Goal: Information Seeking & Learning: Find specific fact

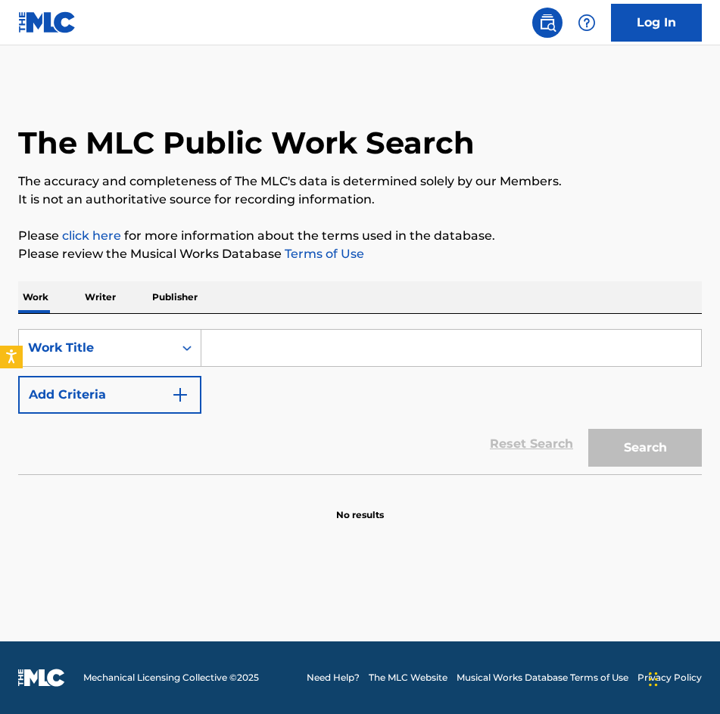
click at [362, 345] on input "Search Form" at bounding box center [450, 348] width 499 height 36
click at [356, 334] on input "Search Form" at bounding box center [450, 348] width 499 height 36
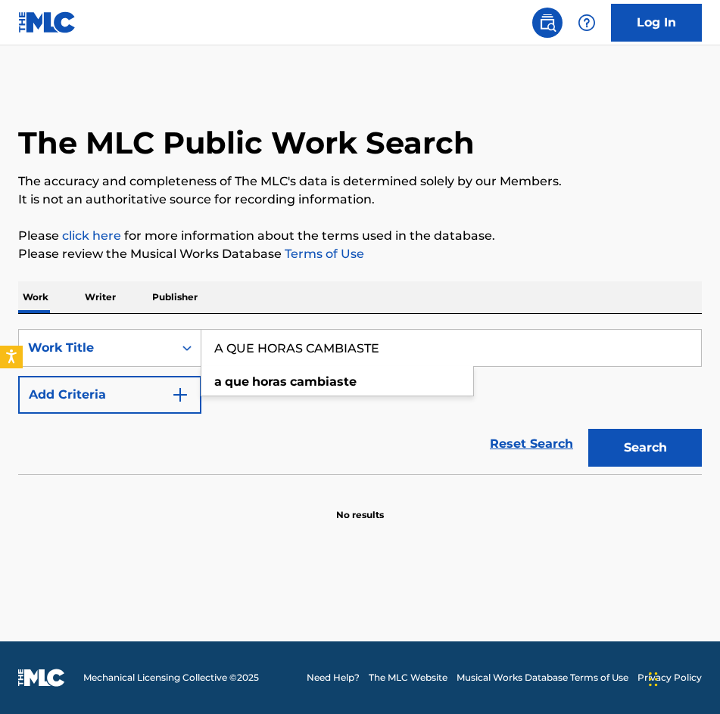
type input "A QUE HORAS CAMBIASTE"
click at [88, 381] on button "Add Criteria" at bounding box center [109, 395] width 183 height 38
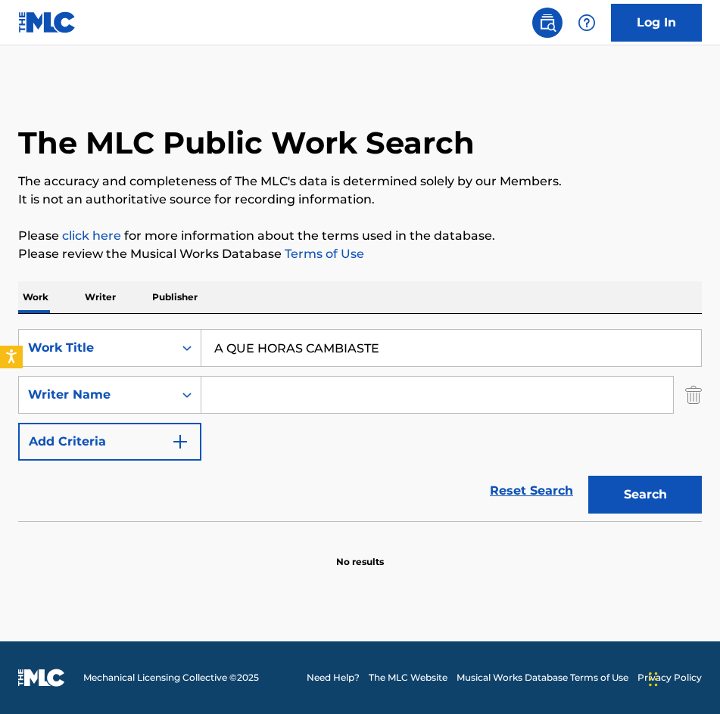
click at [247, 390] on input "Search Form" at bounding box center [436, 395] width 471 height 36
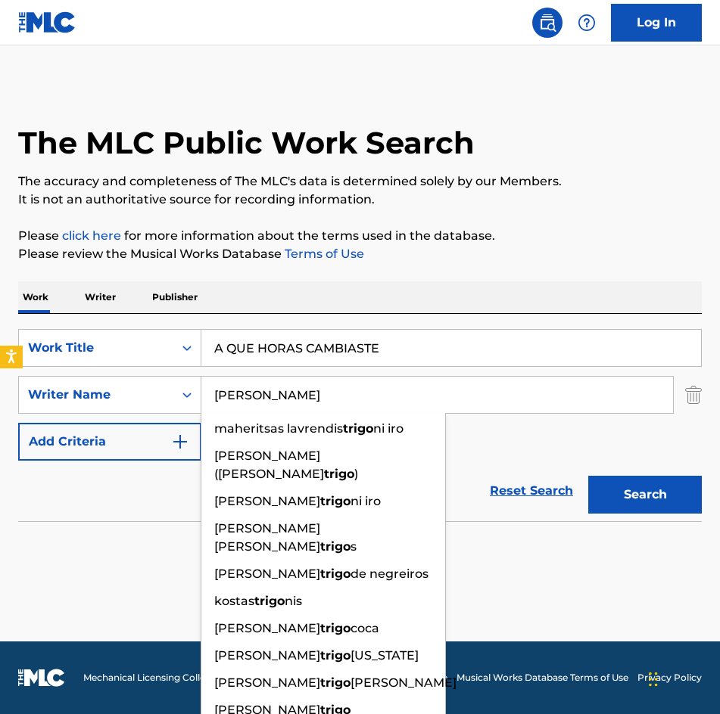
type input "[PERSON_NAME]"
click at [588, 476] on button "Search" at bounding box center [645, 495] width 114 height 38
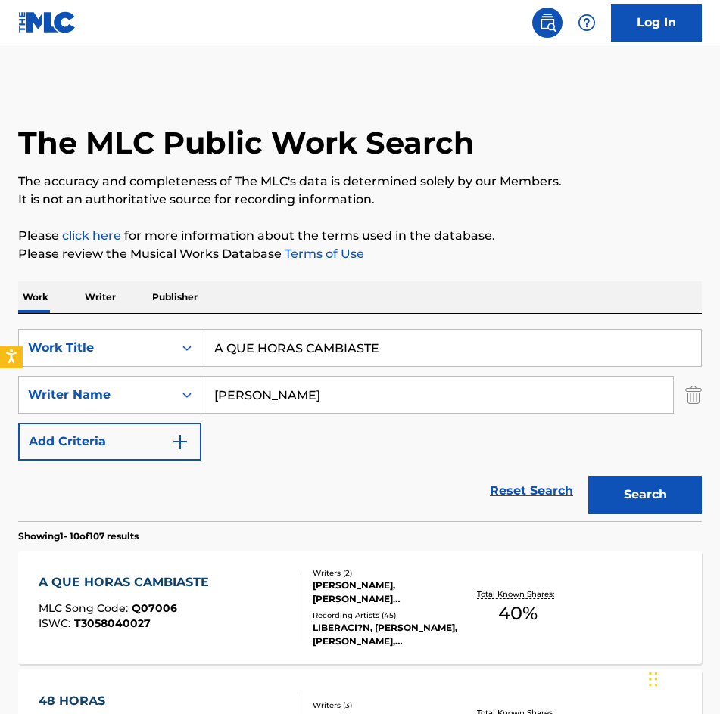
scroll to position [378, 0]
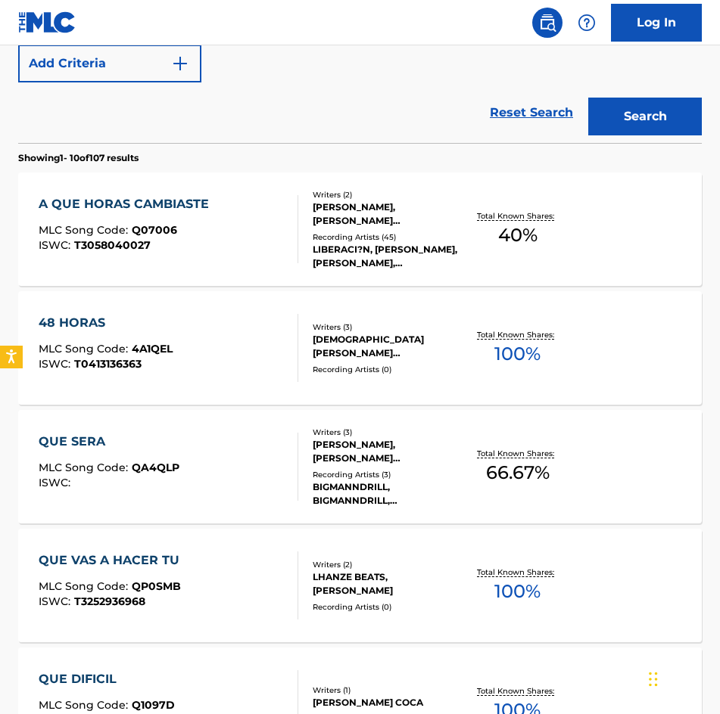
click at [399, 226] on div "[PERSON_NAME], [PERSON_NAME] [PERSON_NAME]" at bounding box center [387, 214] width 148 height 27
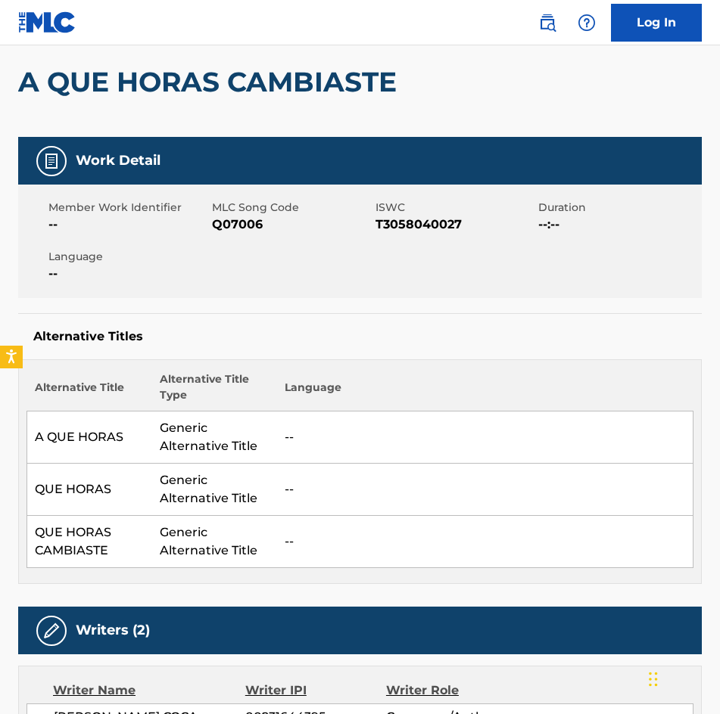
scroll to position [57, 0]
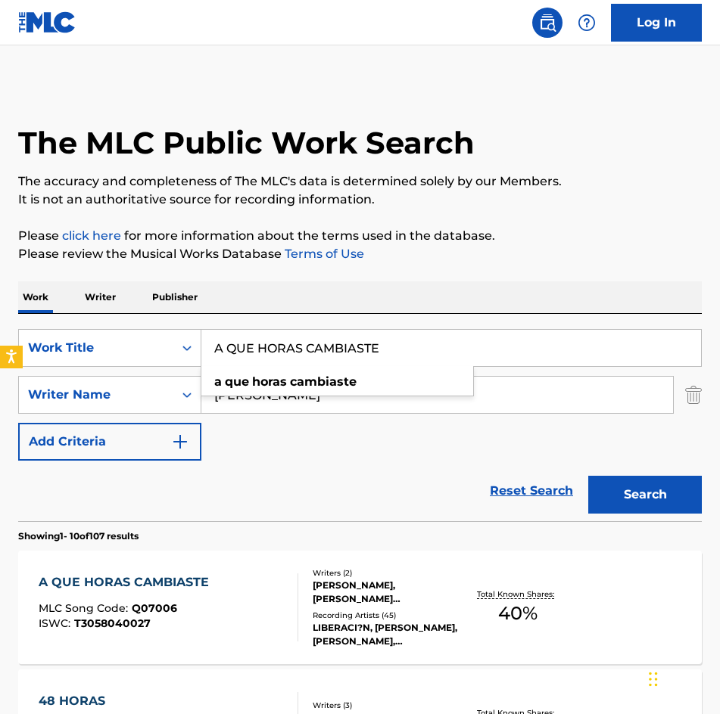
drag, startPoint x: 470, startPoint y: 341, endPoint x: 126, endPoint y: 328, distance: 343.8
click at [126, 328] on div "SearchWithCriteriab50f7dd3-ba20-4df1-a493-72ac159857f4 Work Title A QUE HORAS C…" at bounding box center [359, 417] width 683 height 207
paste input "MIGA"
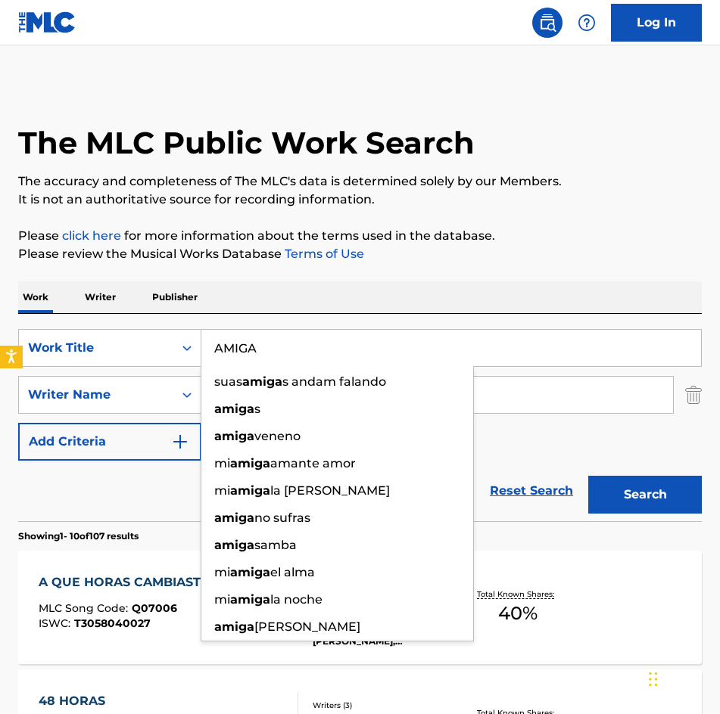
type input "AMIGA"
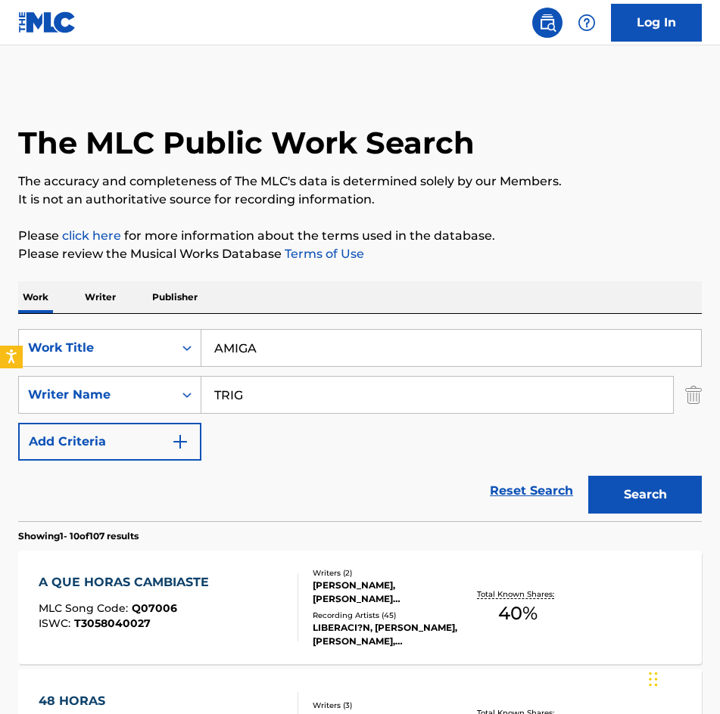
type input "[PERSON_NAME]"
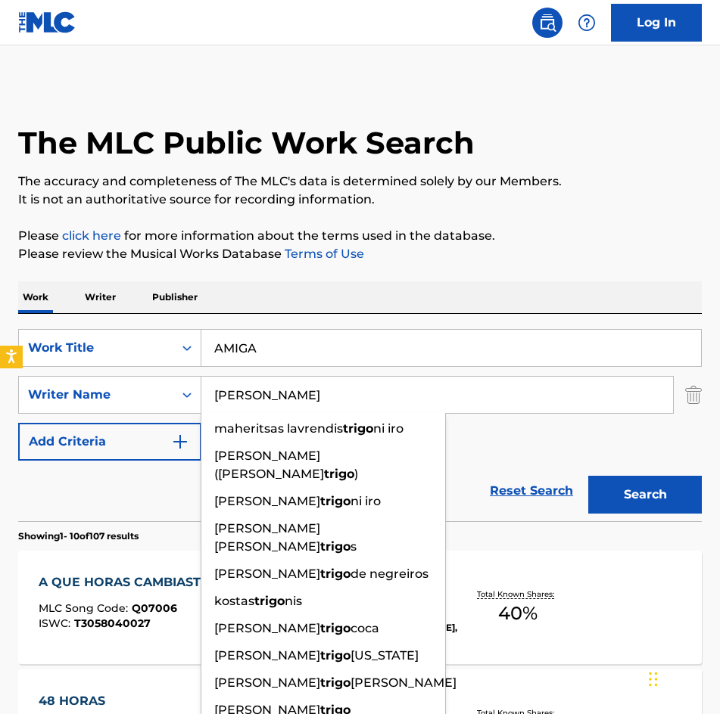
click at [588, 476] on button "Search" at bounding box center [645, 495] width 114 height 38
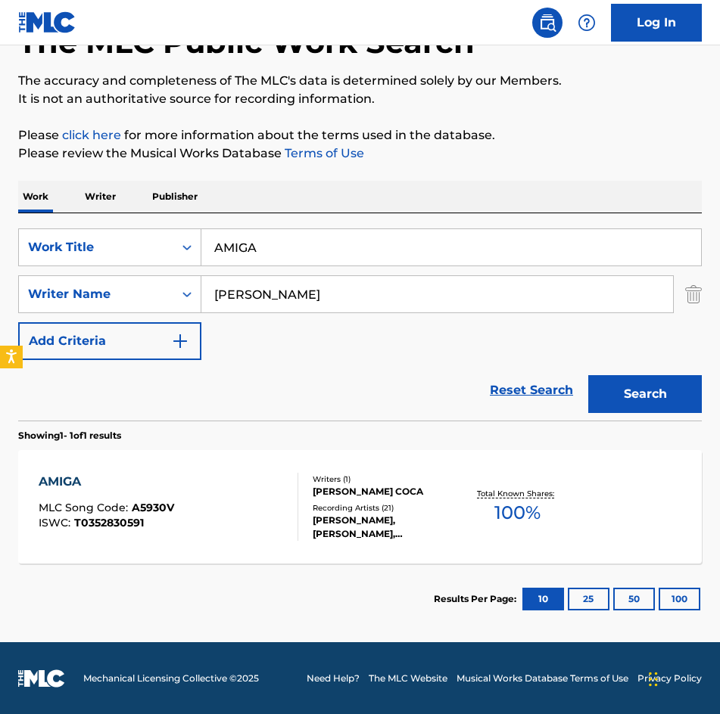
scroll to position [101, 0]
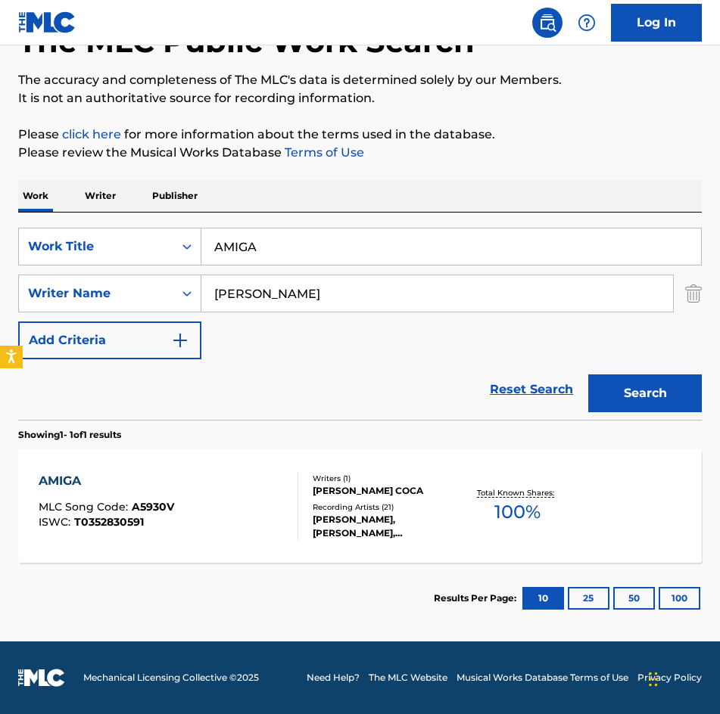
click at [397, 488] on div "[PERSON_NAME] COCA" at bounding box center [387, 491] width 148 height 14
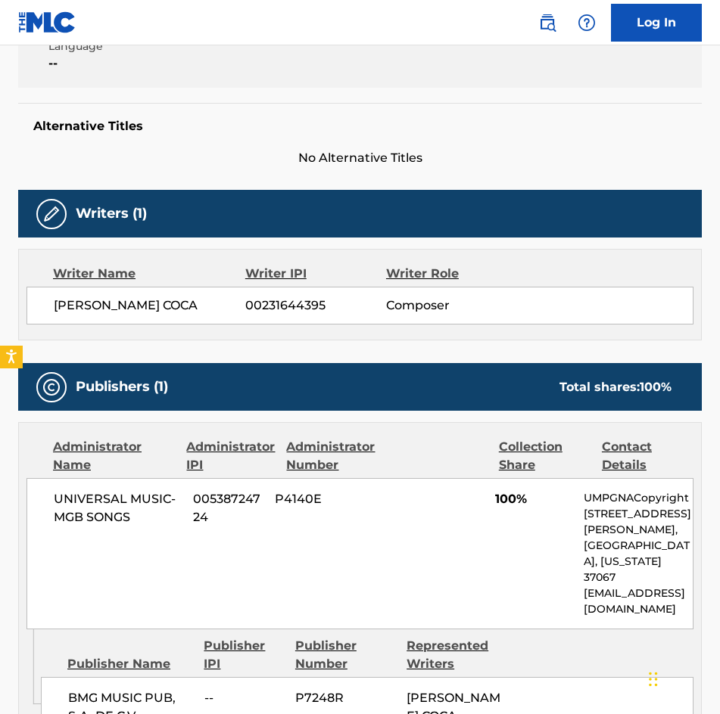
scroll to position [227, 0]
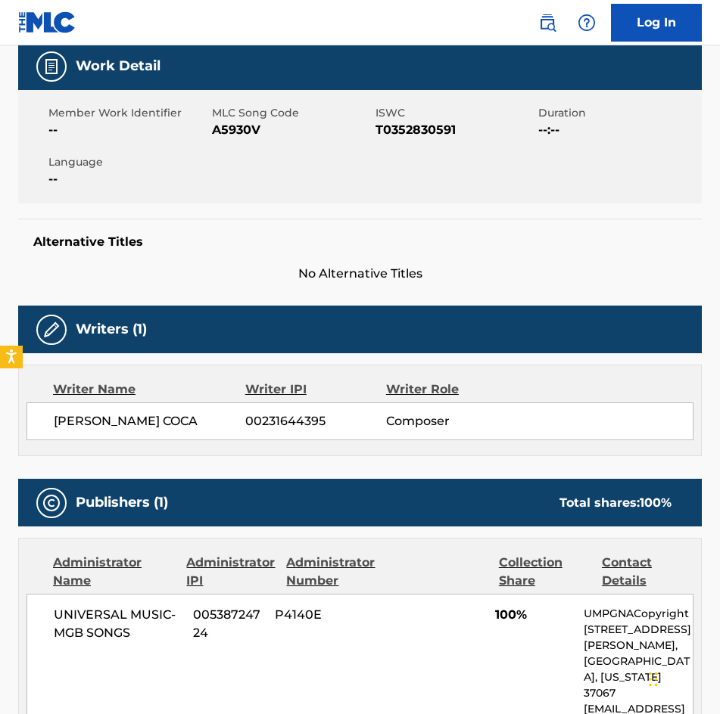
drag, startPoint x: 630, startPoint y: 474, endPoint x: 696, endPoint y: 468, distance: 66.9
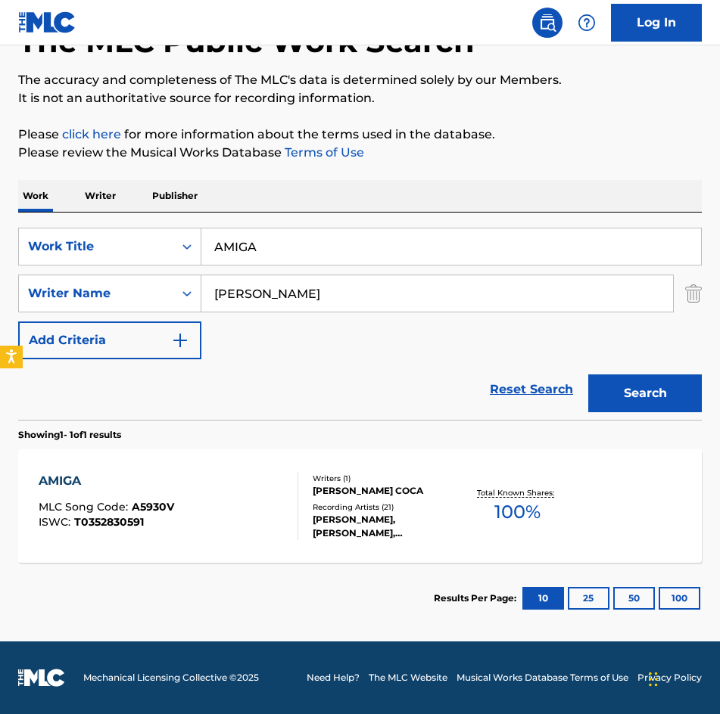
drag, startPoint x: 307, startPoint y: 242, endPoint x: -1, endPoint y: 247, distance: 308.0
click at [0, 247] on html "Accessibility Screen-Reader Guide, Feedback, and Issue Reporting | New window C…" at bounding box center [360, 256] width 720 height 714
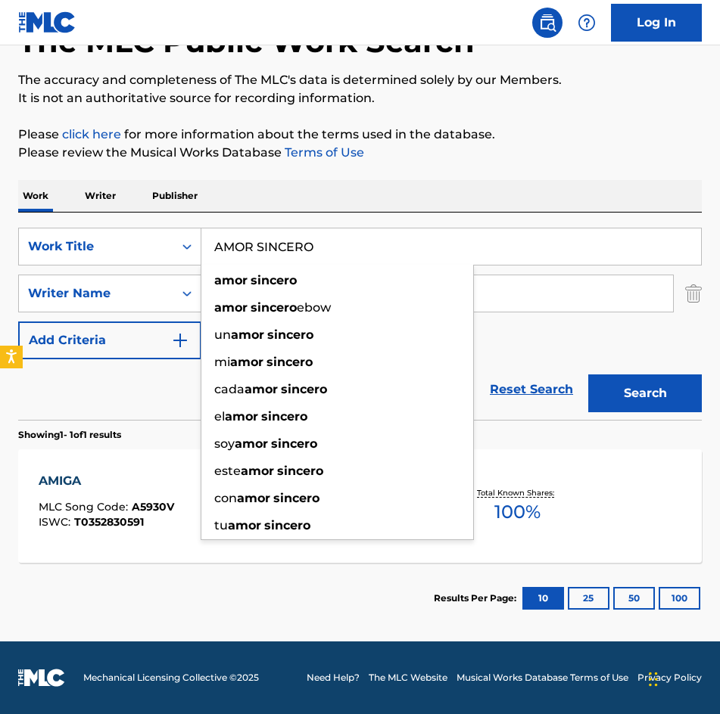
type input "AMOR SINCERO"
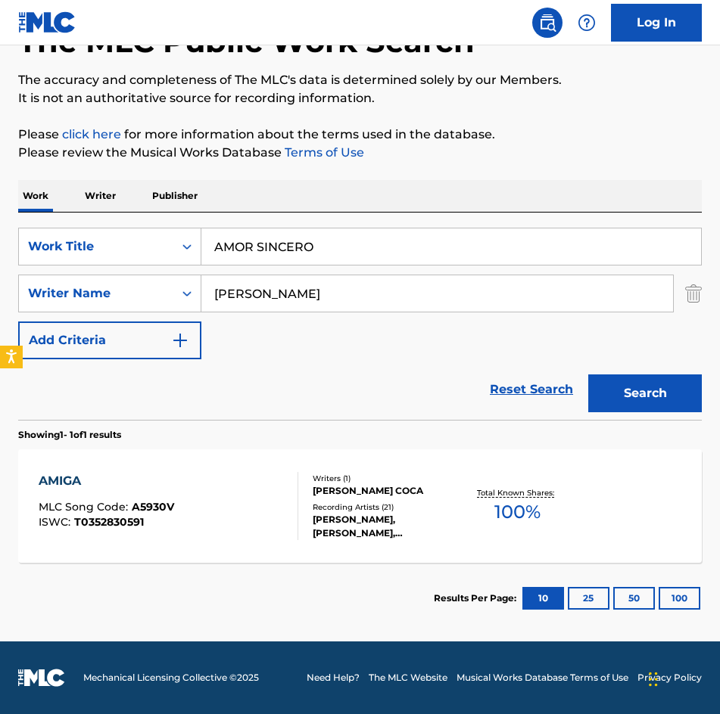
click at [588, 375] on button "Search" at bounding box center [645, 394] width 114 height 38
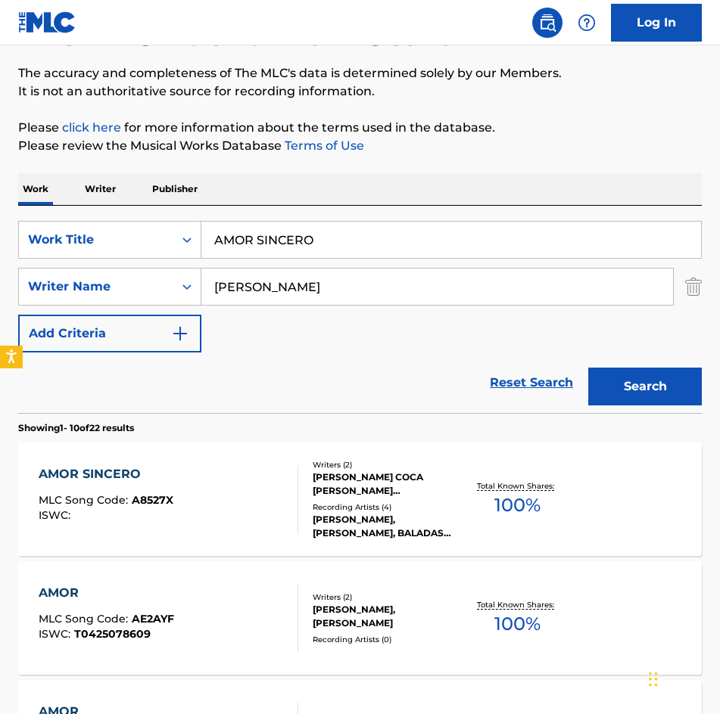
scroll to position [227, 0]
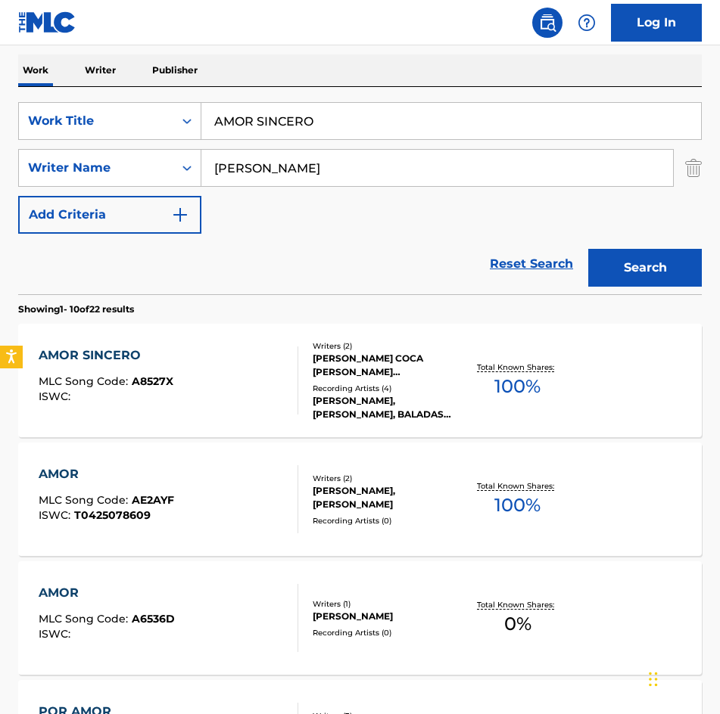
click at [432, 372] on div "[PERSON_NAME] COCA [PERSON_NAME] [PERSON_NAME] ARENAS" at bounding box center [387, 365] width 148 height 27
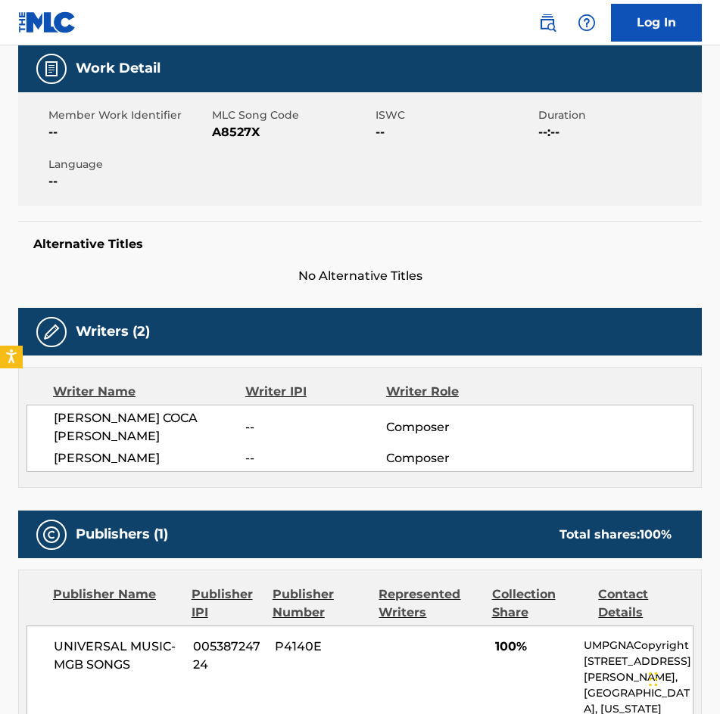
scroll to position [189, 0]
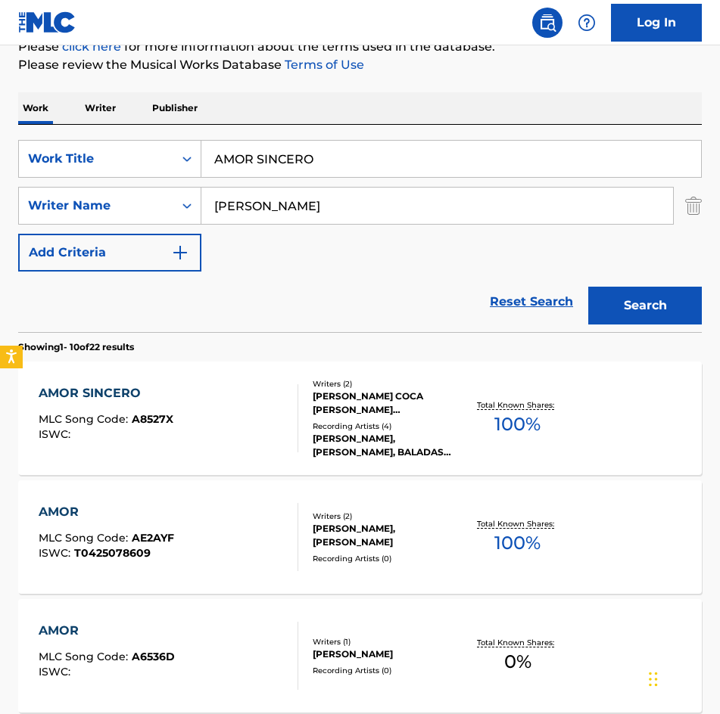
scroll to position [227, 0]
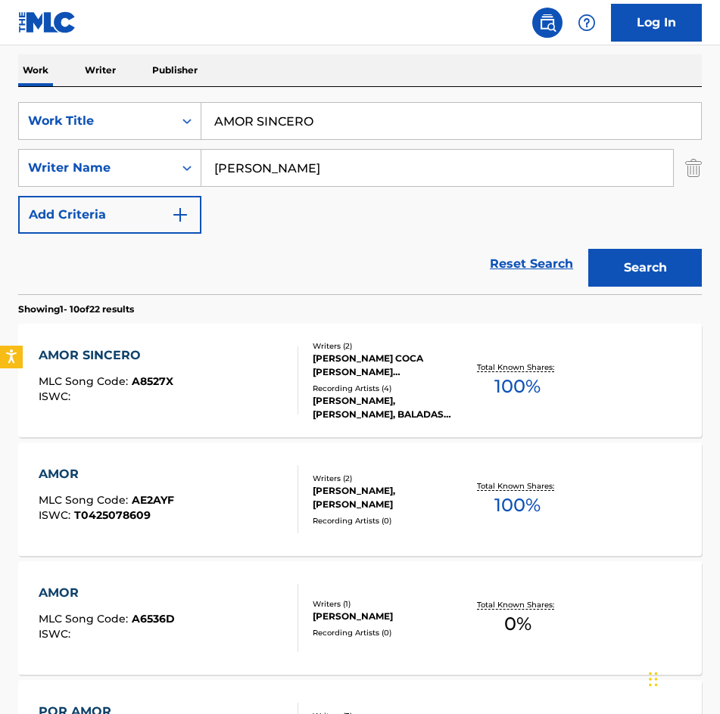
click at [362, 123] on input "AMOR SINCERO" at bounding box center [450, 121] width 499 height 36
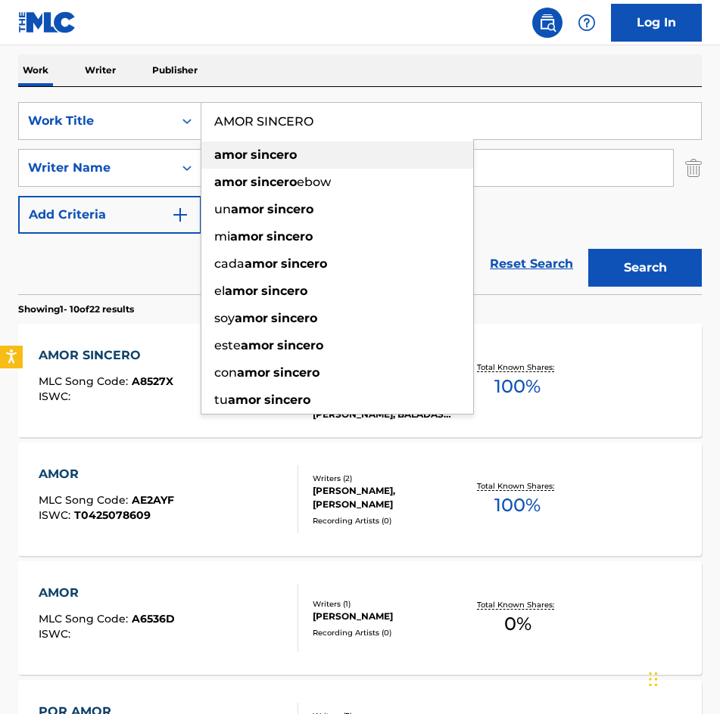
click at [326, 156] on div "amor sincero" at bounding box center [337, 155] width 272 height 27
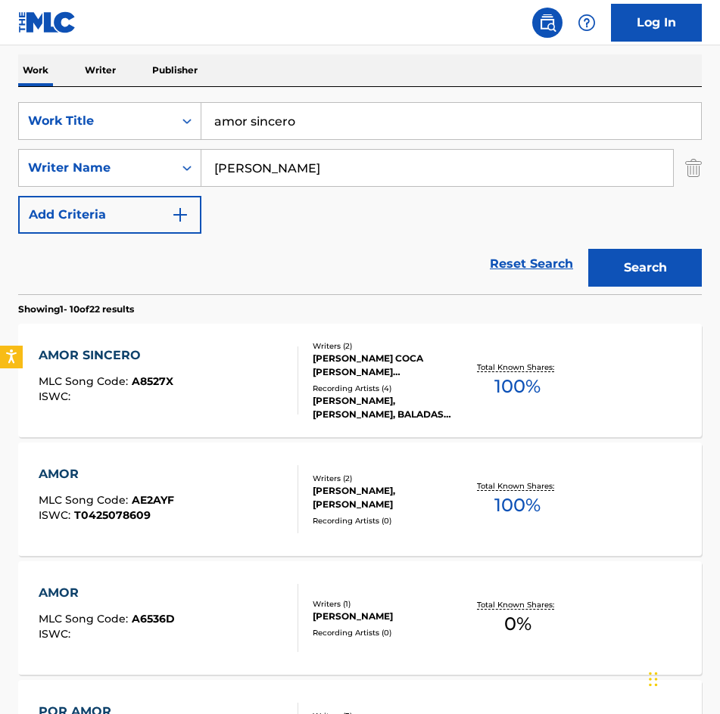
type input "amor sincero"
click at [347, 166] on input "[PERSON_NAME]" at bounding box center [436, 168] width 471 height 36
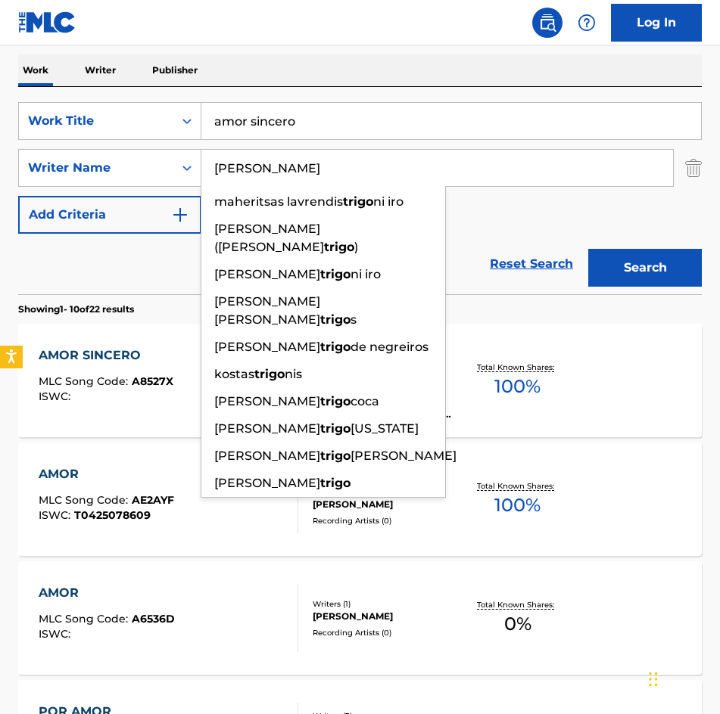
click at [588, 249] on button "Search" at bounding box center [645, 268] width 114 height 38
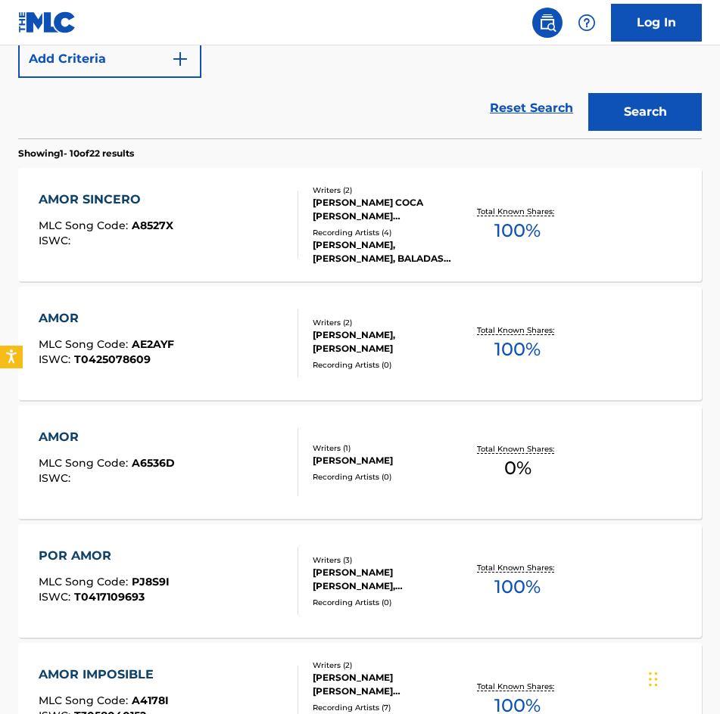
scroll to position [454, 0]
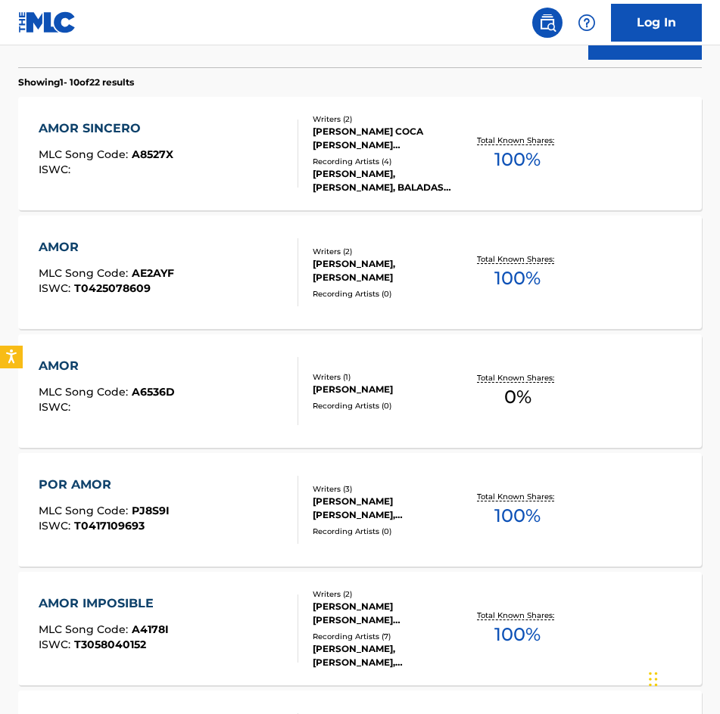
click at [381, 132] on div "[PERSON_NAME] COCA [PERSON_NAME] [PERSON_NAME] ARENAS" at bounding box center [387, 138] width 148 height 27
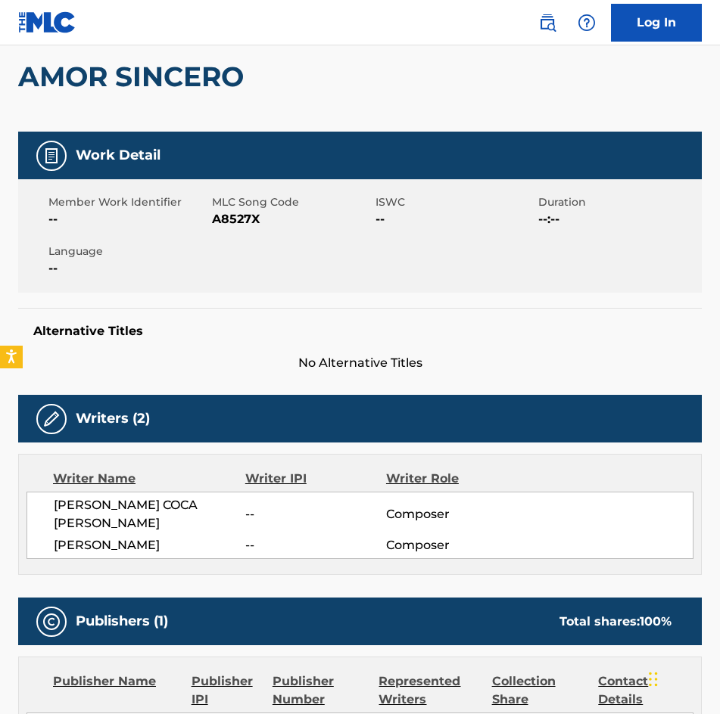
scroll to position [76, 0]
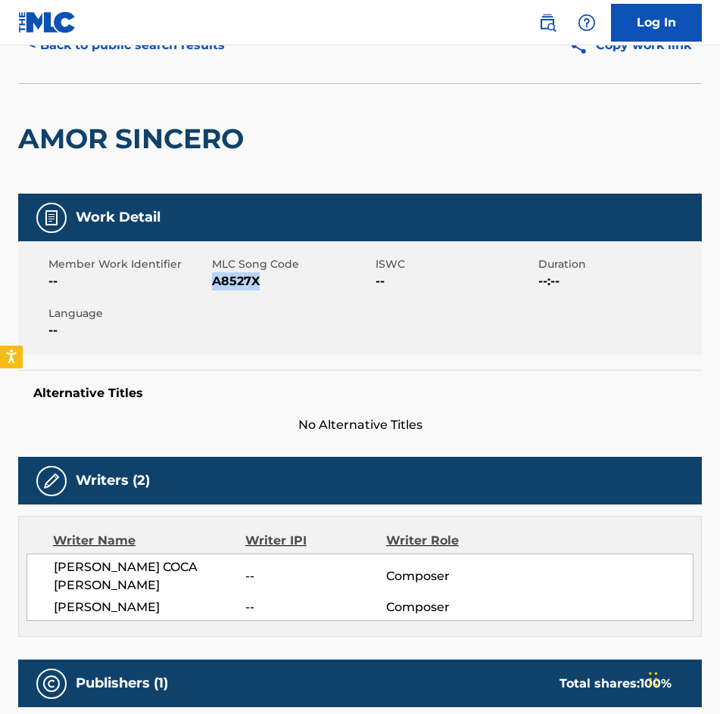
drag, startPoint x: 267, startPoint y: 280, endPoint x: 211, endPoint y: 272, distance: 56.5
click at [212, 272] on span "A8527X" at bounding box center [292, 281] width 160 height 18
copy span "A8527X"
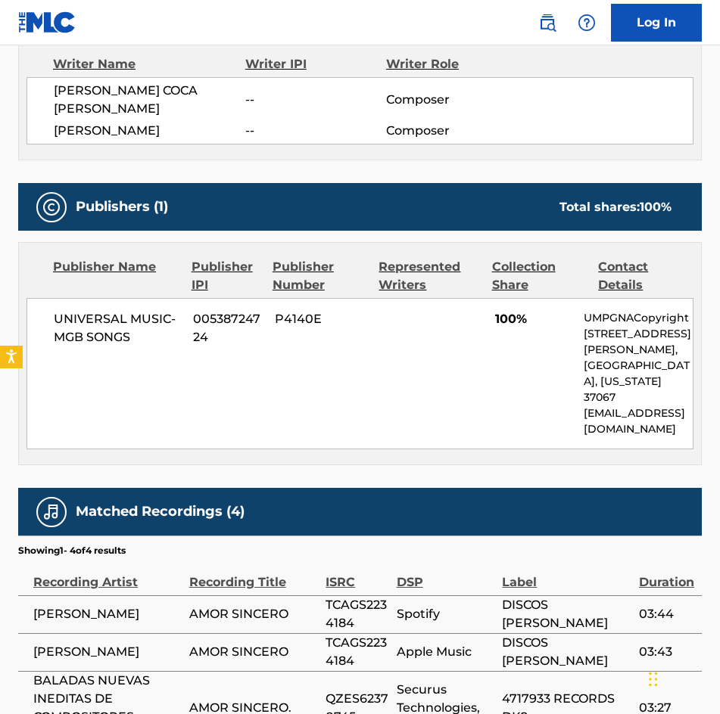
scroll to position [681, 0]
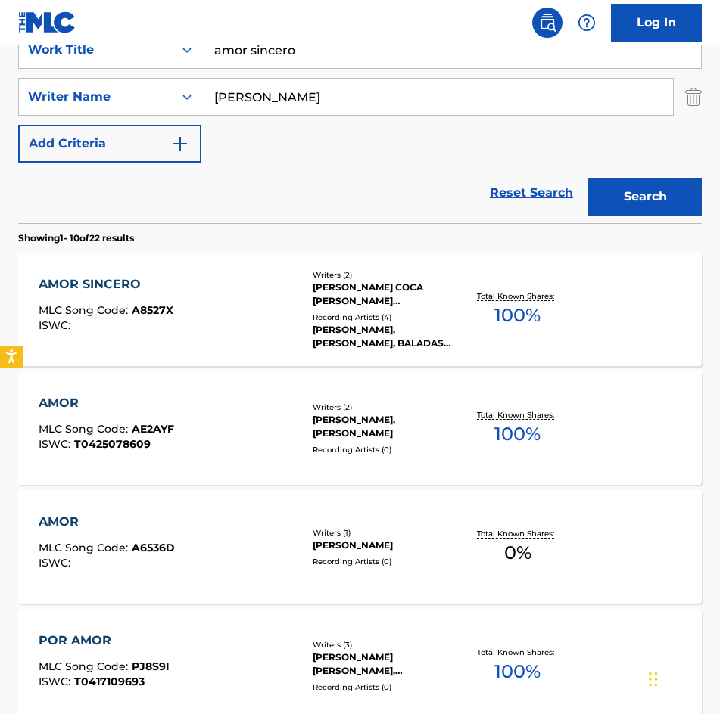
scroll to position [162, 0]
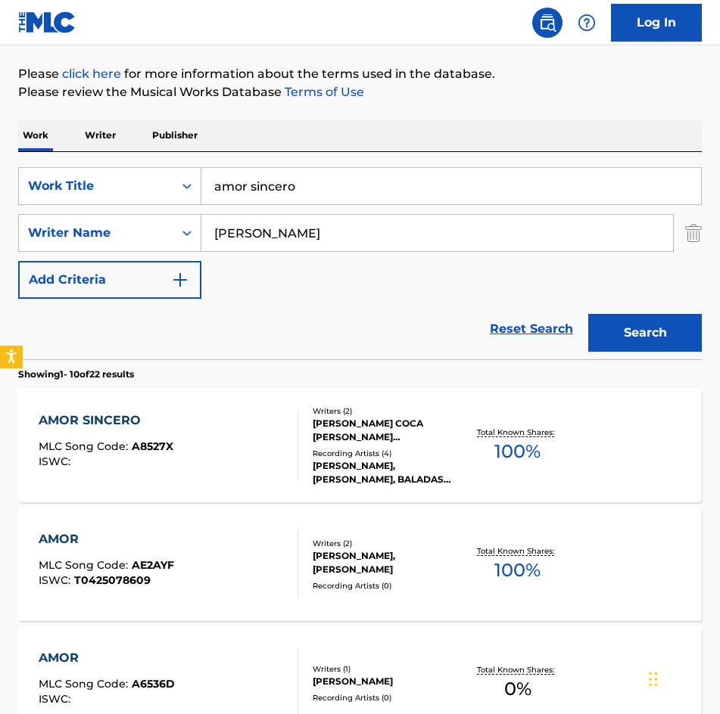
drag, startPoint x: 362, startPoint y: 168, endPoint x: -1, endPoint y: 135, distance: 363.9
click at [0, 135] on html "Accessibility Screen-Reader Guide, Feedback, and Issue Reporting | New window C…" at bounding box center [360, 195] width 720 height 714
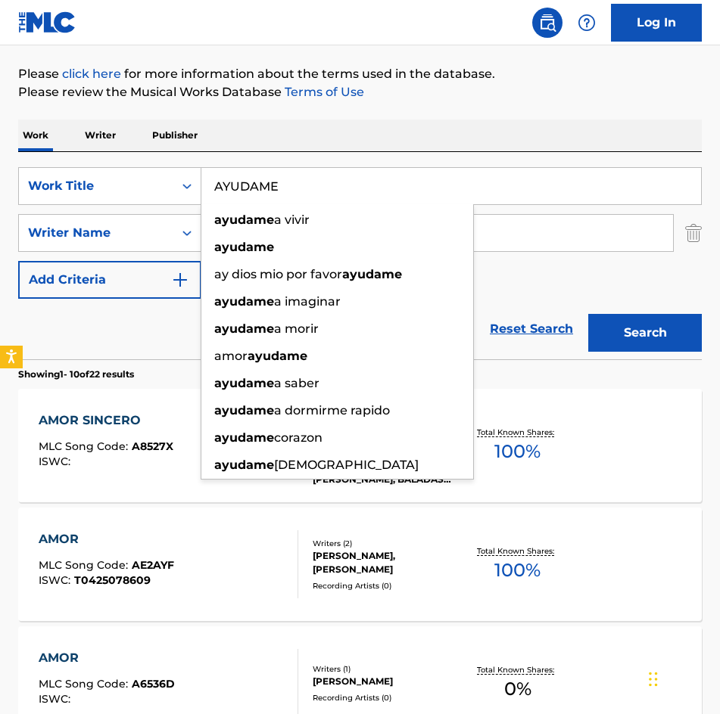
type input "AYUDAME"
click at [588, 314] on button "Search" at bounding box center [645, 333] width 114 height 38
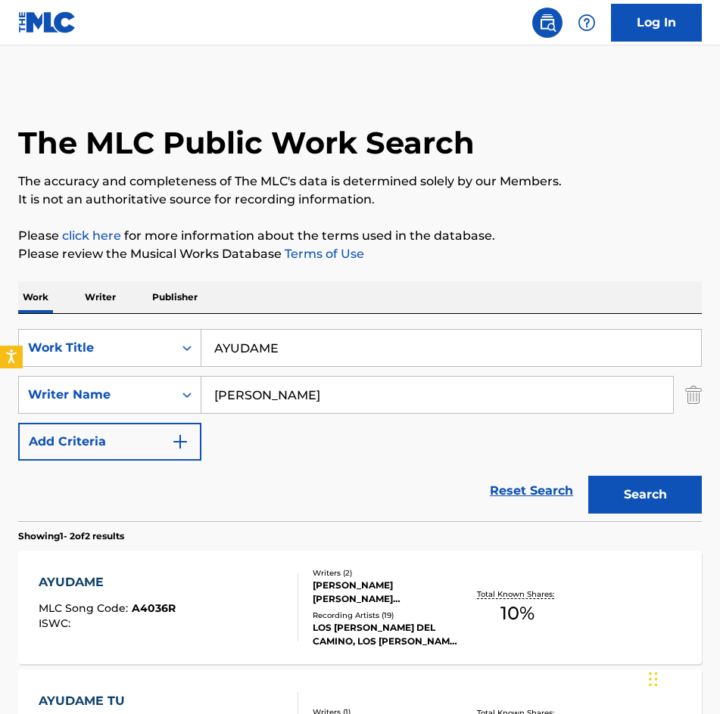
click at [612, 203] on p "It is not an authoritative source for recording information." at bounding box center [359, 200] width 683 height 18
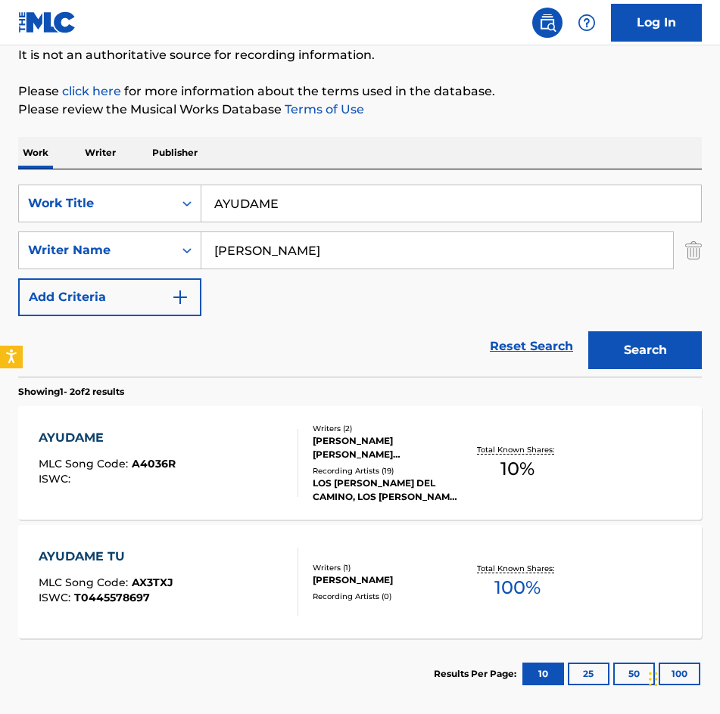
scroll to position [220, 0]
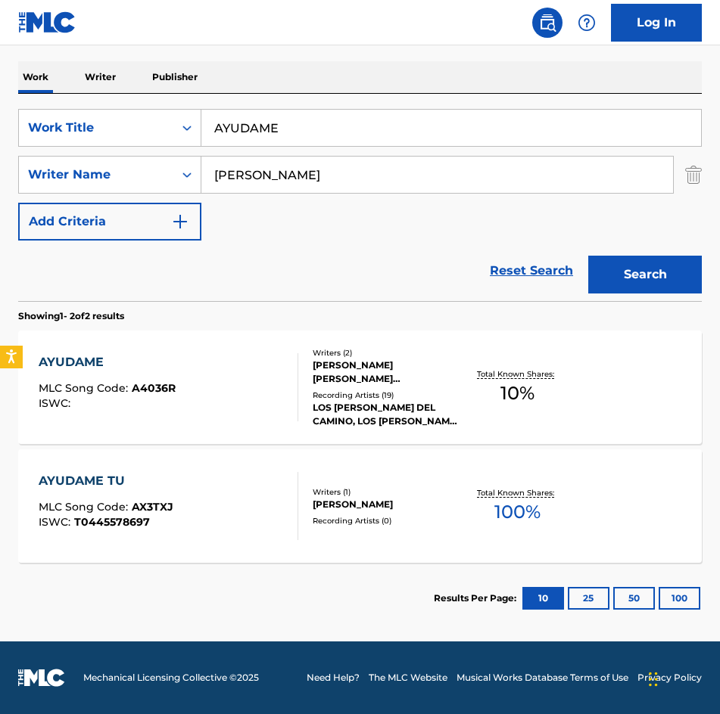
click at [393, 397] on div "Recording Artists ( 19 )" at bounding box center [387, 395] width 148 height 11
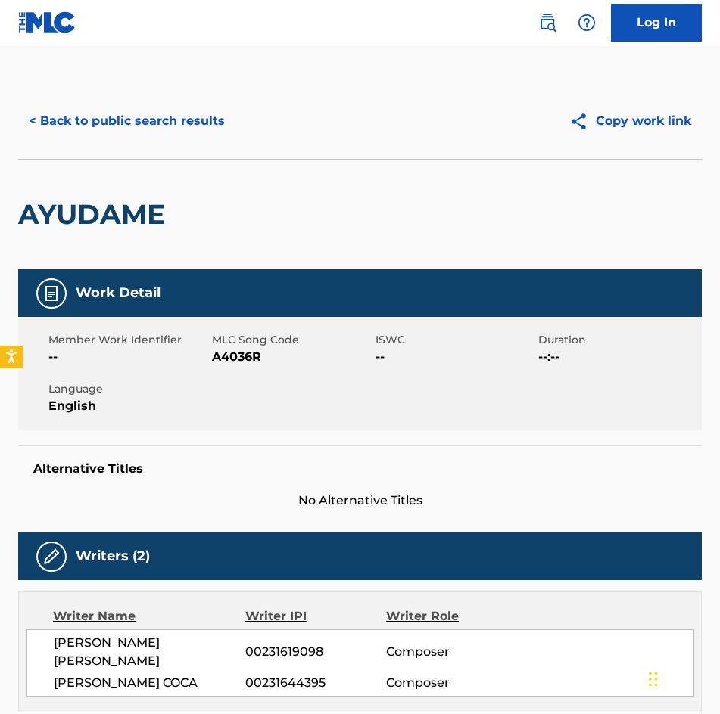
drag, startPoint x: 267, startPoint y: 277, endPoint x: 232, endPoint y: 285, distance: 35.8
click at [232, 285] on div "Work Detail" at bounding box center [359, 293] width 683 height 48
drag, startPoint x: 263, startPoint y: 362, endPoint x: 260, endPoint y: 354, distance: 8.5
click at [260, 359] on span "A4036R" at bounding box center [292, 357] width 160 height 18
drag, startPoint x: 260, startPoint y: 354, endPoint x: 216, endPoint y: 359, distance: 44.2
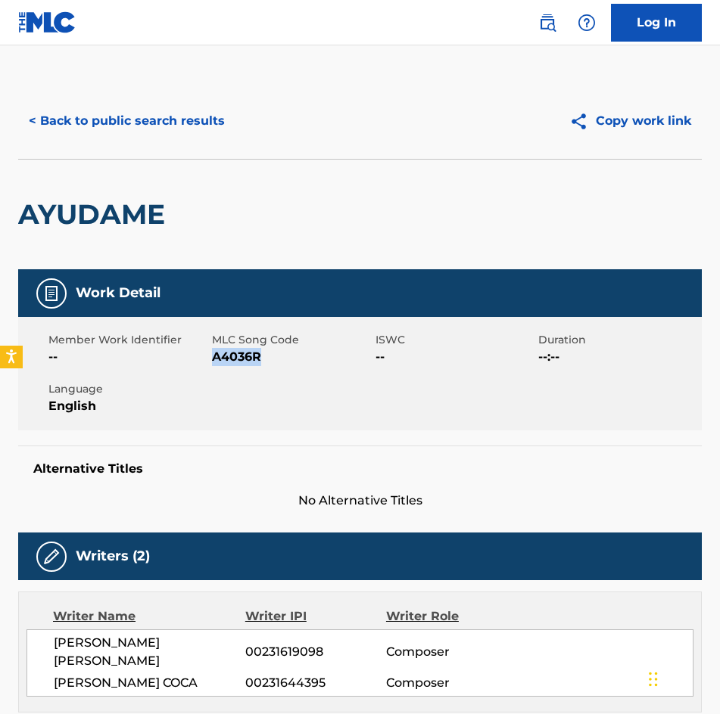
click at [216, 359] on span "A4036R" at bounding box center [292, 357] width 160 height 18
copy span "A4036R"
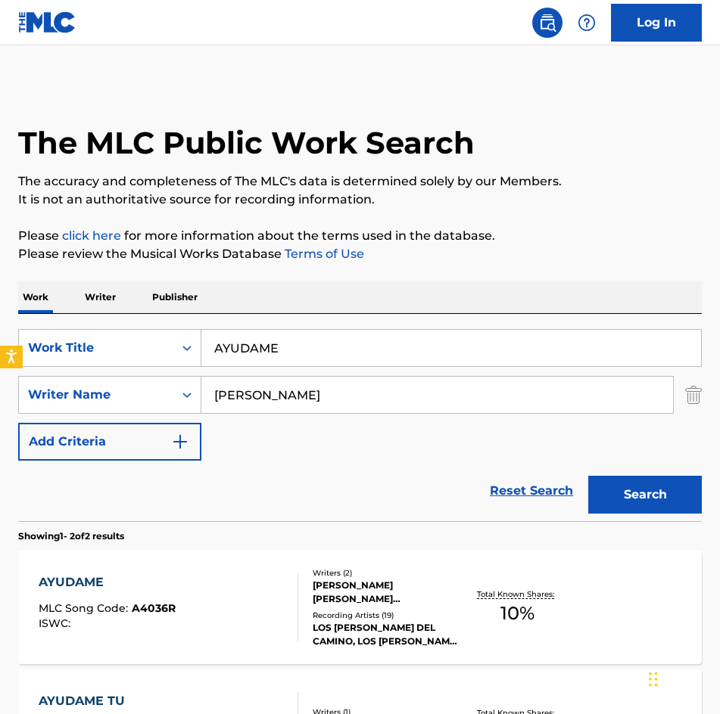
click at [0, 319] on html "Accessibility Screen-Reader Guide, Feedback, and Issue Reporting | New window C…" at bounding box center [360, 357] width 720 height 714
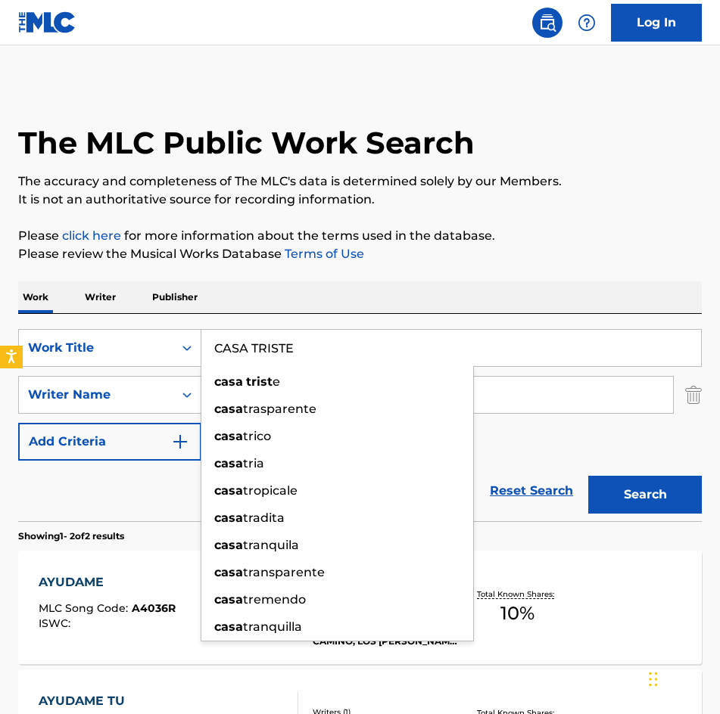
type input "CASA TRISTE"
click at [588, 476] on button "Search" at bounding box center [645, 495] width 114 height 38
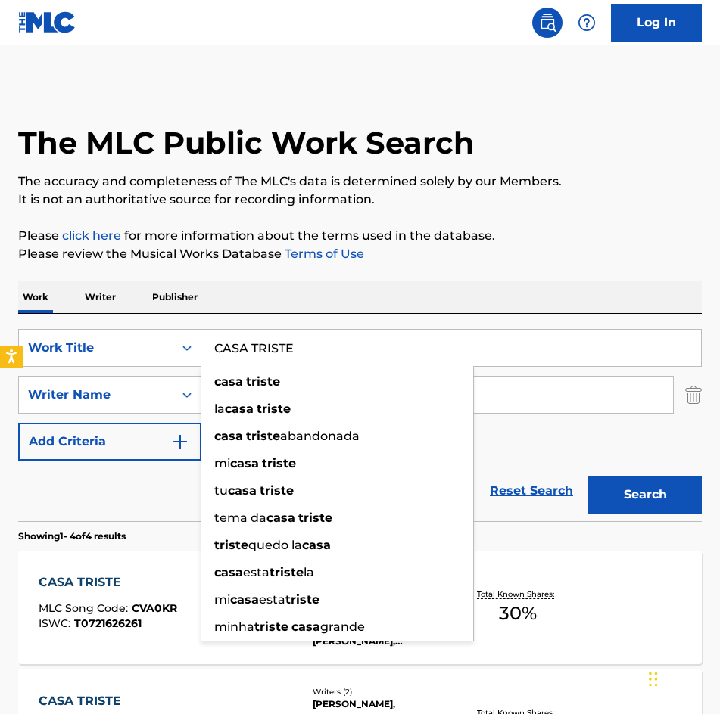
click at [468, 232] on p "Please click here for more information about the terms used in the database." at bounding box center [359, 236] width 683 height 18
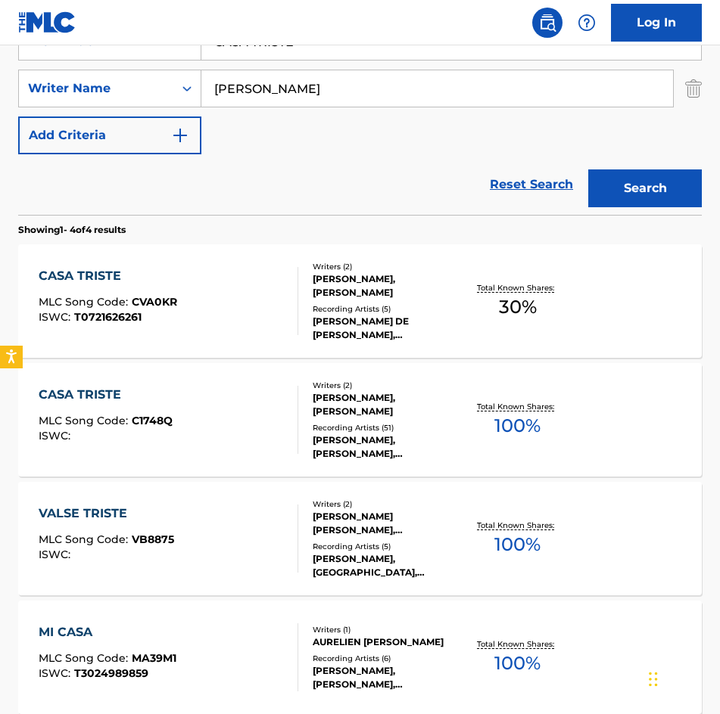
scroll to position [378, 0]
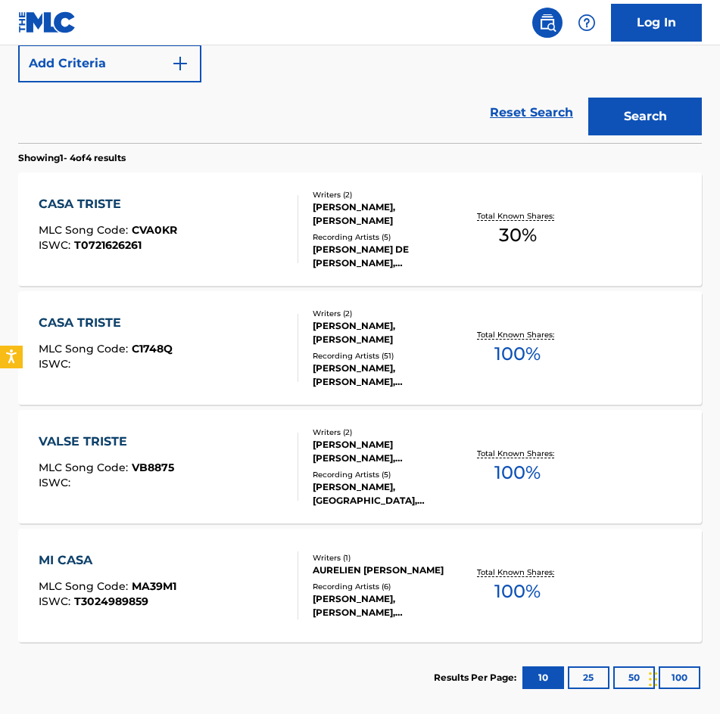
click at [343, 225] on div "[PERSON_NAME], [PERSON_NAME]" at bounding box center [387, 214] width 148 height 27
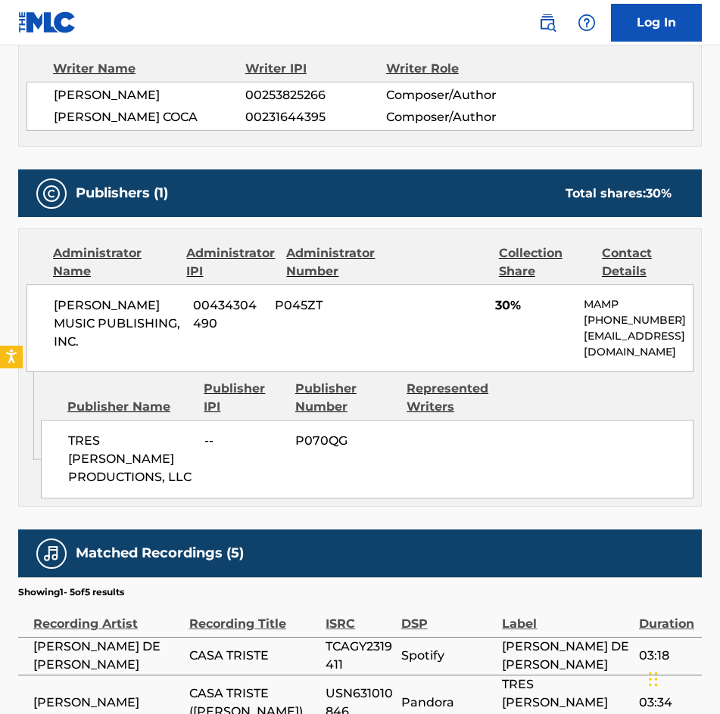
scroll to position [648, 0]
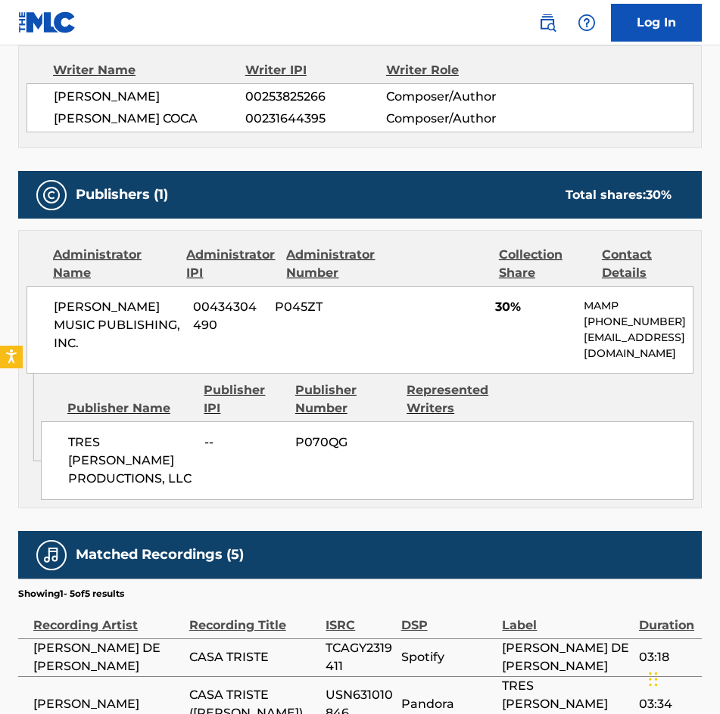
scroll to position [458, 0]
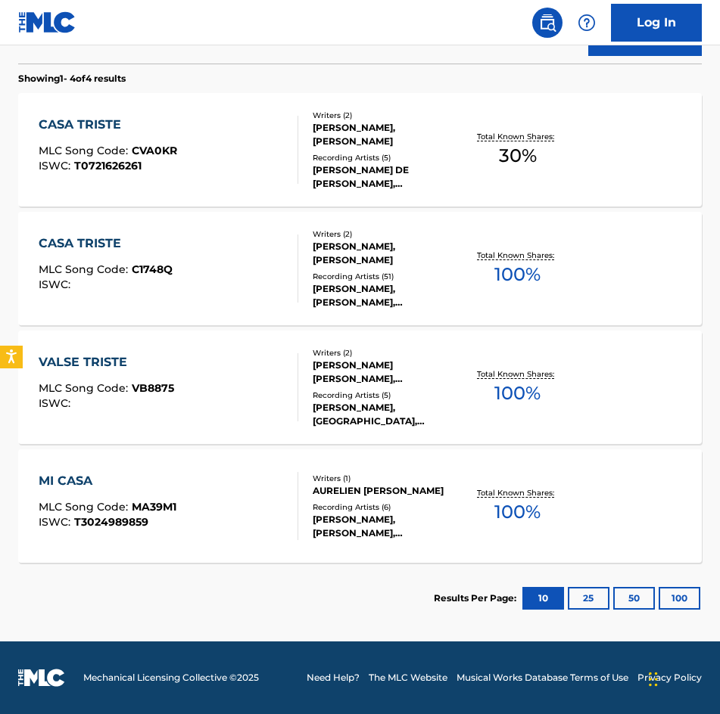
click at [348, 253] on div "[PERSON_NAME], [PERSON_NAME]" at bounding box center [387, 253] width 148 height 27
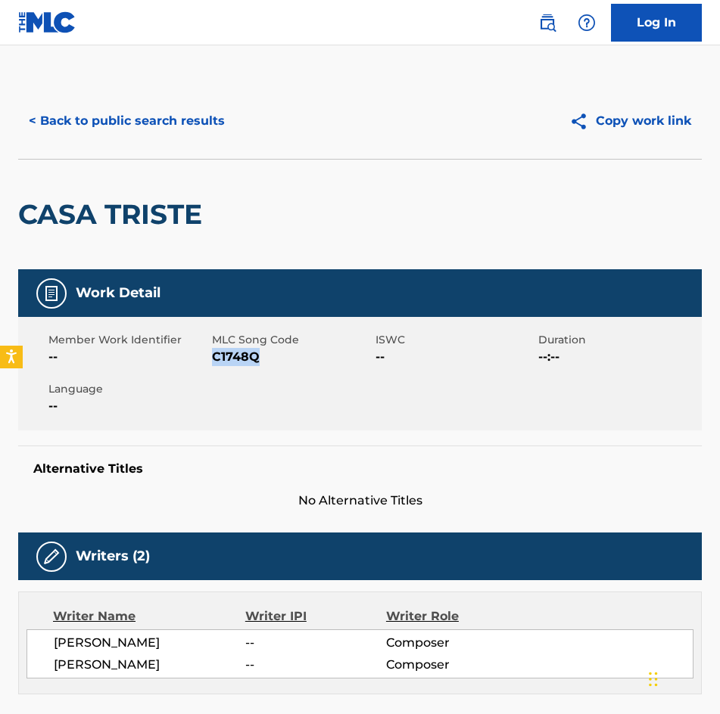
drag, startPoint x: 263, startPoint y: 356, endPoint x: 215, endPoint y: 359, distance: 47.8
click at [215, 359] on span "C1748Q" at bounding box center [292, 357] width 160 height 18
copy span "C1748Q"
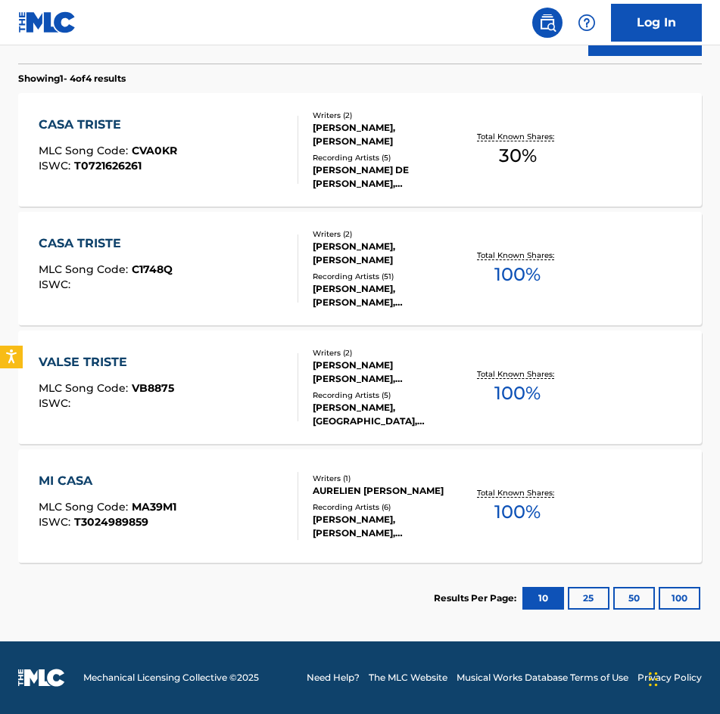
scroll to position [306, 0]
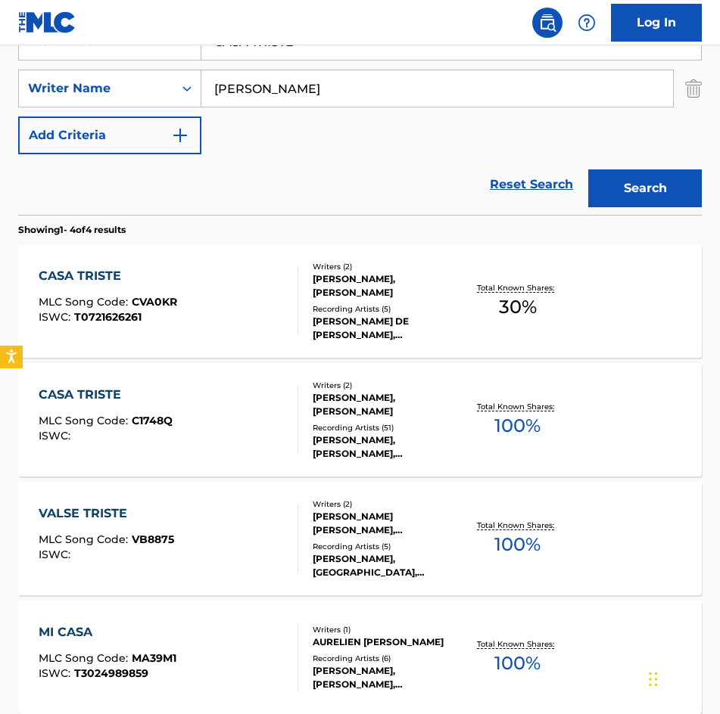
click at [381, 275] on div "[PERSON_NAME], [PERSON_NAME]" at bounding box center [387, 285] width 148 height 27
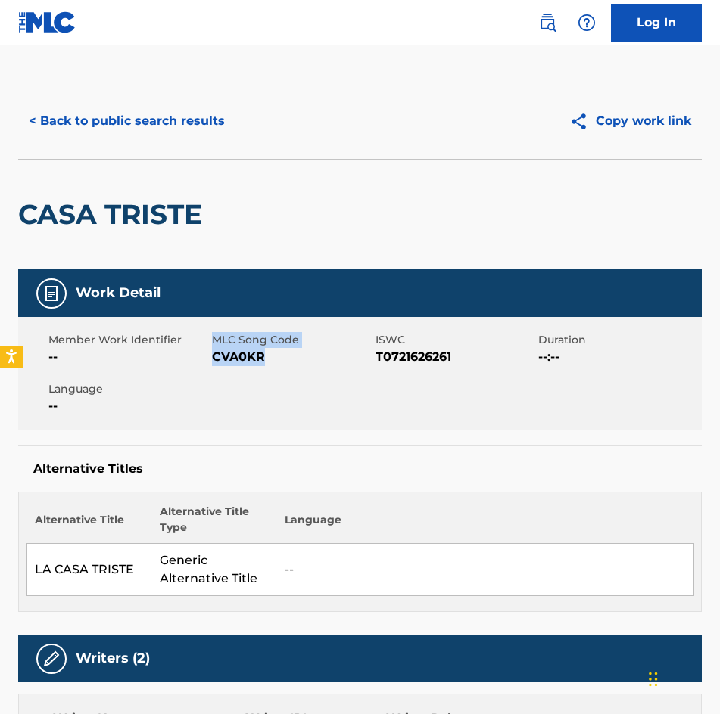
drag, startPoint x: 277, startPoint y: 354, endPoint x: 209, endPoint y: 369, distance: 69.6
click at [209, 369] on div "Member Work Identifier -- MLC Song Code CVA0KR ISWC T0721626261 Duration --:-- …" at bounding box center [359, 374] width 683 height 114
click at [244, 362] on span "CVA0KR" at bounding box center [292, 357] width 160 height 18
drag, startPoint x: 266, startPoint y: 363, endPoint x: 215, endPoint y: 359, distance: 50.9
click at [215, 359] on span "CVA0KR" at bounding box center [292, 357] width 160 height 18
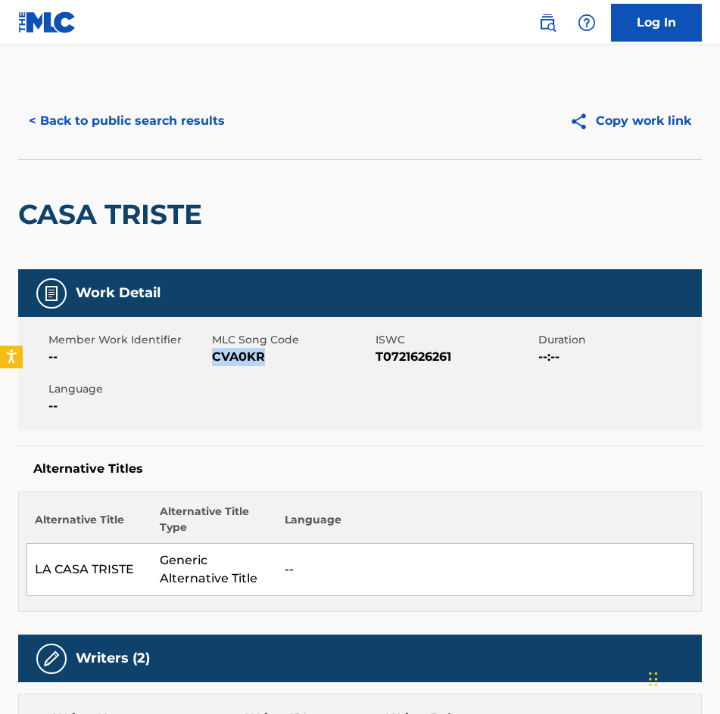
copy span "CVA0KR"
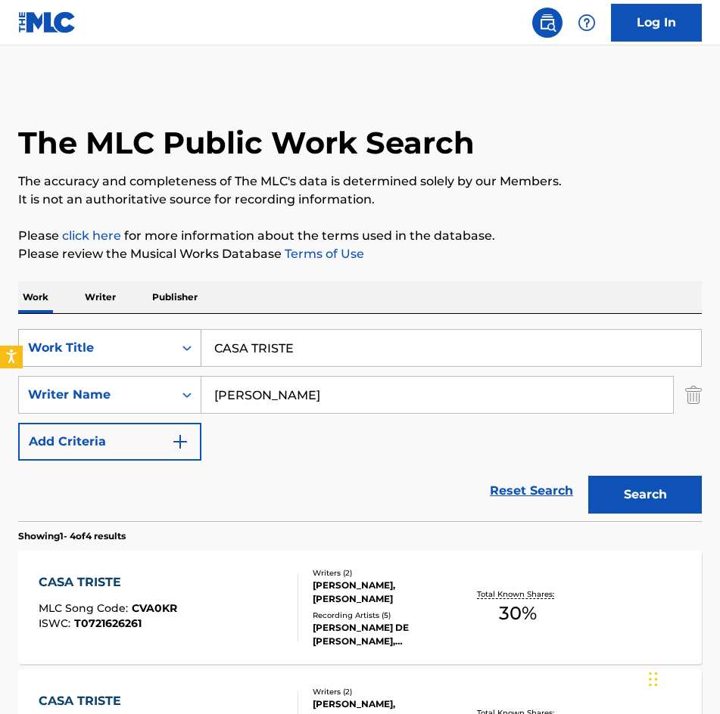
drag, startPoint x: 403, startPoint y: 339, endPoint x: 20, endPoint y: 343, distance: 382.9
click at [33, 326] on div "SearchWithCriteriab50f7dd3-ba20-4df1-a493-72ac159857f4 Work Title CASA TRISTE S…" at bounding box center [359, 417] width 683 height 207
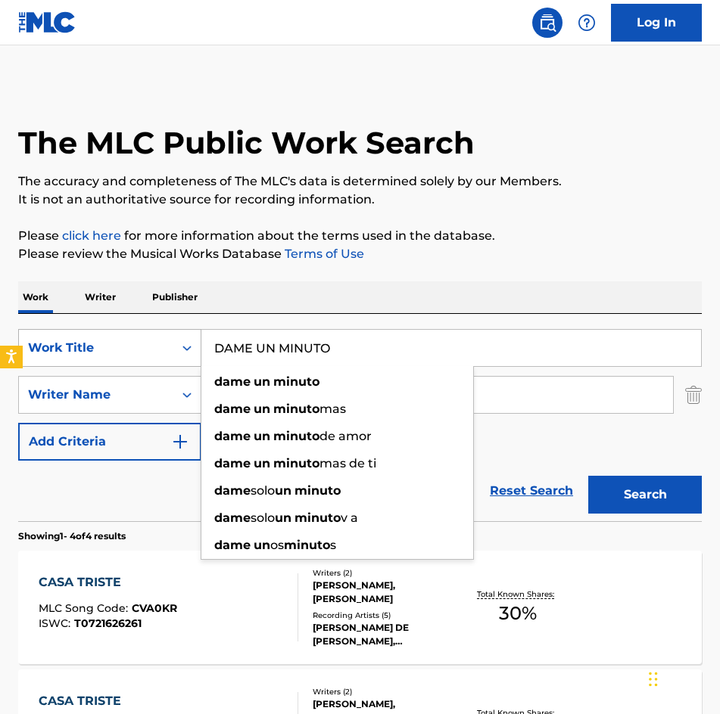
type input "DAME UN MINUTO"
click at [588, 476] on button "Search" at bounding box center [645, 495] width 114 height 38
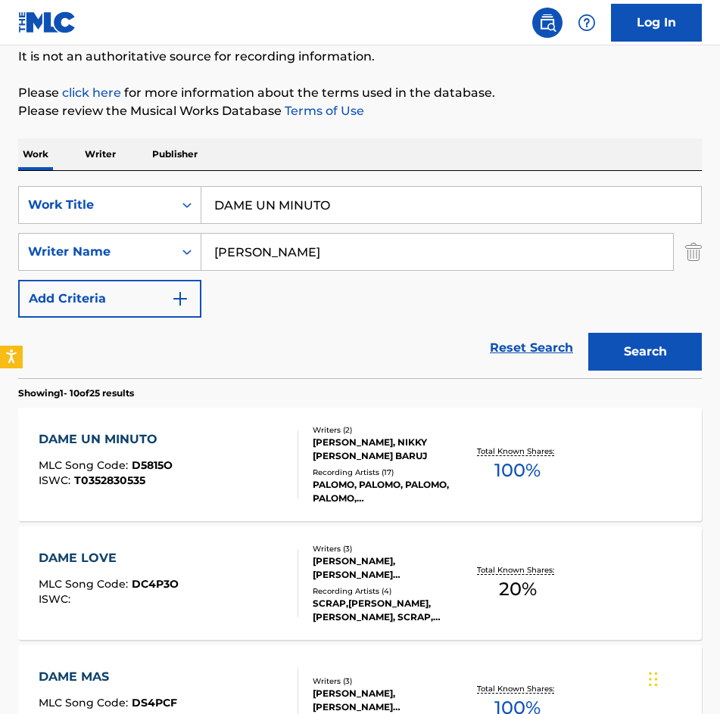
scroll to position [303, 0]
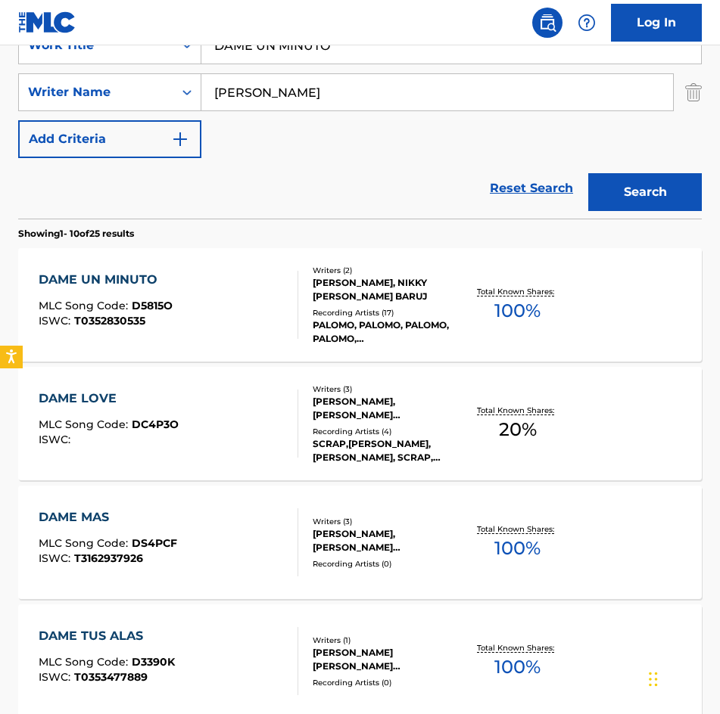
click at [358, 295] on div "[PERSON_NAME], NIKKY [PERSON_NAME] BARUJ" at bounding box center [387, 289] width 148 height 27
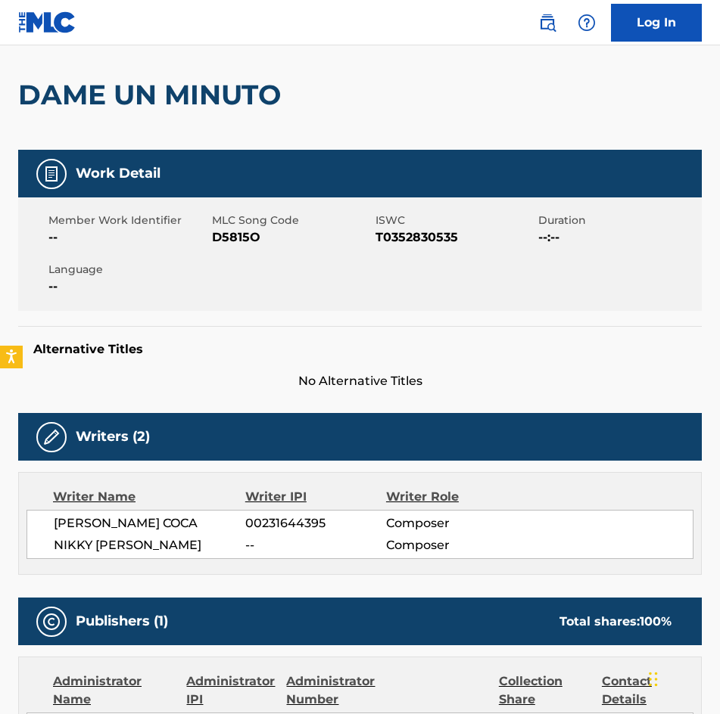
scroll to position [118, 0]
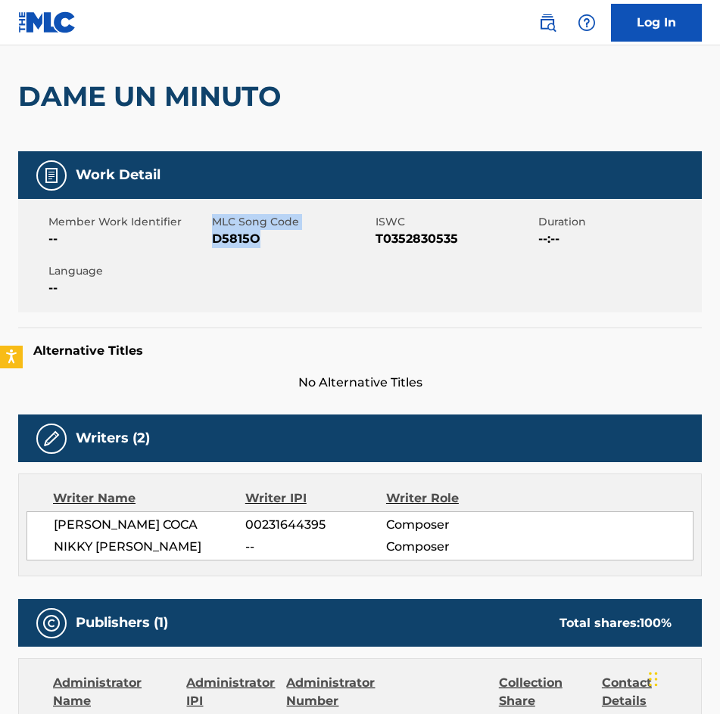
drag, startPoint x: 261, startPoint y: 240, endPoint x: 209, endPoint y: 244, distance: 52.4
click at [209, 244] on div "Member Work Identifier -- MLC Song Code D5815O ISWC T0352830535 Duration --:-- …" at bounding box center [359, 256] width 683 height 114
click at [251, 242] on span "D5815O" at bounding box center [292, 239] width 160 height 18
drag, startPoint x: 262, startPoint y: 241, endPoint x: 216, endPoint y: 235, distance: 45.8
click at [216, 235] on span "D5815O" at bounding box center [292, 239] width 160 height 18
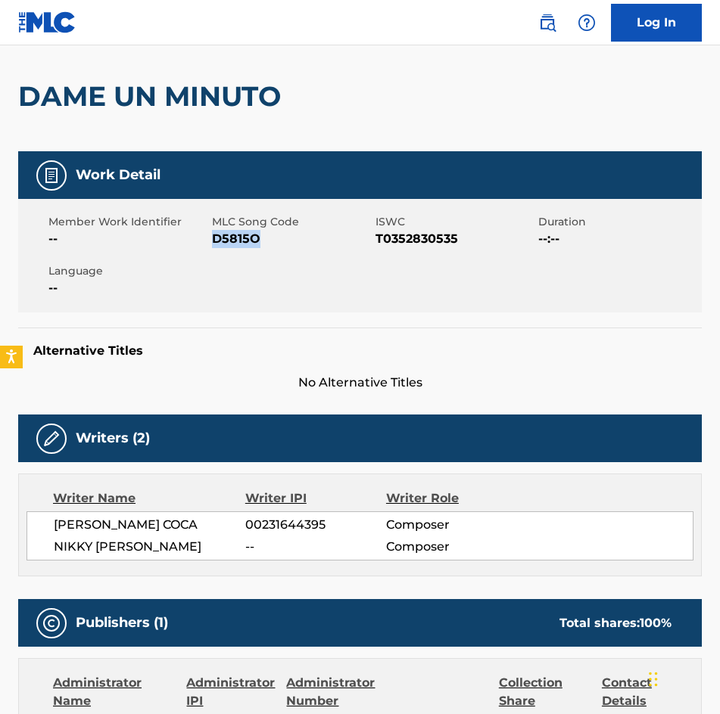
copy span "D5815O"
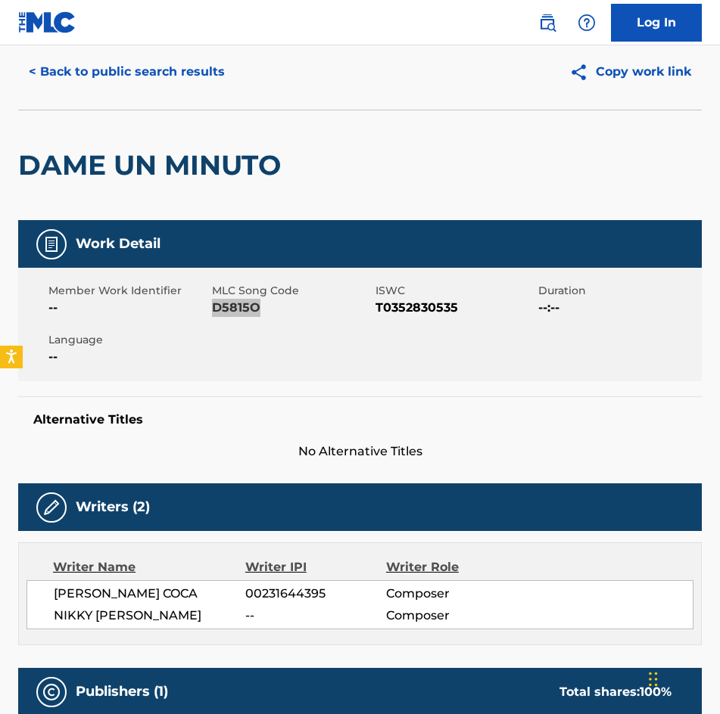
scroll to position [0, 0]
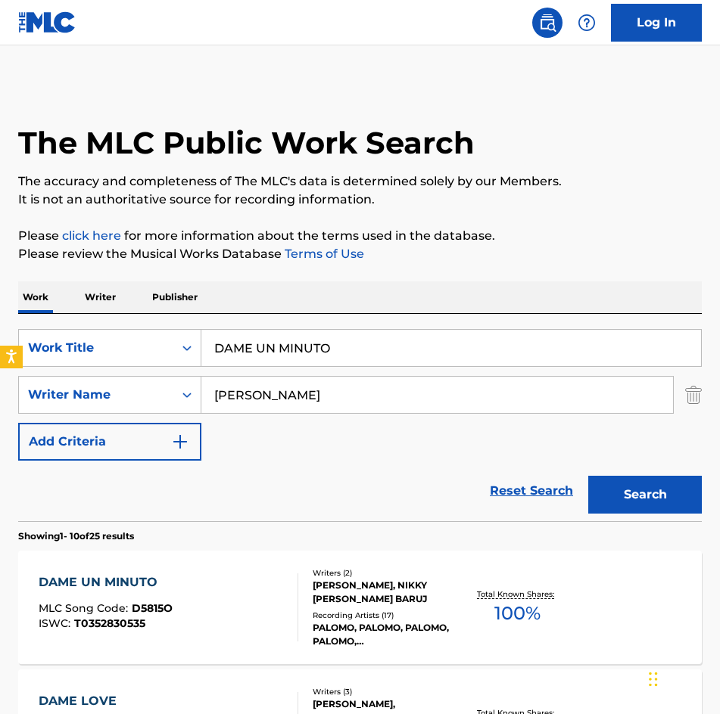
drag, startPoint x: 402, startPoint y: 361, endPoint x: -1, endPoint y: 388, distance: 403.5
click at [0, 388] on html "Accessibility Screen-Reader Guide, Feedback, and Issue Reporting | New window C…" at bounding box center [360, 357] width 720 height 714
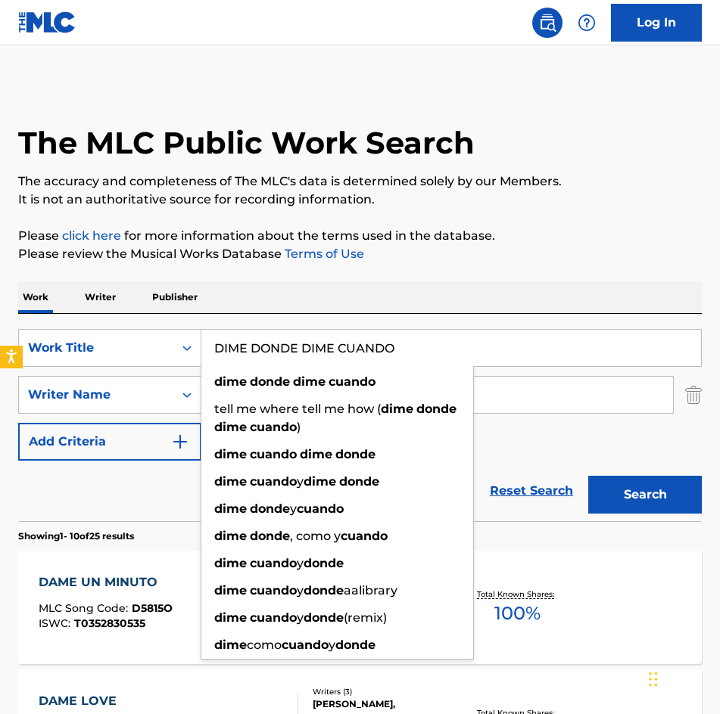
type input "DIME DONDE DIME CUANDO"
click at [588, 476] on button "Search" at bounding box center [645, 495] width 114 height 38
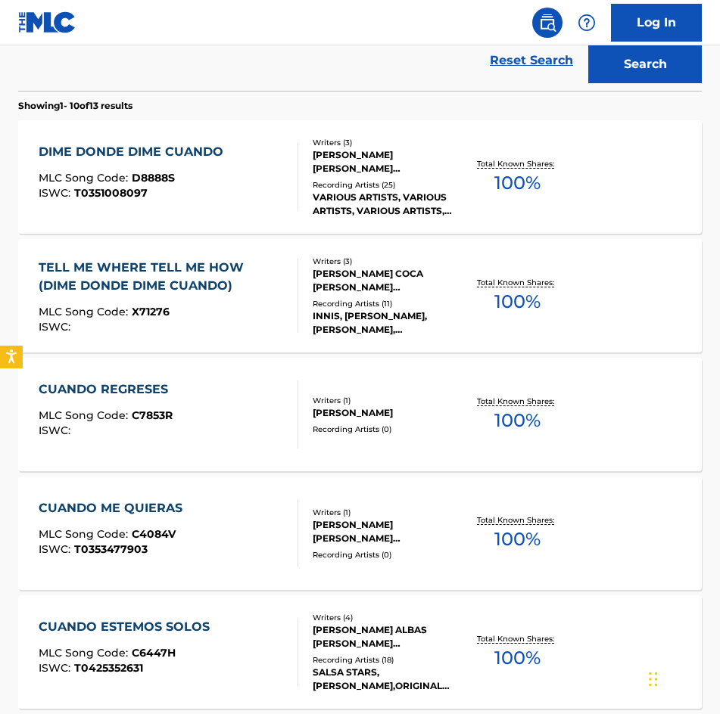
scroll to position [454, 0]
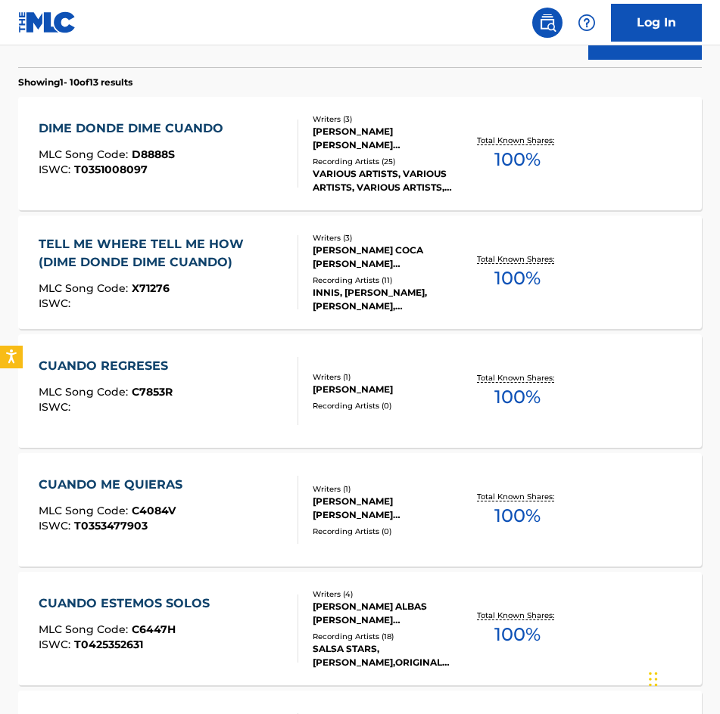
click at [347, 154] on div "Writers ( 3 ) [PERSON_NAME] [PERSON_NAME] [PERSON_NAME] [PERSON_NAME] [PERSON_N…" at bounding box center [379, 154] width 162 height 81
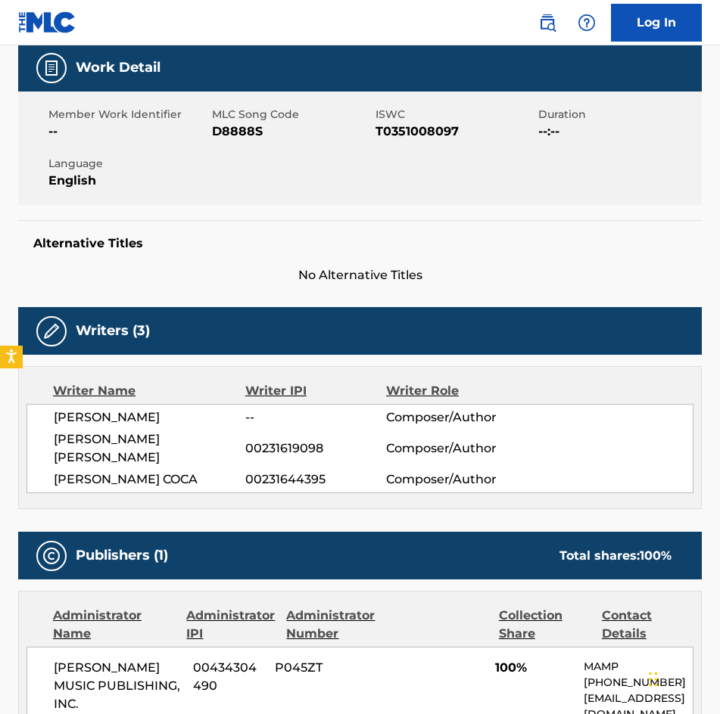
scroll to position [76, 0]
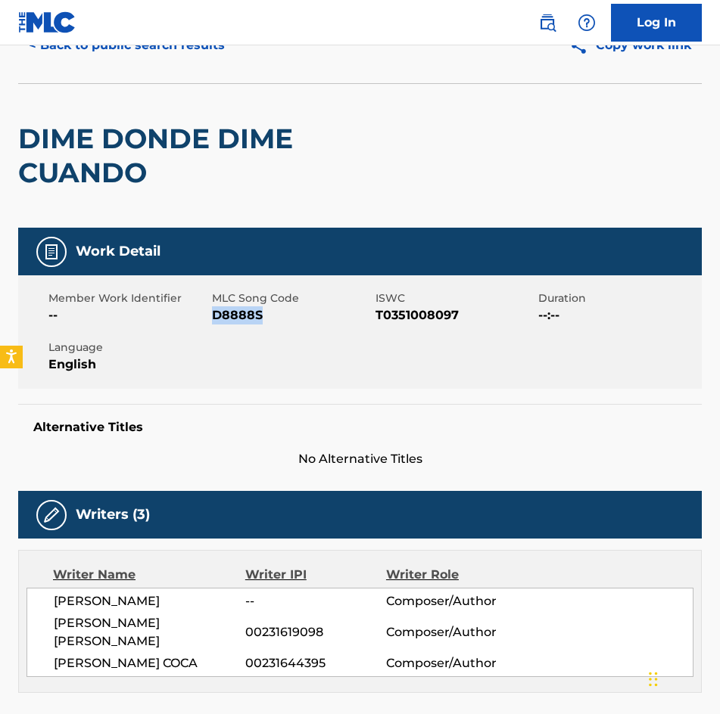
drag, startPoint x: 266, startPoint y: 322, endPoint x: 212, endPoint y: 316, distance: 54.8
click at [212, 316] on span "D8888S" at bounding box center [292, 315] width 160 height 18
copy span "D8888S"
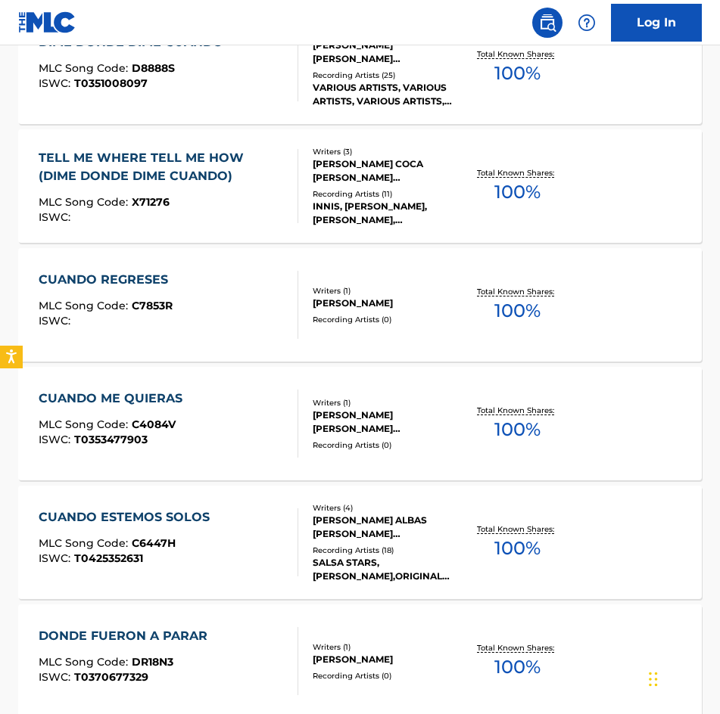
click at [375, 170] on div "[PERSON_NAME] COCA [PERSON_NAME] [PERSON_NAME] [PERSON_NAME] [PERSON_NAME]" at bounding box center [387, 170] width 148 height 27
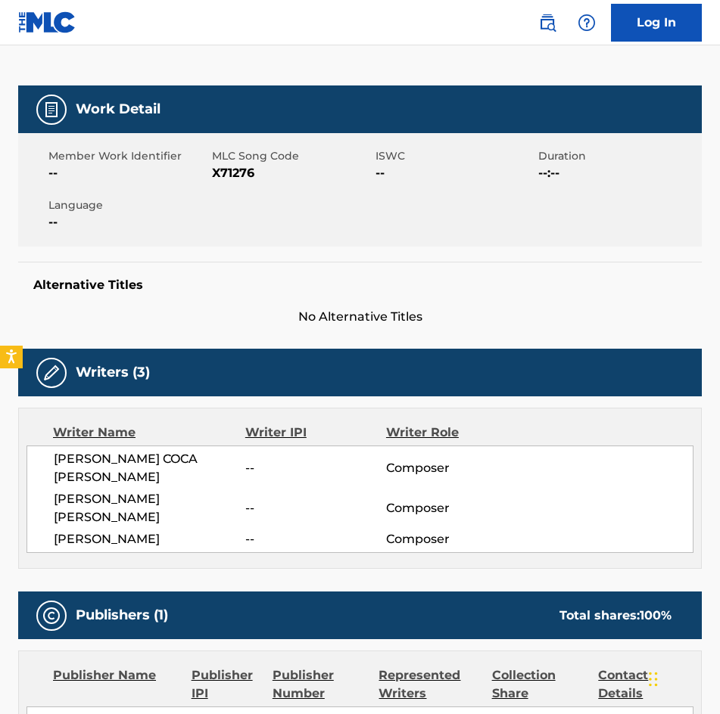
scroll to position [227, 0]
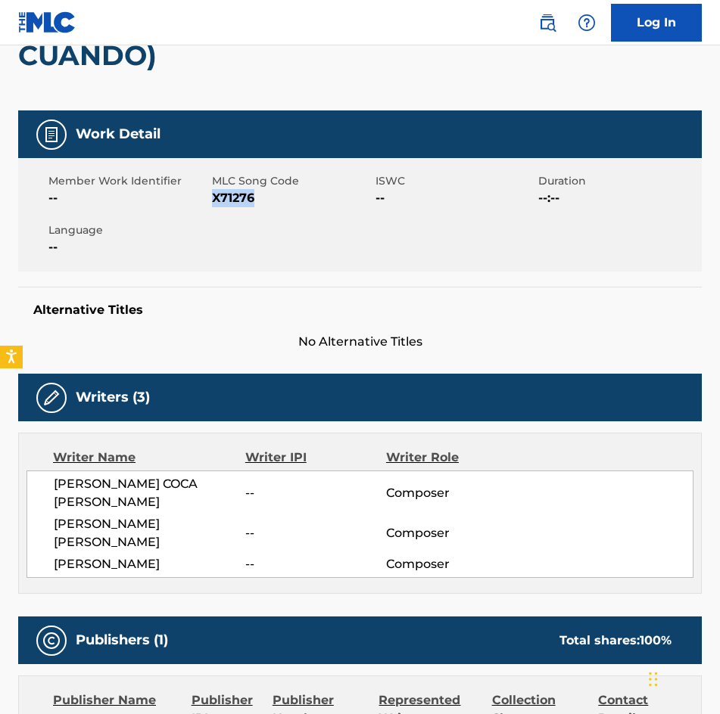
drag, startPoint x: 257, startPoint y: 193, endPoint x: 211, endPoint y: 198, distance: 45.7
click at [212, 198] on span "X71276" at bounding box center [292, 198] width 160 height 18
copy span "X71276"
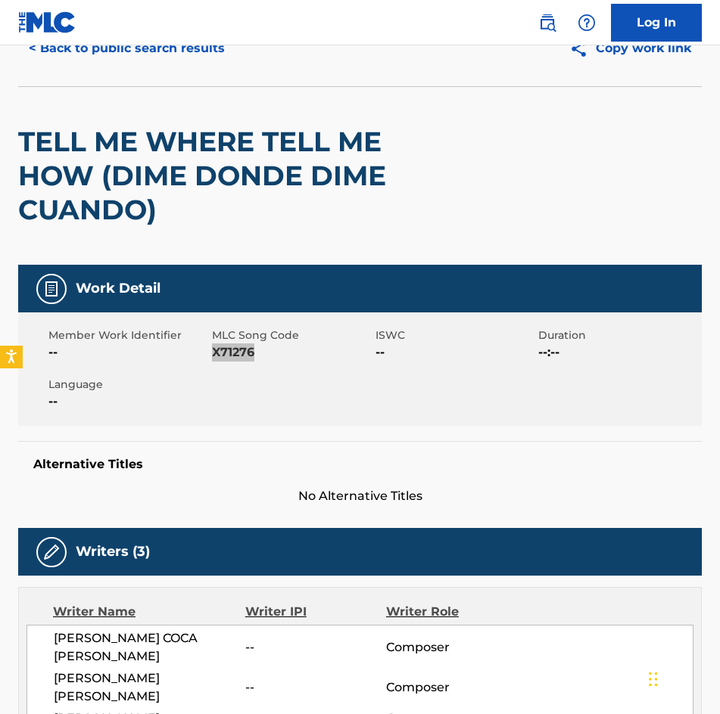
scroll to position [0, 0]
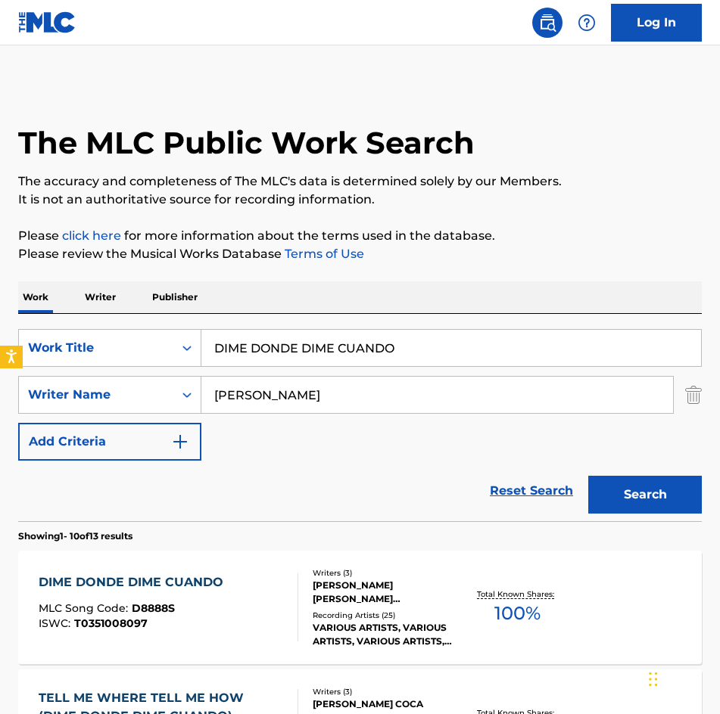
drag, startPoint x: 491, startPoint y: 342, endPoint x: -1, endPoint y: 392, distance: 494.4
click at [0, 392] on html "Accessibility Screen-Reader Guide, Feedback, and Issue Reporting | New window C…" at bounding box center [360, 357] width 720 height 714
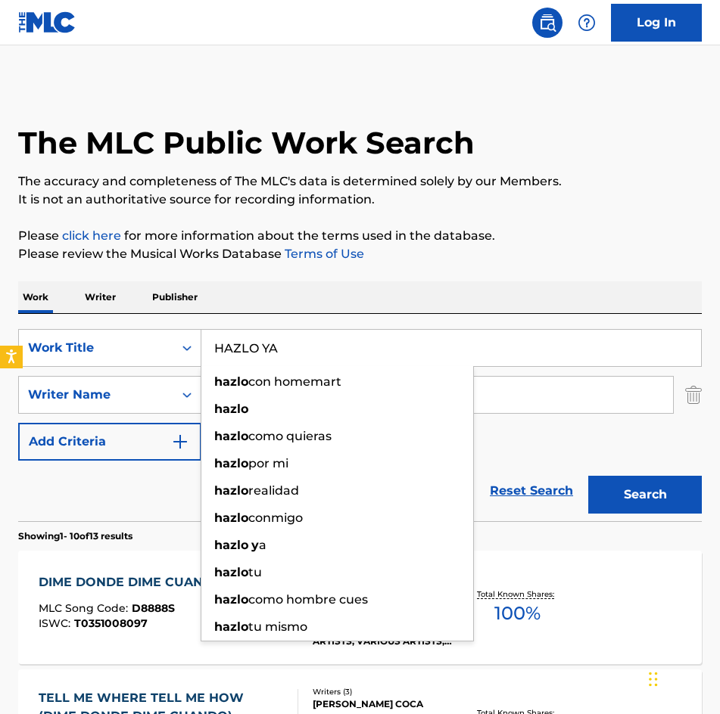
type input "HAZLO YA"
click at [588, 476] on button "Search" at bounding box center [645, 495] width 114 height 38
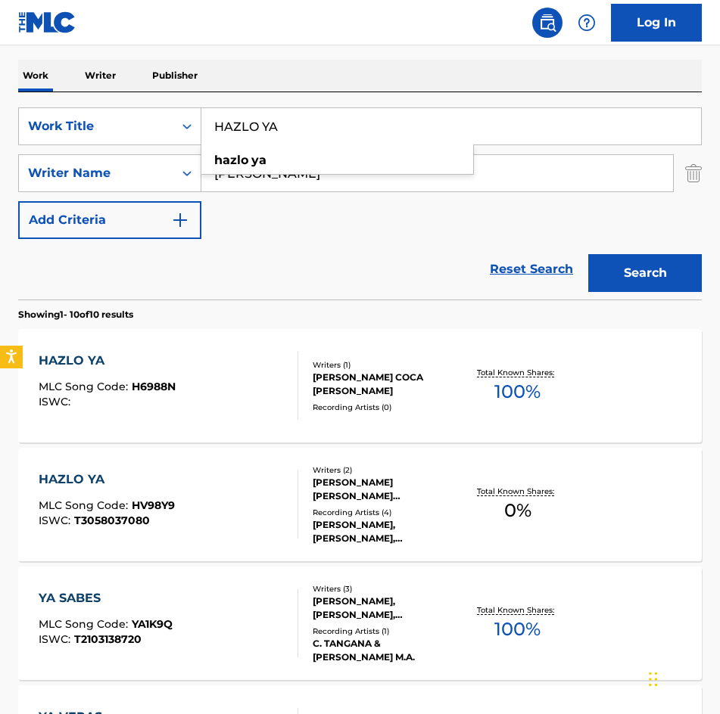
scroll to position [378, 0]
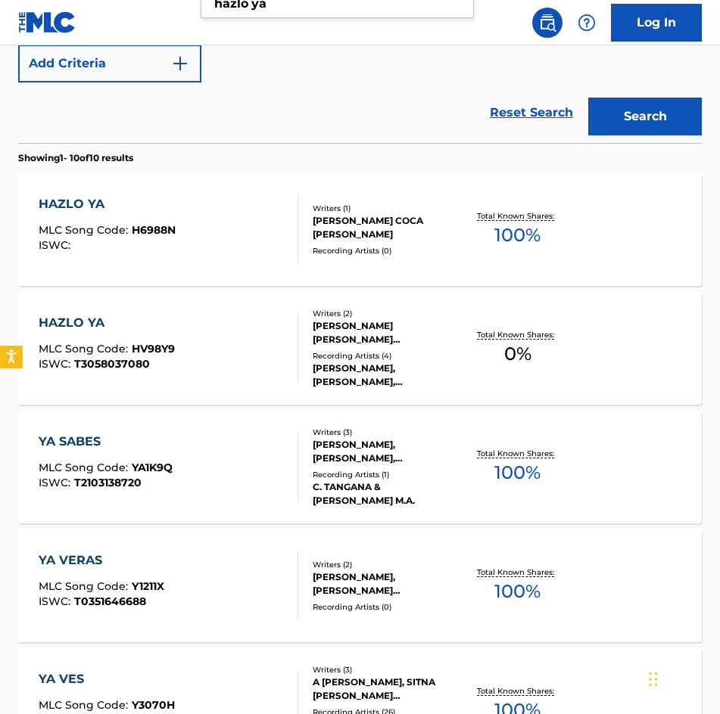
click at [339, 227] on div "[PERSON_NAME] COCA [PERSON_NAME]" at bounding box center [387, 227] width 148 height 27
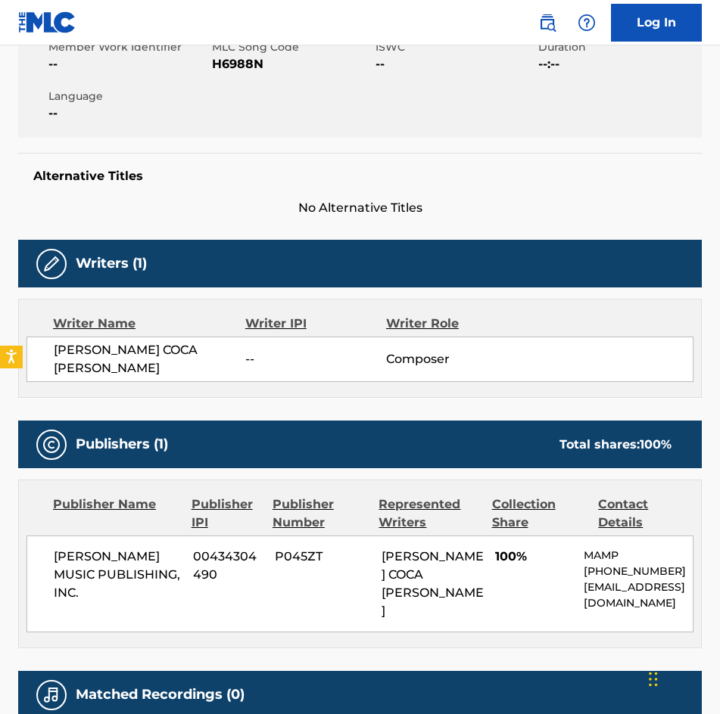
scroll to position [205, 0]
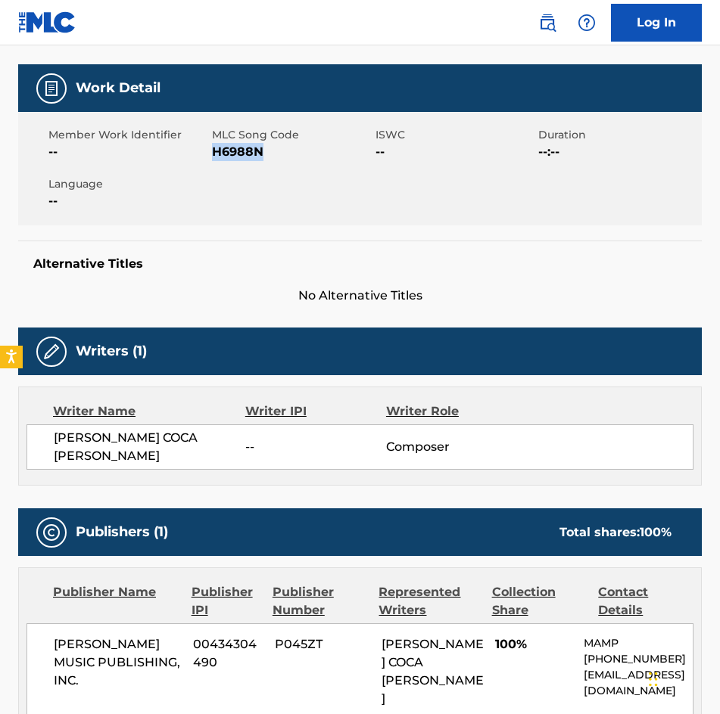
drag, startPoint x: 279, startPoint y: 155, endPoint x: 213, endPoint y: 157, distance: 65.9
click at [213, 157] on span "H6988N" at bounding box center [292, 152] width 160 height 18
copy span "H6988N"
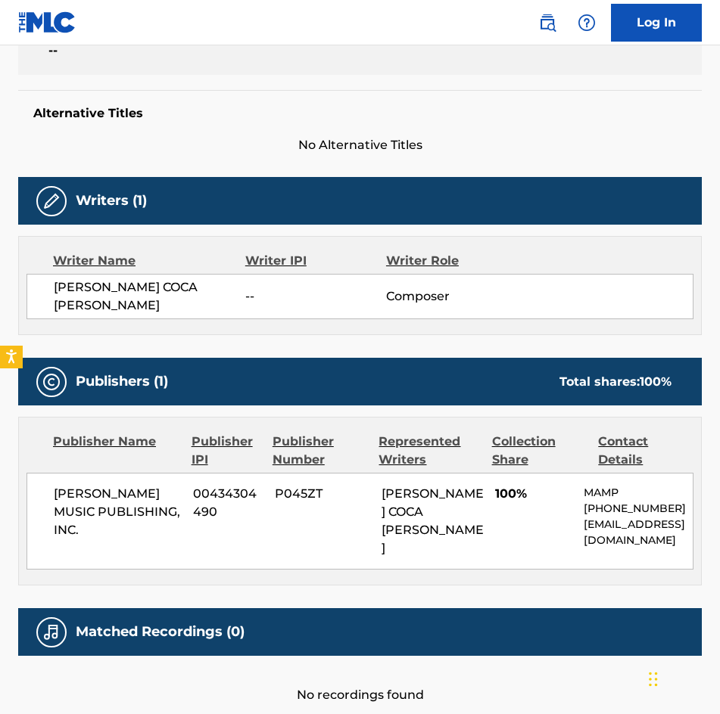
scroll to position [432, 0]
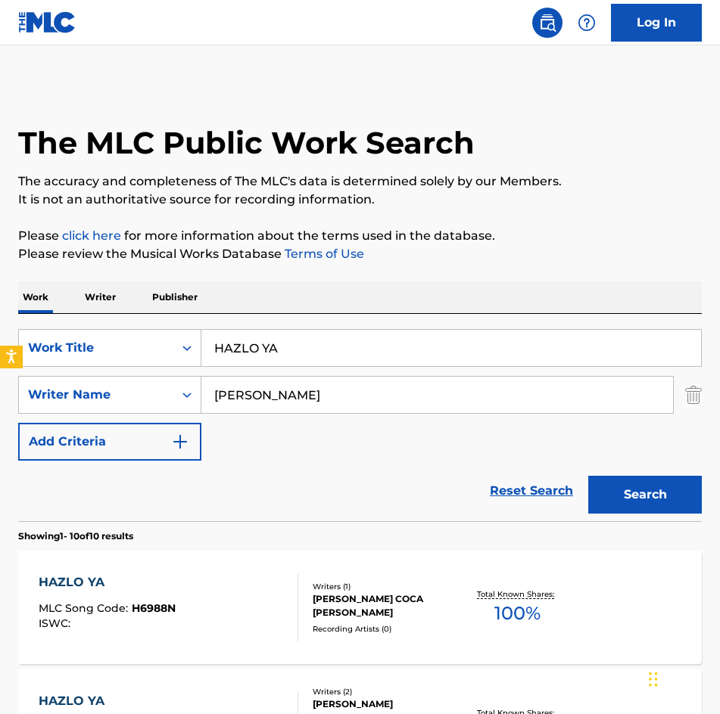
drag, startPoint x: -1, startPoint y: 365, endPoint x: -1, endPoint y: 374, distance: 9.1
click at [0, 374] on html "Accessibility Screen-Reader Guide, Feedback, and Issue Reporting | New window C…" at bounding box center [360, 357] width 720 height 714
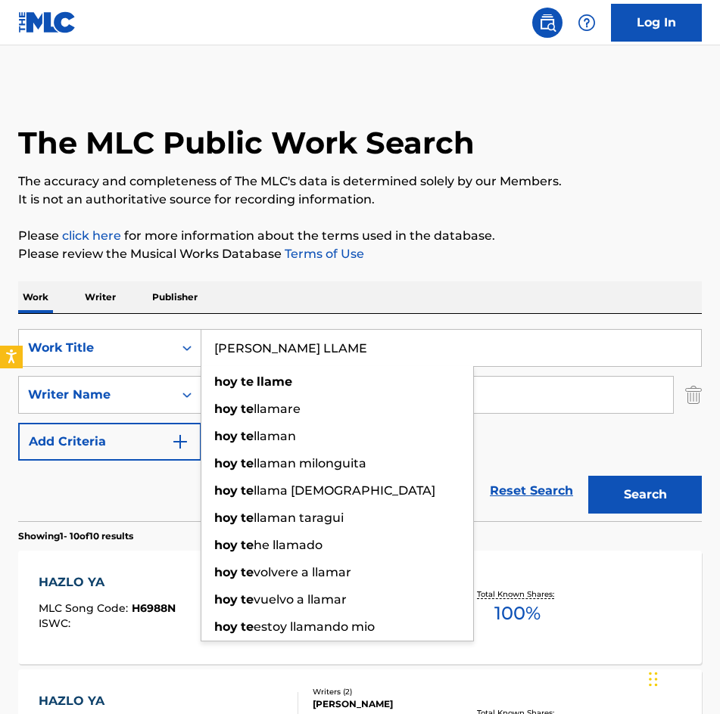
type input "[PERSON_NAME] LLAME"
click at [588, 476] on button "Search" at bounding box center [645, 495] width 114 height 38
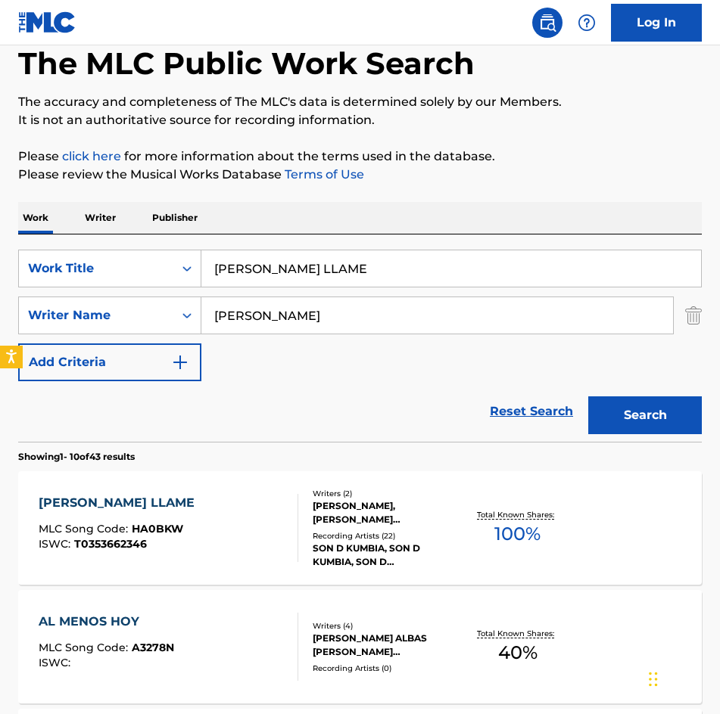
scroll to position [303, 0]
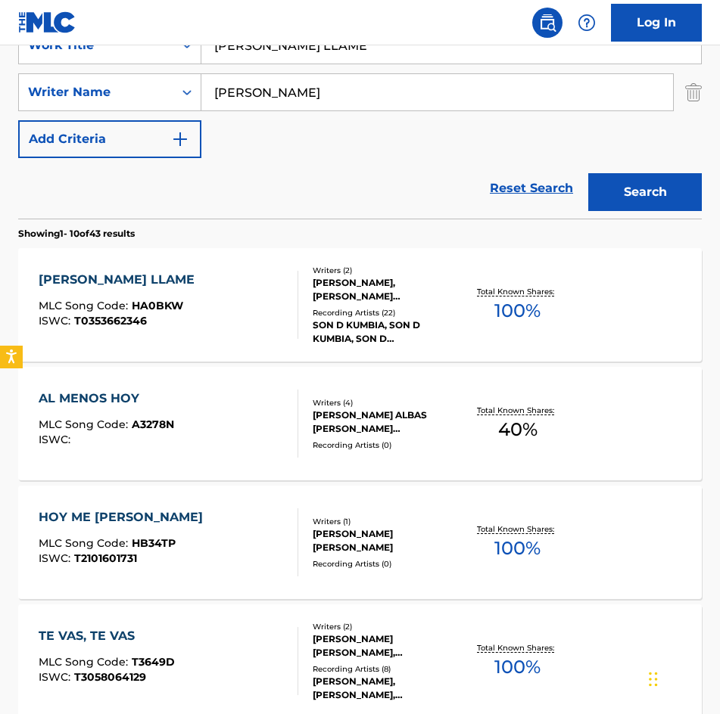
click at [343, 297] on div "[PERSON_NAME], [PERSON_NAME] [PERSON_NAME]" at bounding box center [387, 289] width 148 height 27
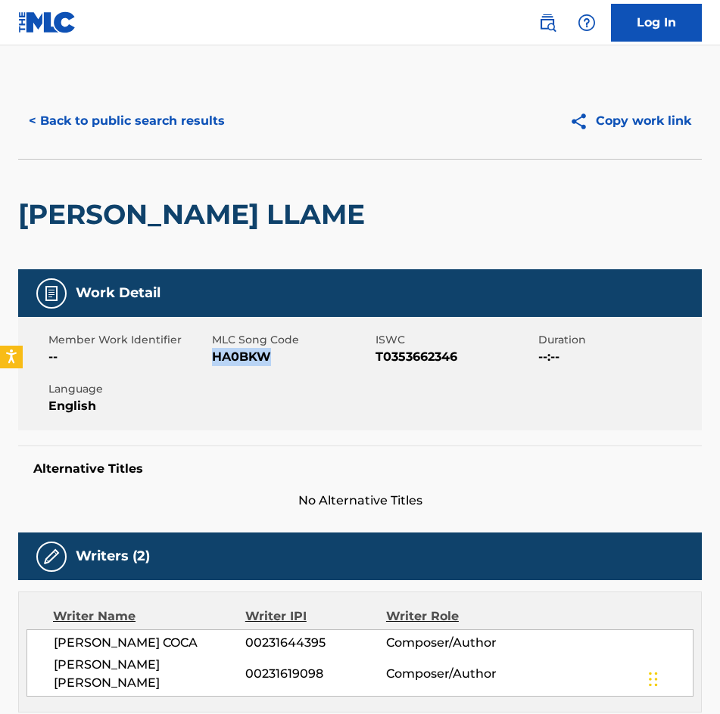
drag, startPoint x: 278, startPoint y: 356, endPoint x: 216, endPoint y: 351, distance: 61.5
click at [216, 351] on span "HA0BKW" at bounding box center [292, 357] width 160 height 18
copy span "HA0BKW"
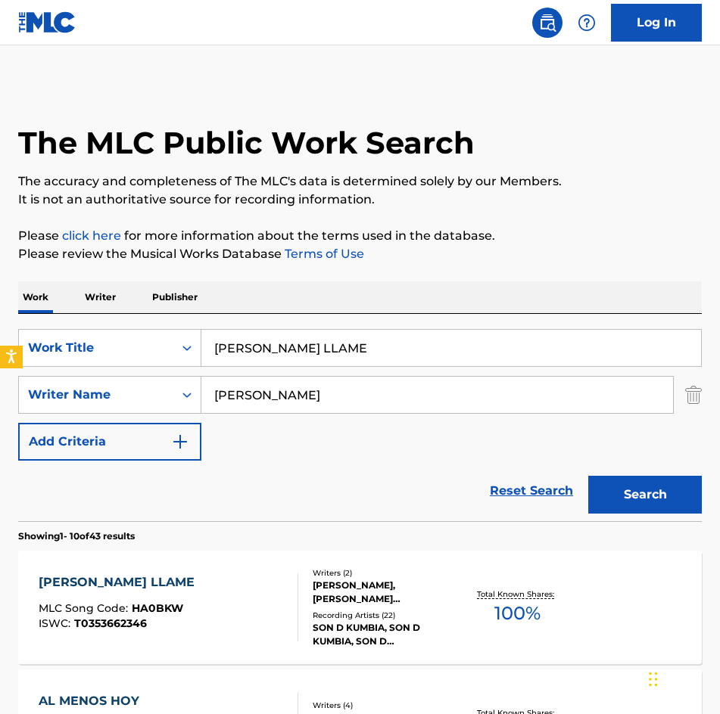
drag, startPoint x: 399, startPoint y: 356, endPoint x: -1, endPoint y: 309, distance: 402.3
click at [0, 309] on html "Accessibility Screen-Reader Guide, Feedback, and Issue Reporting | New window C…" at bounding box center [360, 357] width 720 height 714
paste input "LA NOCHE SE NOS VA"
type input "LA NOCHE SE NOS VA"
type input "+"
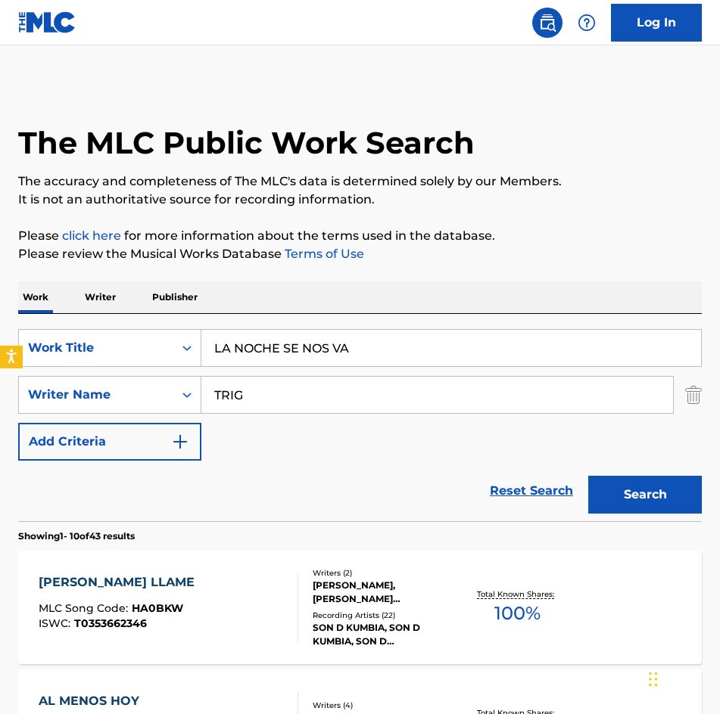
type input "[PERSON_NAME]"
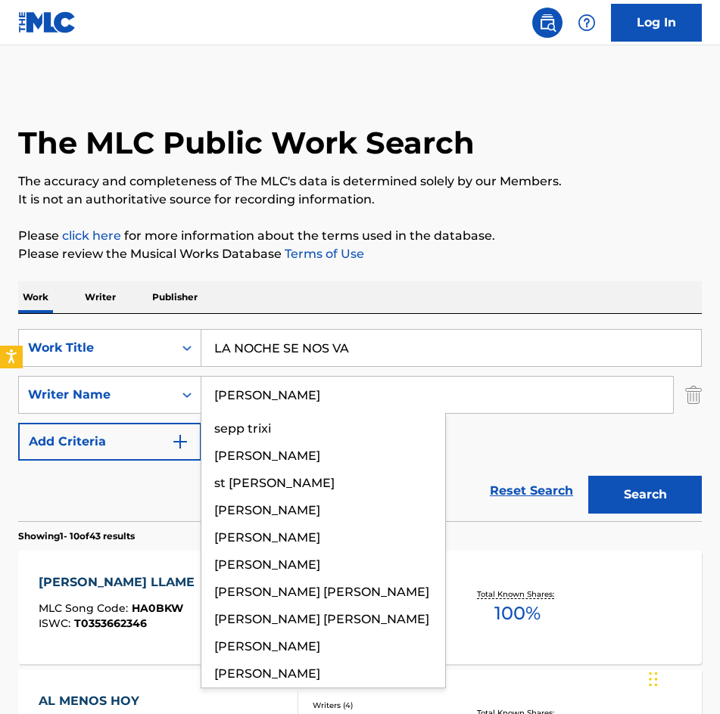
click at [588, 476] on button "Search" at bounding box center [645, 495] width 114 height 38
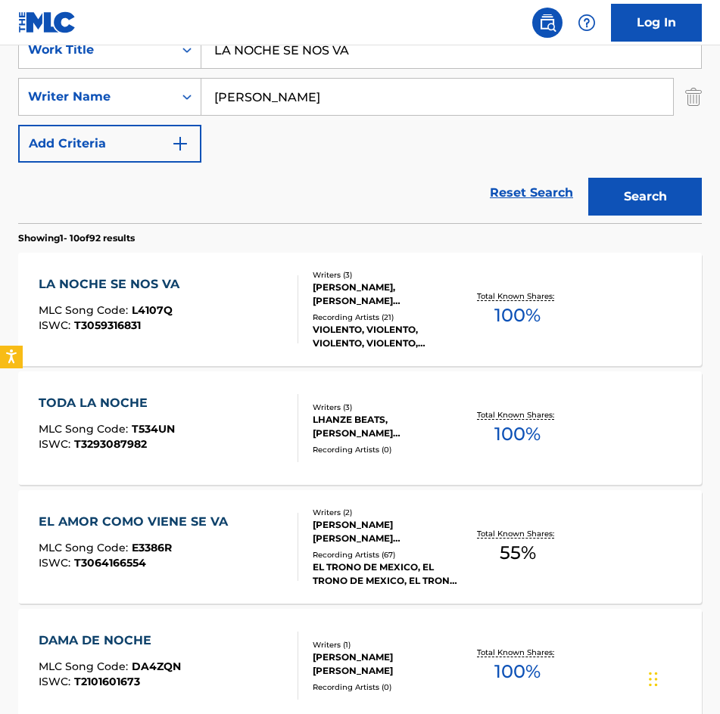
scroll to position [378, 0]
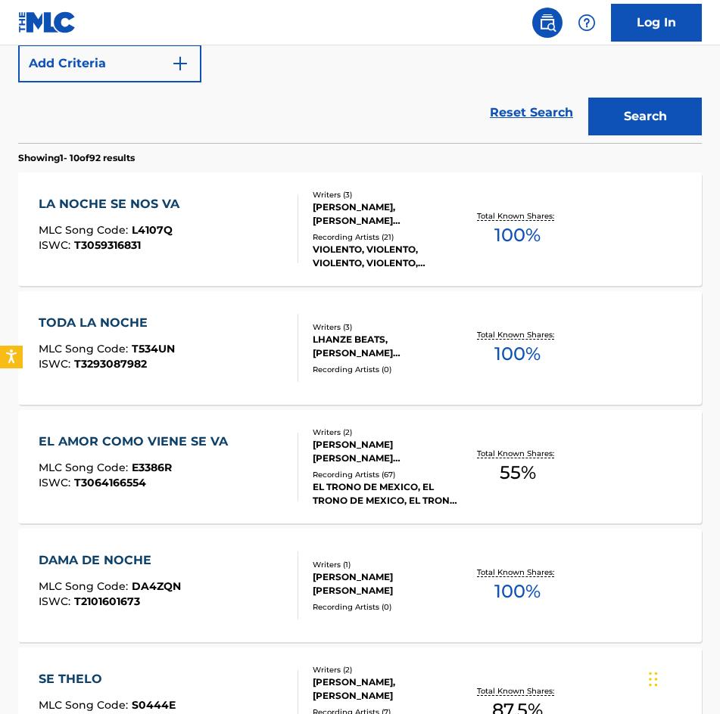
click at [358, 225] on div "[PERSON_NAME], [PERSON_NAME] [PERSON_NAME], [PERSON_NAME]" at bounding box center [387, 214] width 148 height 27
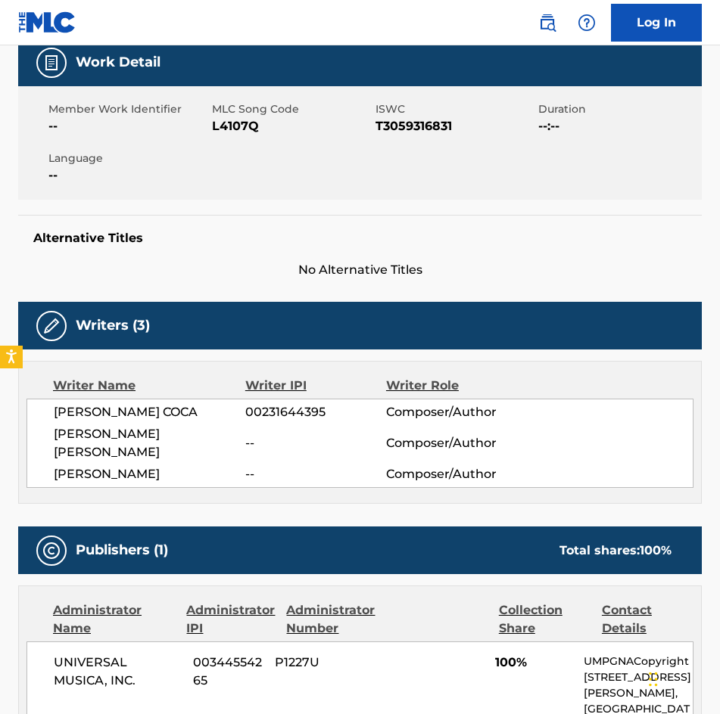
scroll to position [76, 0]
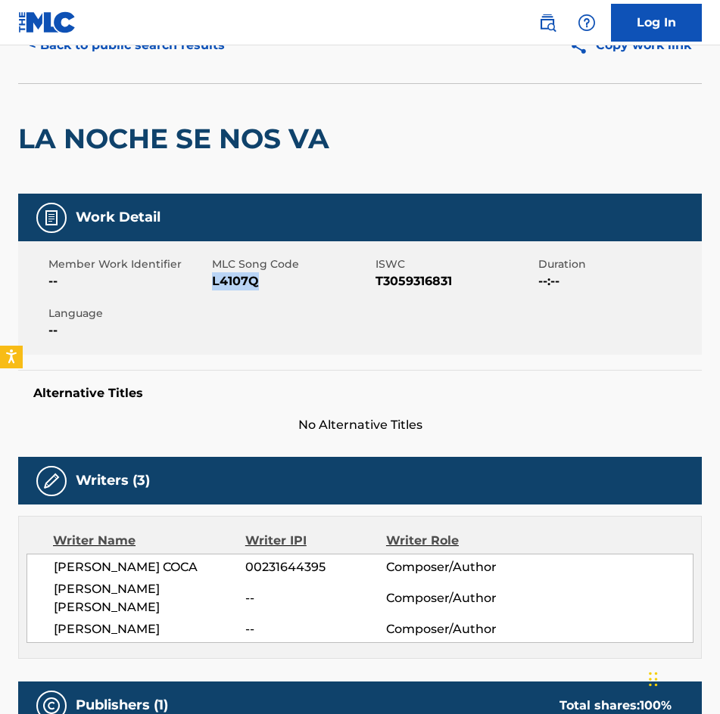
drag, startPoint x: 264, startPoint y: 279, endPoint x: 213, endPoint y: 274, distance: 51.0
click at [213, 274] on span "L4107Q" at bounding box center [292, 281] width 160 height 18
copy span "L4107Q"
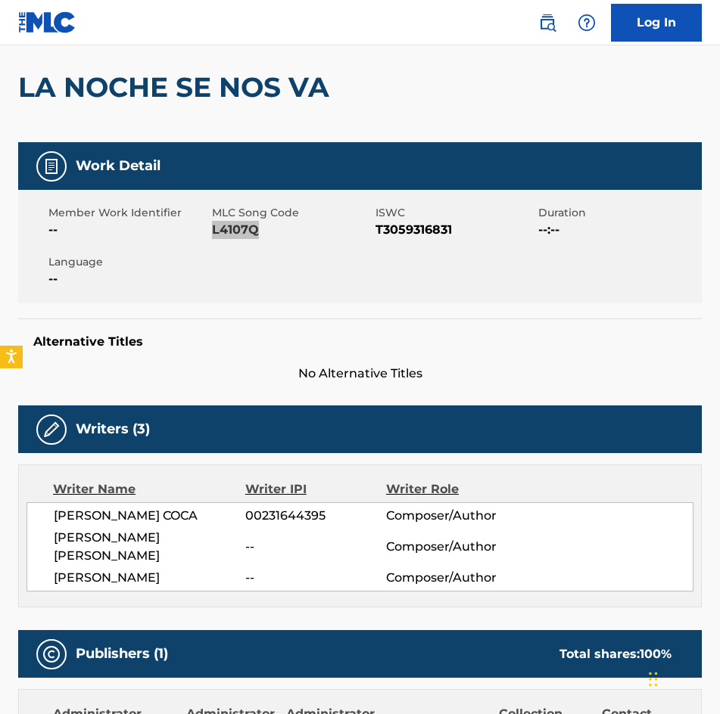
scroll to position [0, 0]
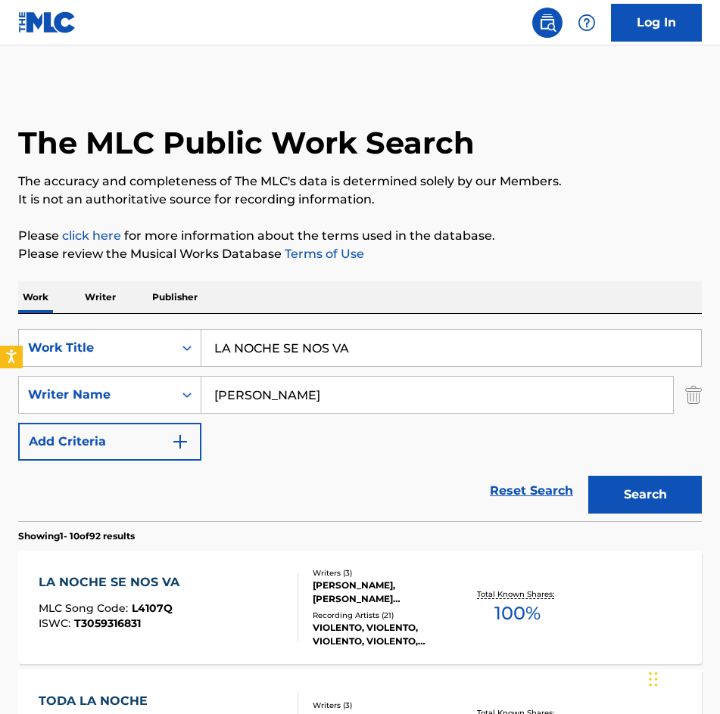
drag, startPoint x: 456, startPoint y: 340, endPoint x: -1, endPoint y: 333, distance: 457.1
click at [0, 333] on html "Accessibility Screen-Reader Guide, Feedback, and Issue Reporting | New window C…" at bounding box center [360, 357] width 720 height 714
click at [588, 476] on button "Search" at bounding box center [645, 495] width 114 height 38
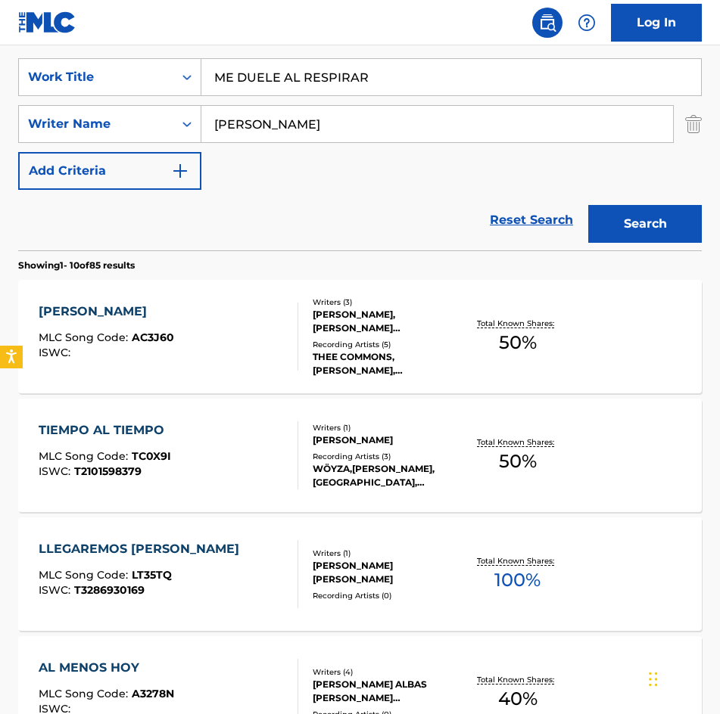
scroll to position [227, 0]
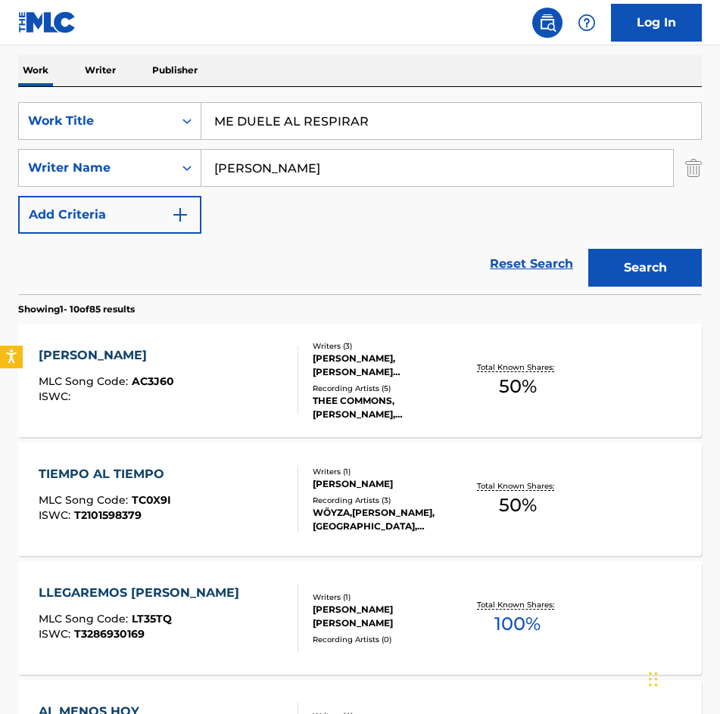
drag, startPoint x: 306, startPoint y: 255, endPoint x: 315, endPoint y: 247, distance: 11.2
click at [306, 249] on div "Reset Search Search" at bounding box center [359, 264] width 683 height 61
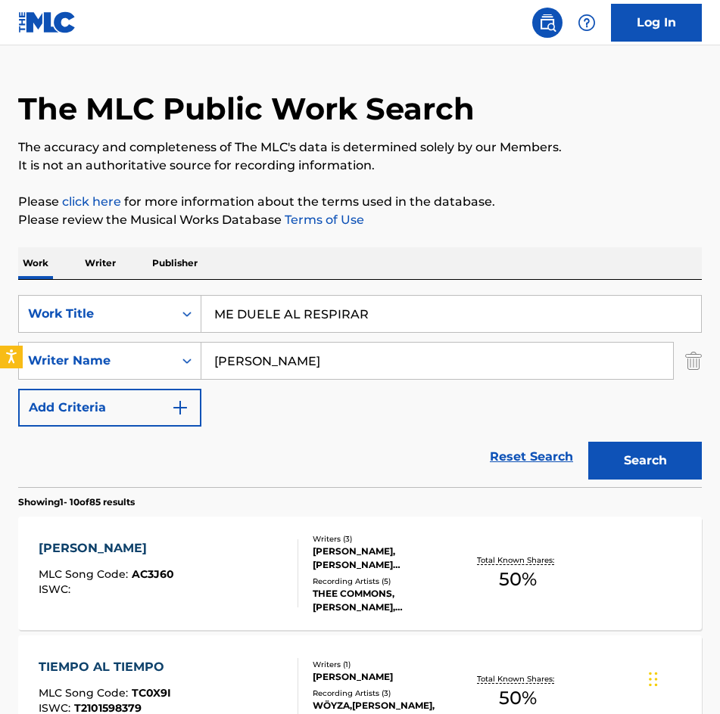
scroll to position [303, 0]
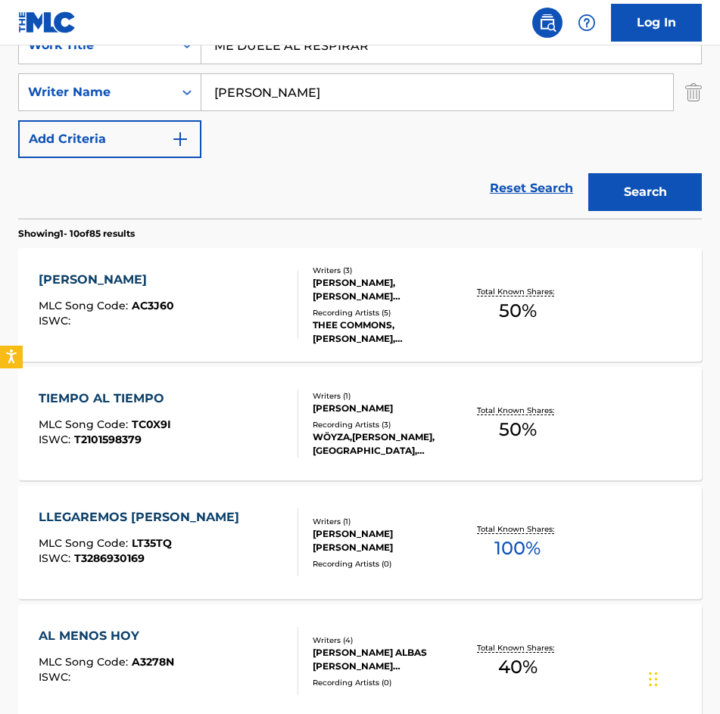
click at [644, 191] on button "Search" at bounding box center [645, 192] width 114 height 38
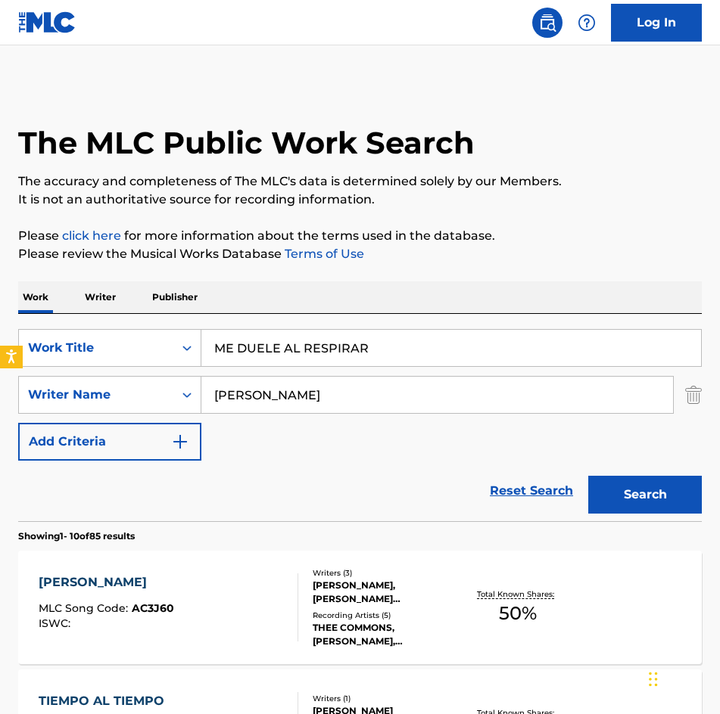
drag, startPoint x: 443, startPoint y: 351, endPoint x: -1, endPoint y: 378, distance: 444.2
click at [0, 378] on html "Accessibility Screen-Reader Guide, Feedback, and Issue Reporting | New window C…" at bounding box center [360, 357] width 720 height 714
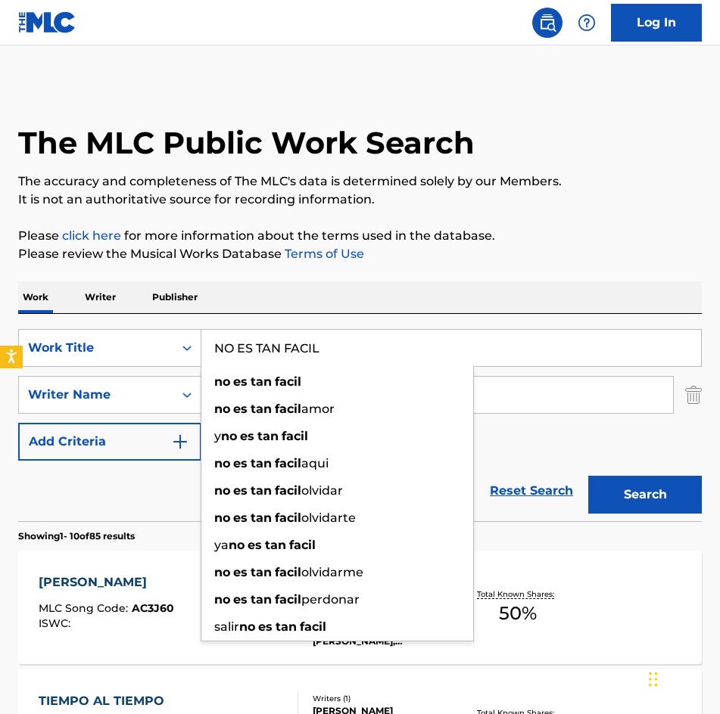
type input "NO ES TAN FACIL"
click at [588, 476] on button "Search" at bounding box center [645, 495] width 114 height 38
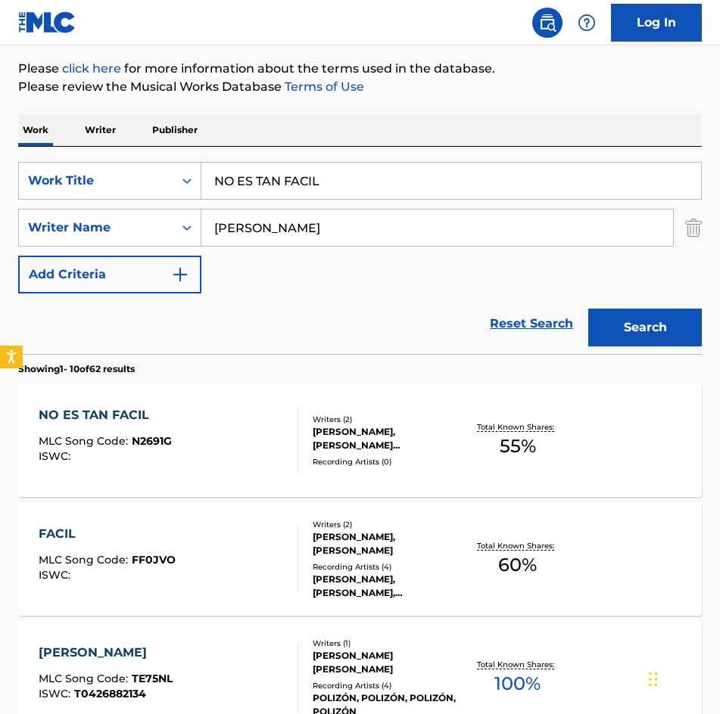
scroll to position [303, 0]
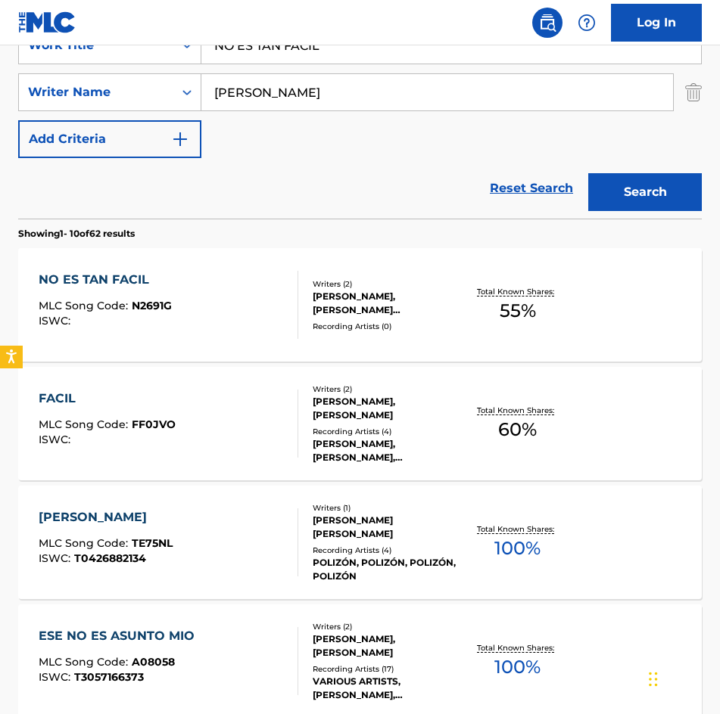
click at [409, 305] on div "[PERSON_NAME], [PERSON_NAME] [PERSON_NAME]" at bounding box center [387, 303] width 148 height 27
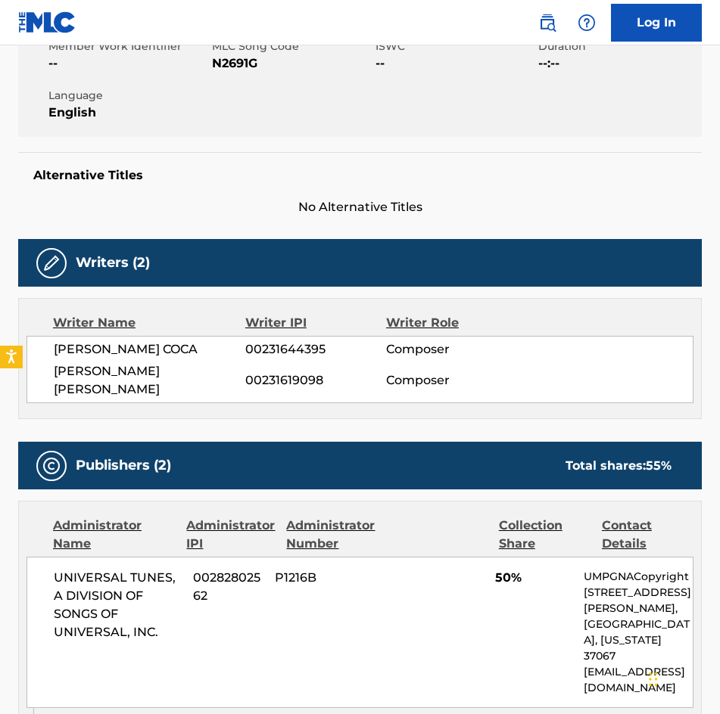
scroll to position [454, 0]
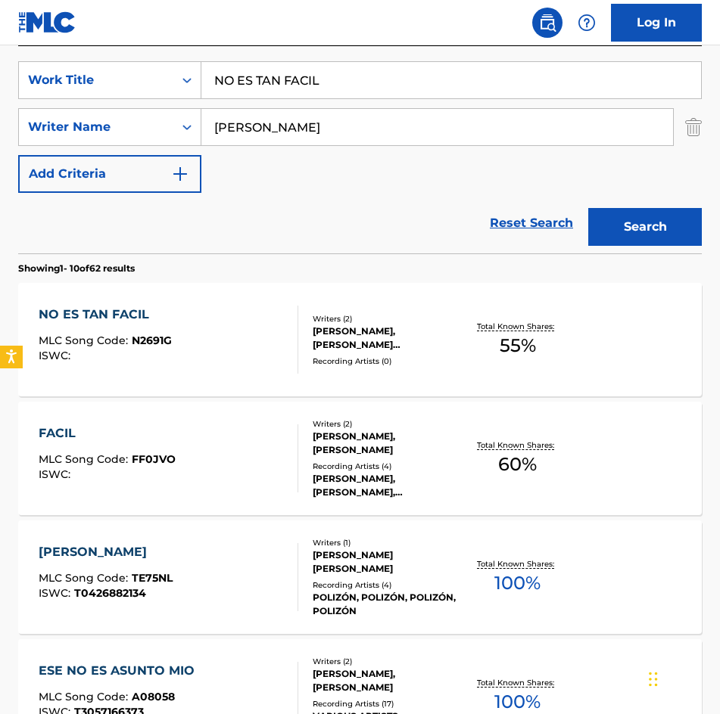
scroll to position [269, 0]
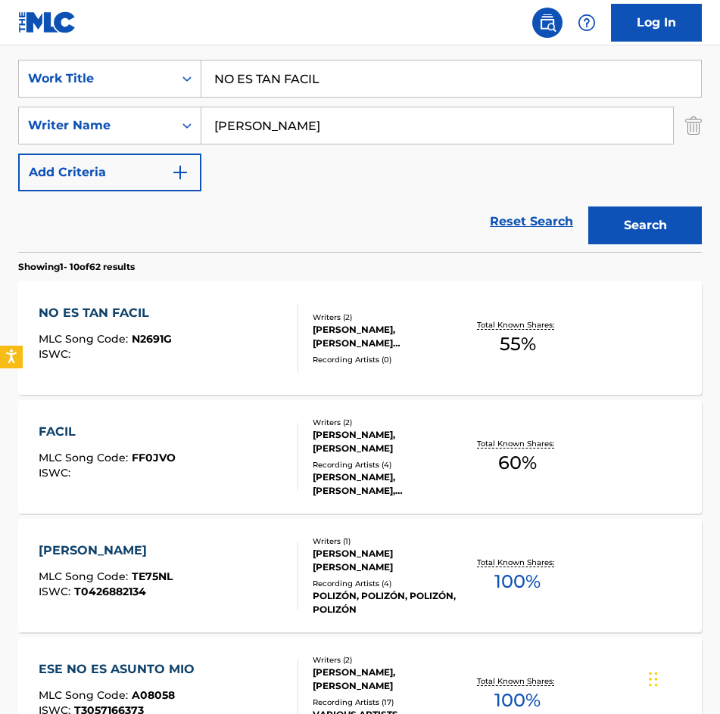
click at [401, 313] on div "Writers ( 2 )" at bounding box center [387, 317] width 148 height 11
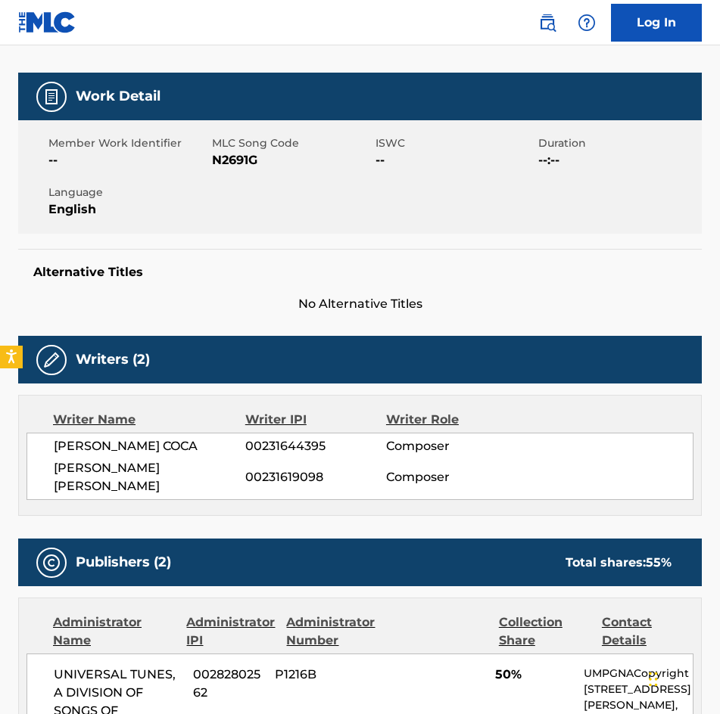
scroll to position [454, 0]
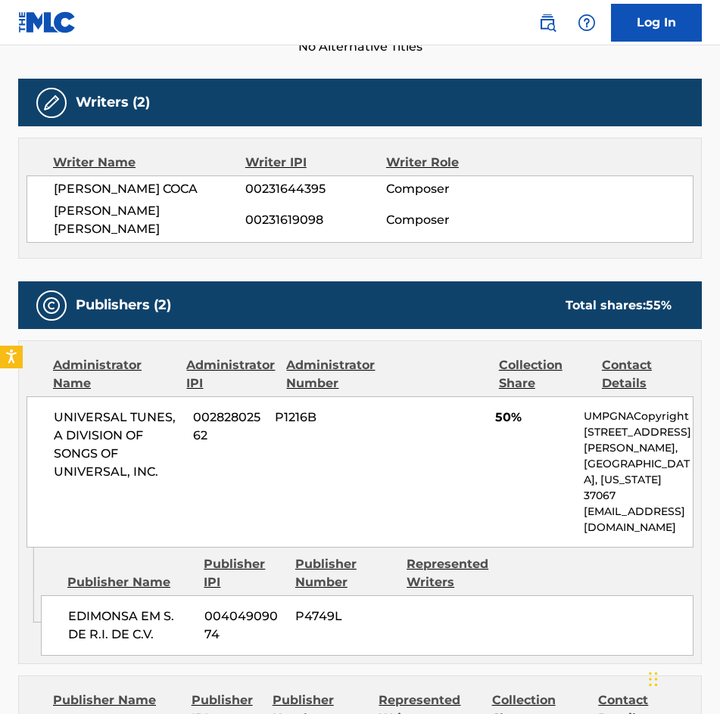
scroll to position [269, 0]
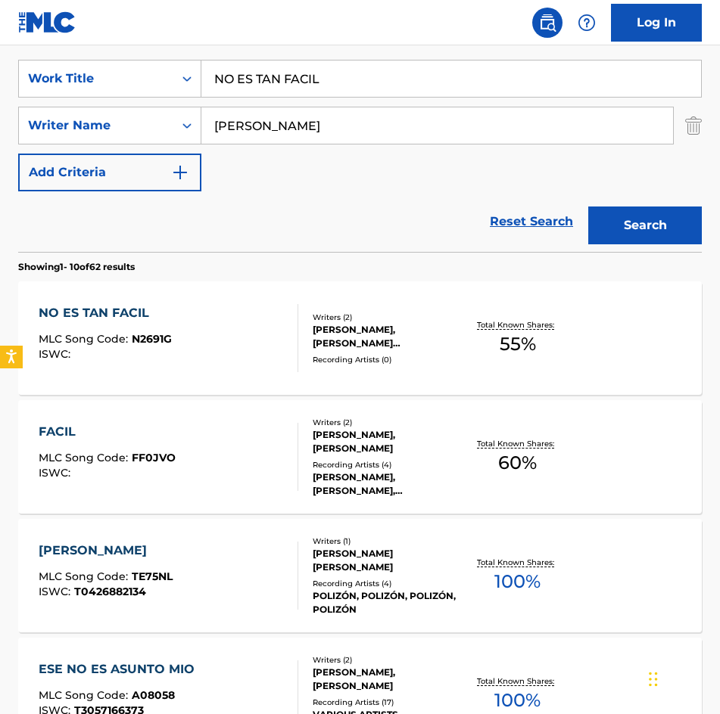
drag, startPoint x: 433, startPoint y: 86, endPoint x: -1, endPoint y: 60, distance: 434.3
click at [0, 60] on html "Accessibility Screen-Reader Guide, Feedback, and Issue Reporting | New window C…" at bounding box center [360, 88] width 720 height 714
type input "ME DUELE AL RESPIRAR"
click at [588, 207] on button "Search" at bounding box center [645, 226] width 114 height 38
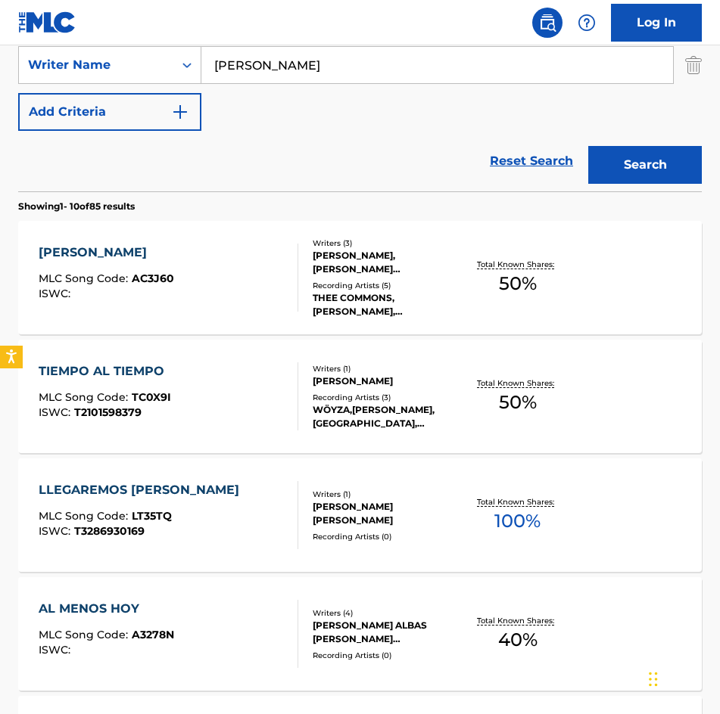
scroll to position [303, 0]
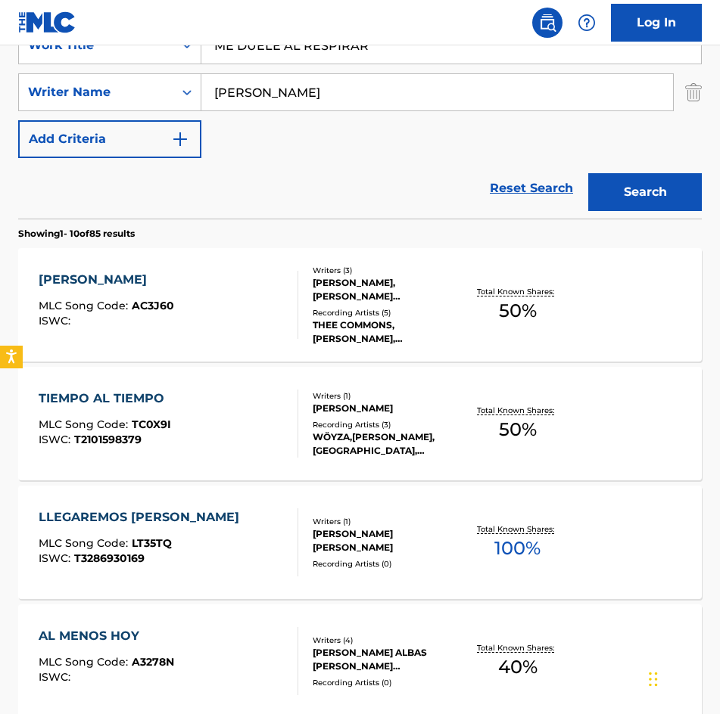
click at [347, 293] on div "[PERSON_NAME], [PERSON_NAME] [PERSON_NAME], [PERSON_NAME]" at bounding box center [387, 289] width 148 height 27
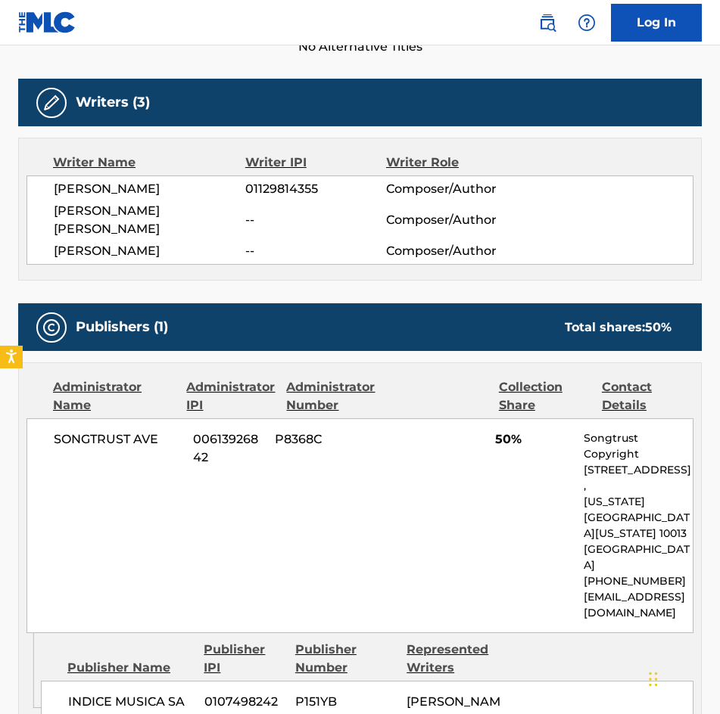
scroll to position [757, 0]
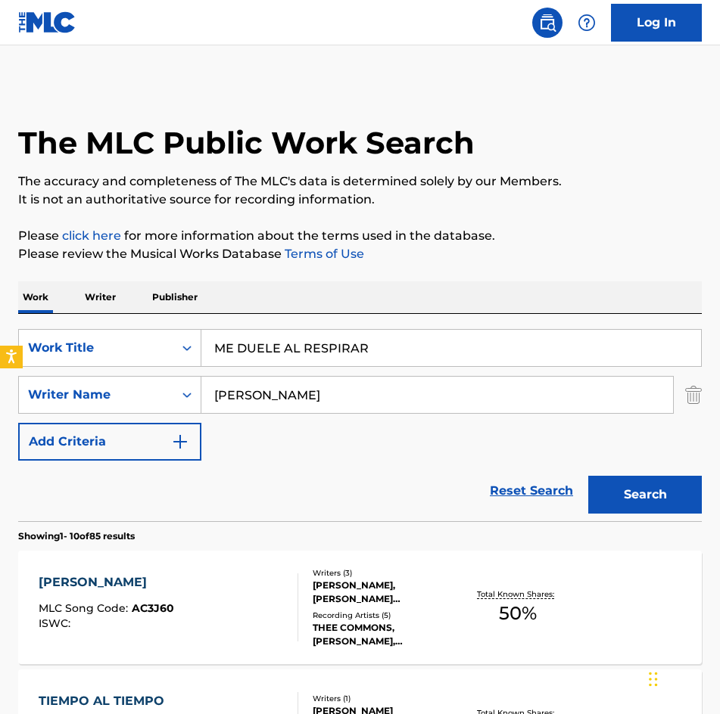
drag, startPoint x: 416, startPoint y: 344, endPoint x: -1, endPoint y: 315, distance: 418.0
click at [0, 315] on html "Accessibility Screen-Reader Guide, Feedback, and Issue Reporting | New window C…" at bounding box center [360, 357] width 720 height 714
type input "n"
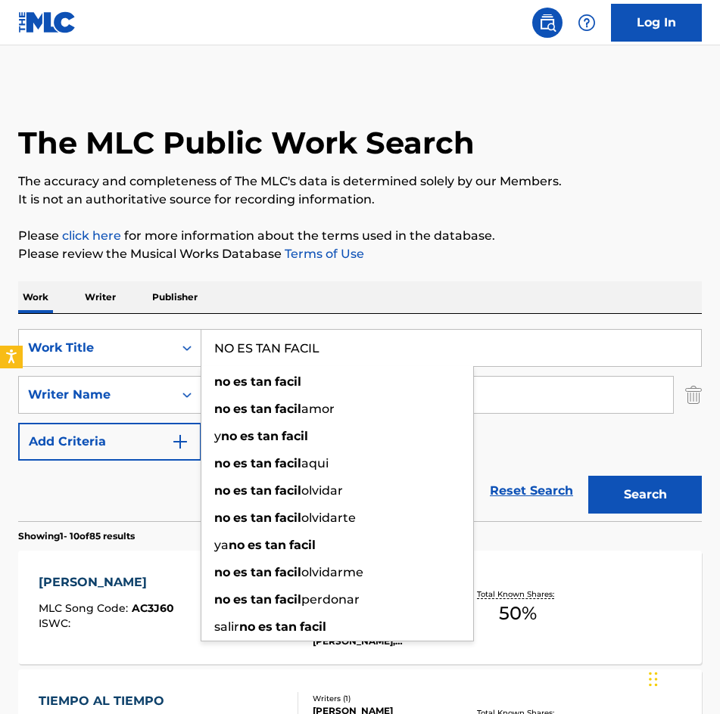
type input "NO ES TAN FACIL"
click at [588, 476] on button "Search" at bounding box center [645, 495] width 114 height 38
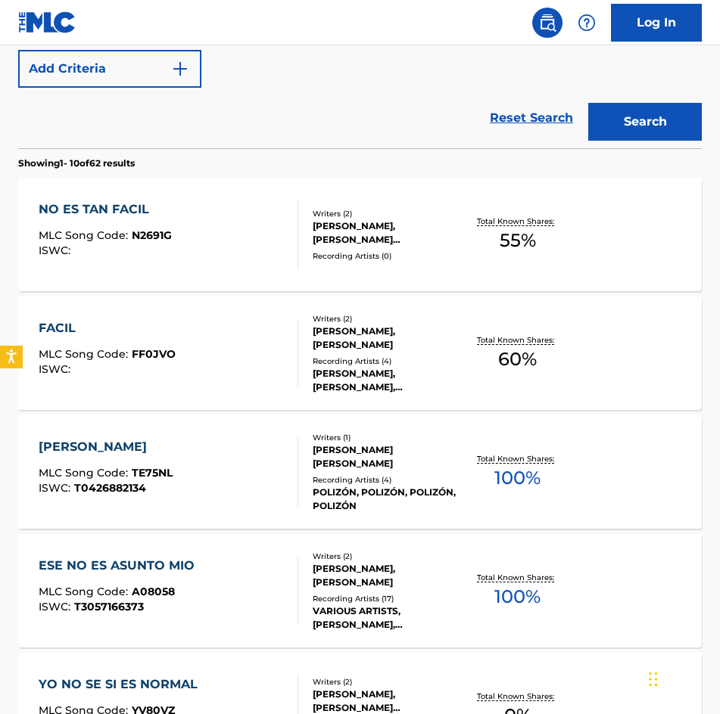
scroll to position [530, 0]
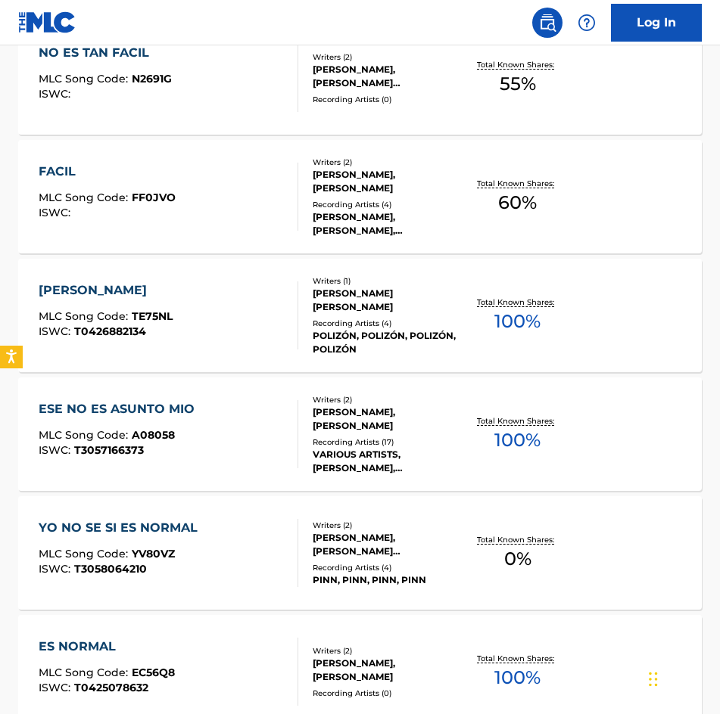
click at [340, 76] on div "[PERSON_NAME], [PERSON_NAME] [PERSON_NAME]" at bounding box center [387, 76] width 148 height 27
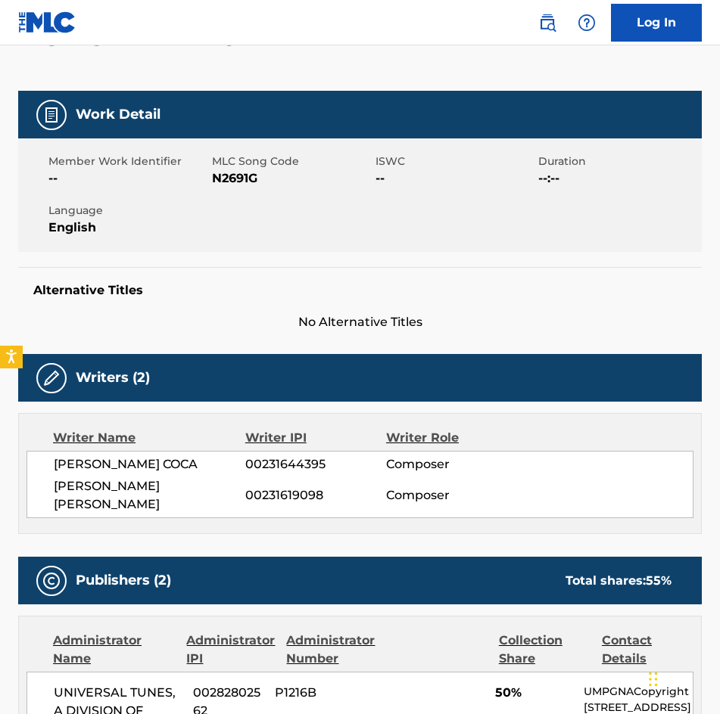
scroll to position [110, 0]
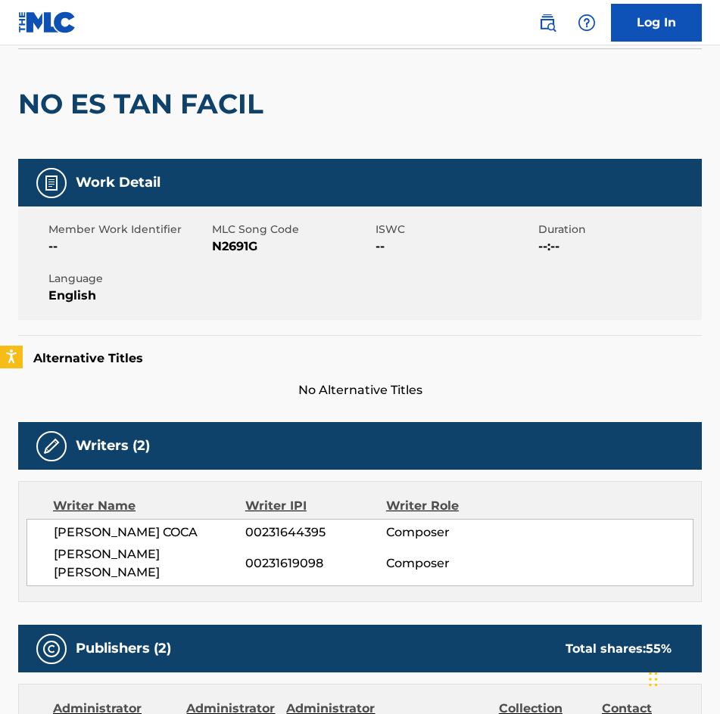
click at [219, 241] on span "N2691G" at bounding box center [292, 247] width 160 height 18
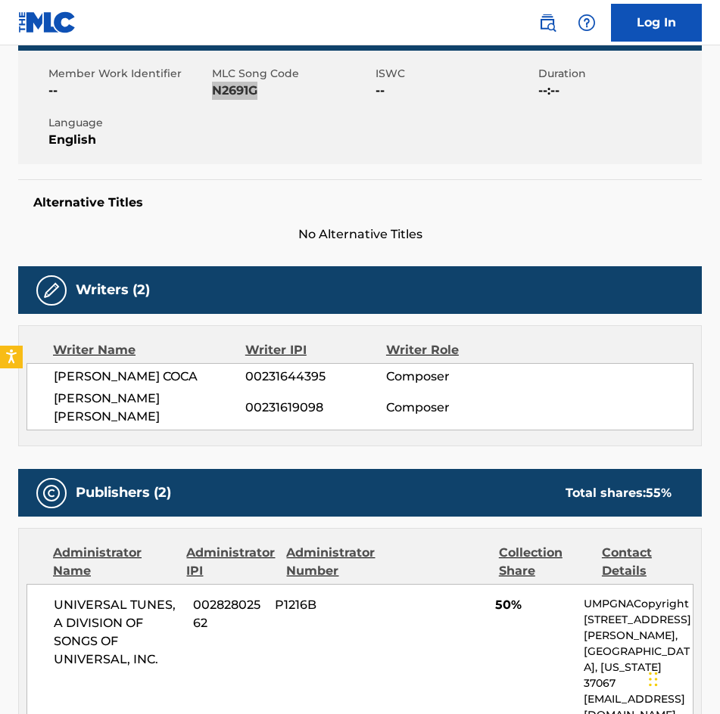
scroll to position [0, 0]
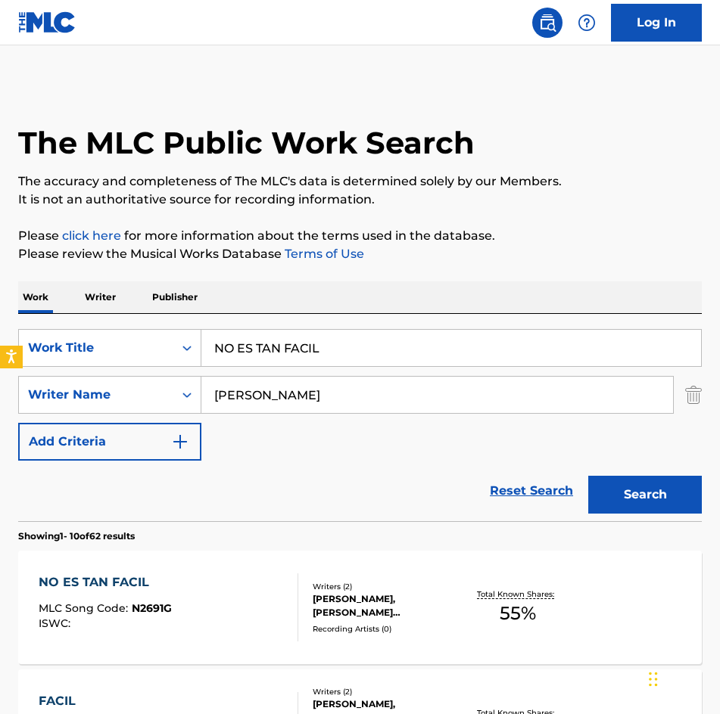
click at [431, 394] on input "[PERSON_NAME]" at bounding box center [436, 395] width 471 height 36
drag, startPoint x: 421, startPoint y: 341, endPoint x: 40, endPoint y: 309, distance: 382.6
click at [588, 476] on button "Search" at bounding box center [645, 495] width 114 height 38
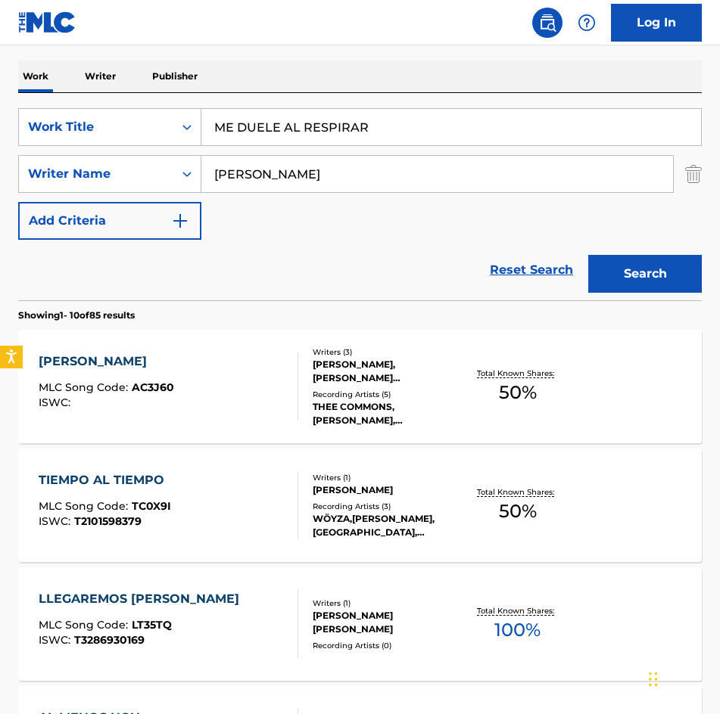
scroll to position [76, 0]
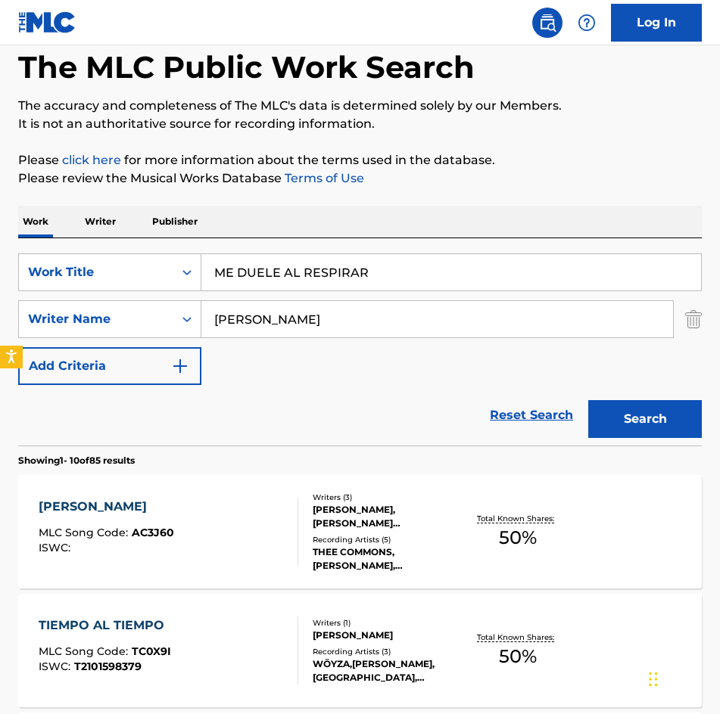
drag, startPoint x: 457, startPoint y: 272, endPoint x: -1, endPoint y: 272, distance: 457.8
click at [0, 272] on html "Accessibility Screen-Reader Guide, Feedback, and Issue Reporting | New window C…" at bounding box center [360, 281] width 720 height 714
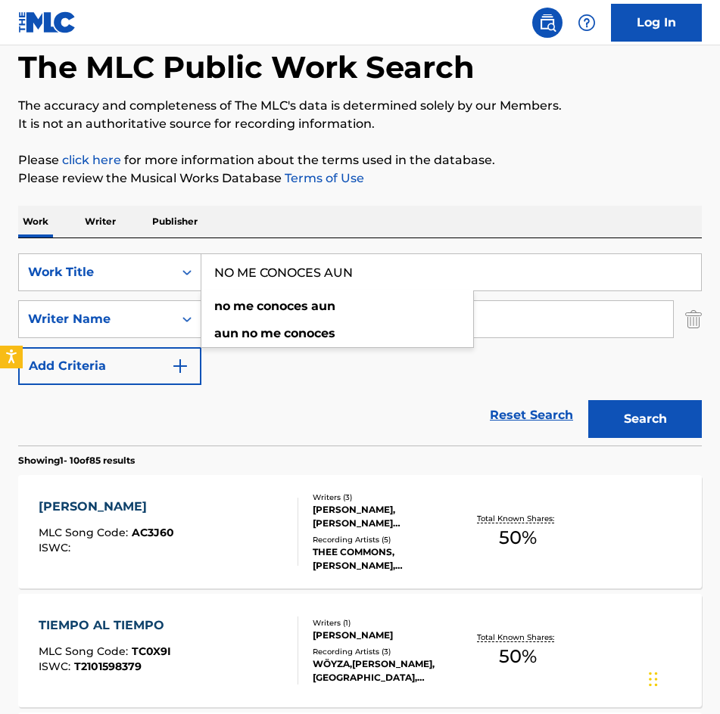
click at [588, 400] on button "Search" at bounding box center [645, 419] width 114 height 38
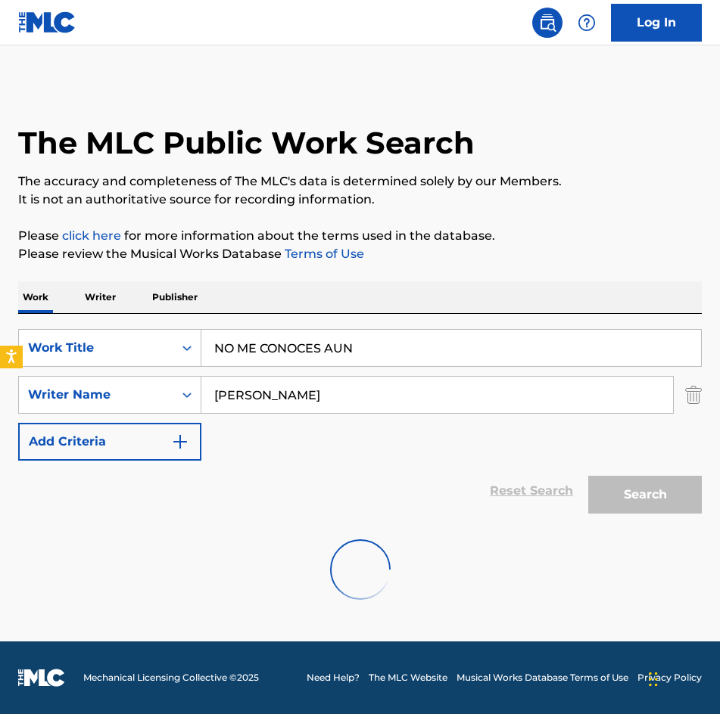
scroll to position [0, 0]
click at [364, 403] on input "[PERSON_NAME]" at bounding box center [436, 395] width 471 height 36
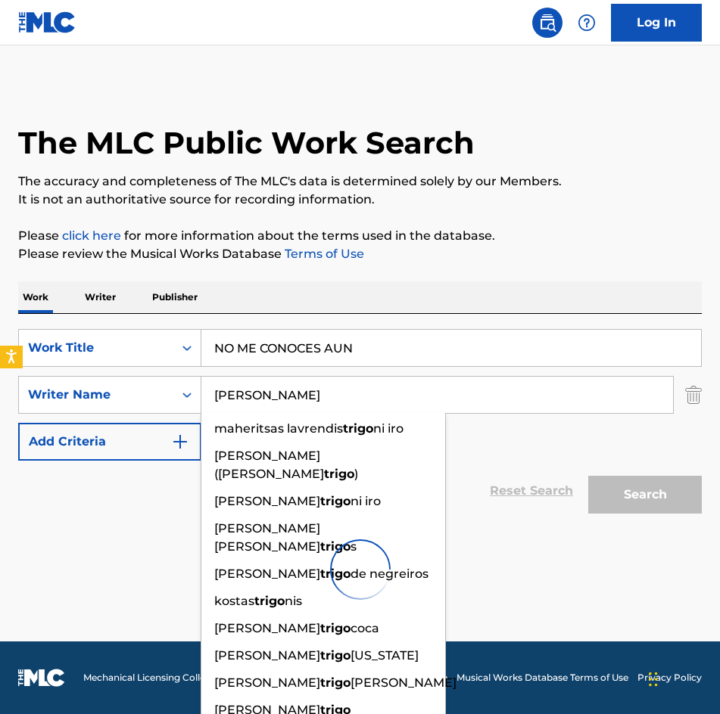
click at [561, 338] on input "NO ME CONOCES AUN" at bounding box center [450, 348] width 499 height 36
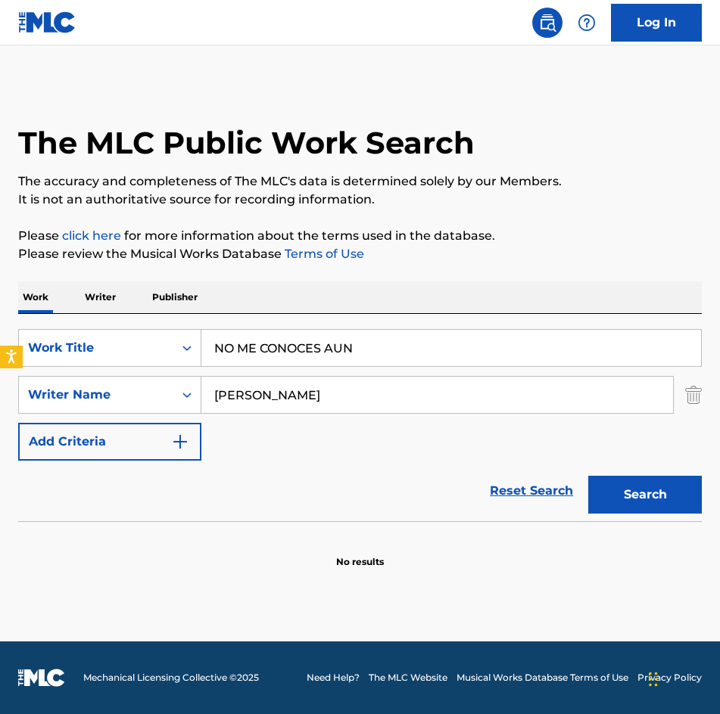
click at [368, 403] on input "[PERSON_NAME]" at bounding box center [436, 395] width 471 height 36
click at [402, 326] on div "SearchWithCriteriab50f7dd3-ba20-4df1-a493-72ac159857f4 Work Title NO ME CONOCES…" at bounding box center [359, 417] width 683 height 207
click at [285, 294] on div "Work Writer Publisher" at bounding box center [359, 297] width 683 height 32
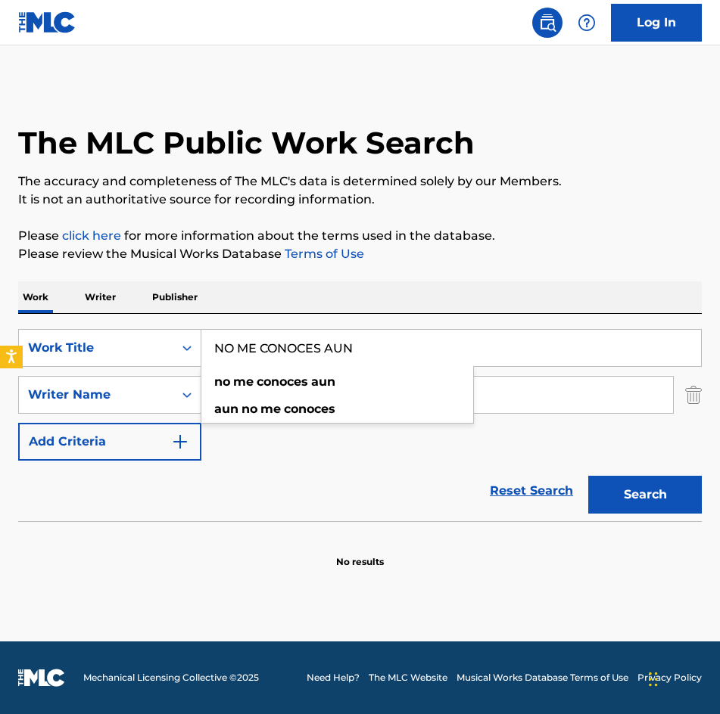
drag, startPoint x: 435, startPoint y: 351, endPoint x: -1, endPoint y: 360, distance: 435.9
click at [0, 360] on html "Accessibility Screen-Reader Guide, Feedback, and Issue Reporting | New window C…" at bounding box center [360, 357] width 720 height 714
type input "POR VOLVERTE A AMAR"
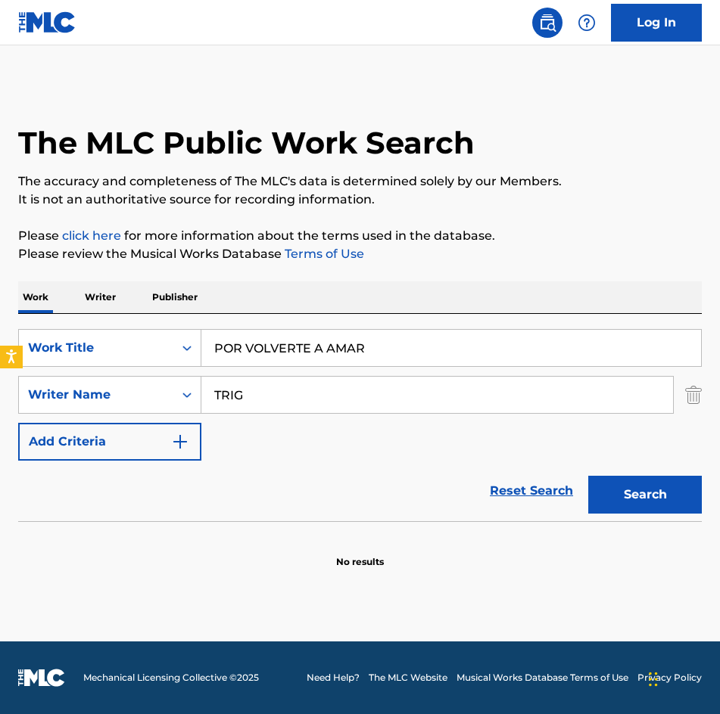
type input "[PERSON_NAME]"
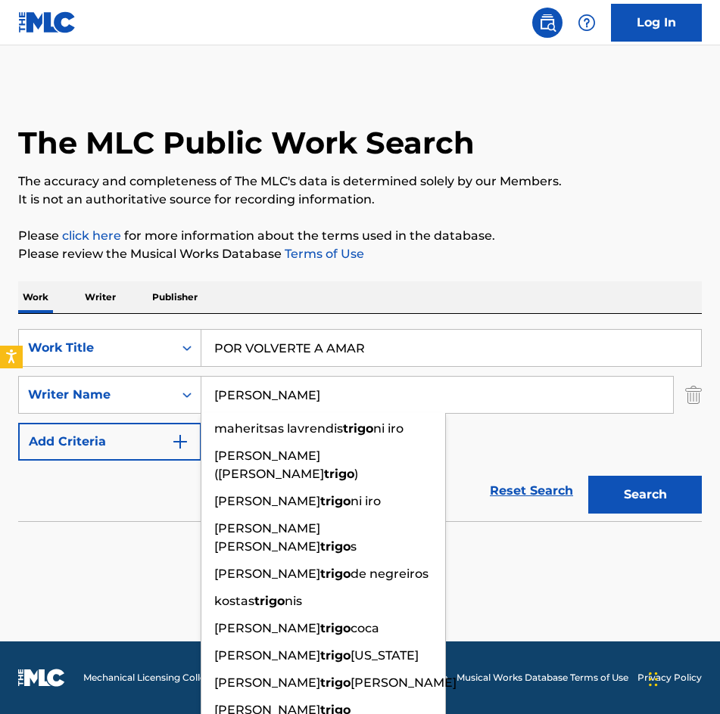
click at [588, 476] on button "Search" at bounding box center [645, 495] width 114 height 38
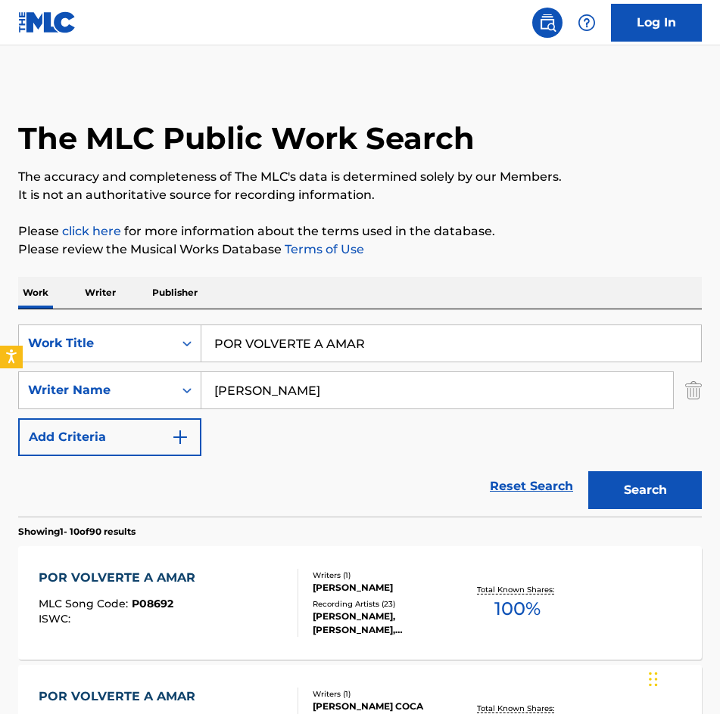
scroll to position [303, 0]
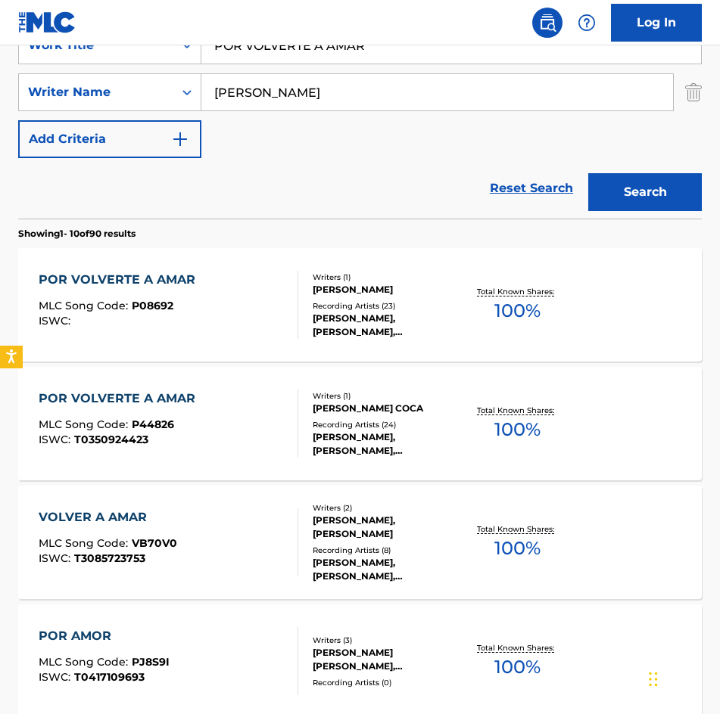
click at [425, 319] on div "[PERSON_NAME], [PERSON_NAME], [PERSON_NAME], [PERSON_NAME], [PERSON_NAME], [PER…" at bounding box center [387, 325] width 148 height 27
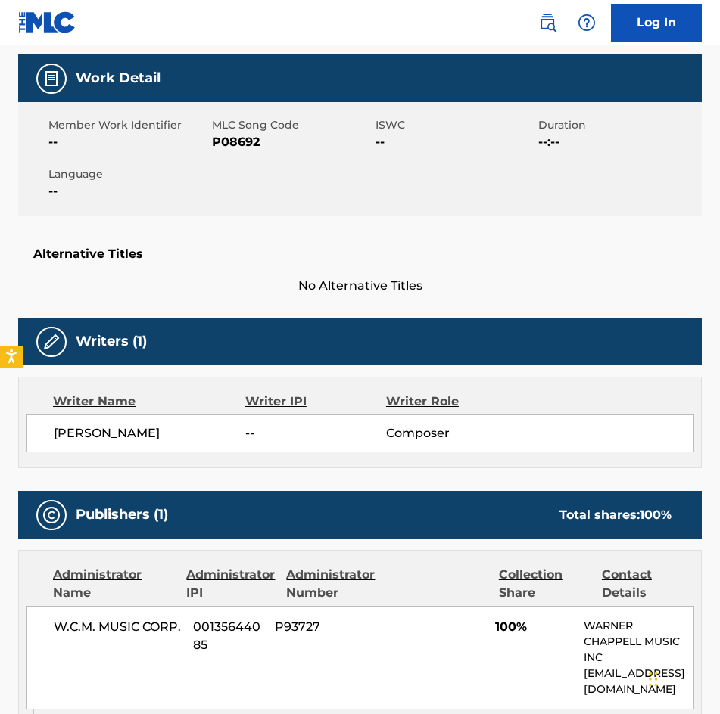
scroll to position [76, 0]
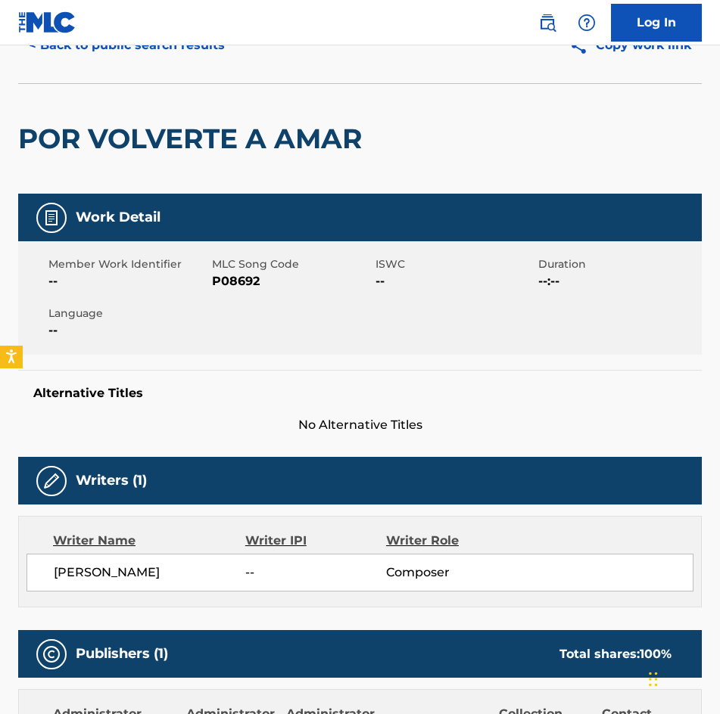
click at [238, 285] on span "P08692" at bounding box center [292, 281] width 160 height 18
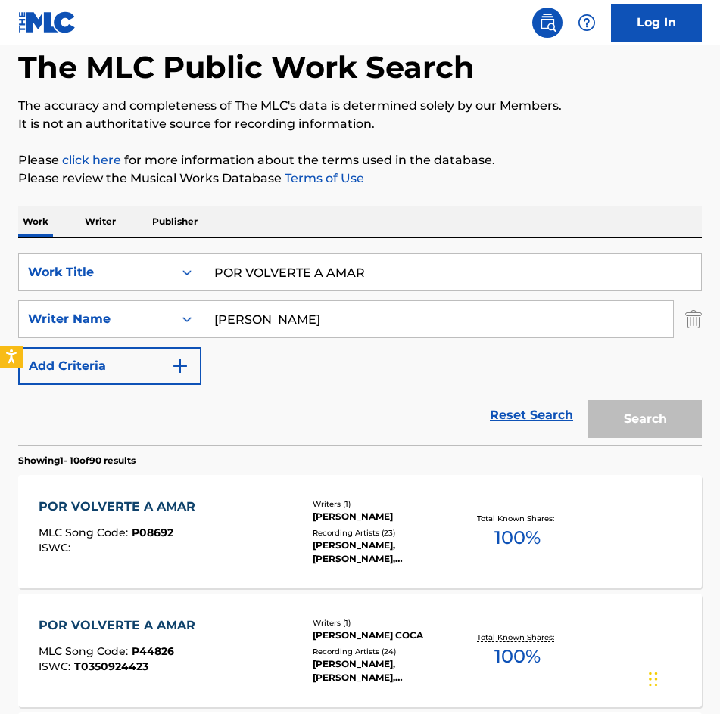
scroll to position [303, 0]
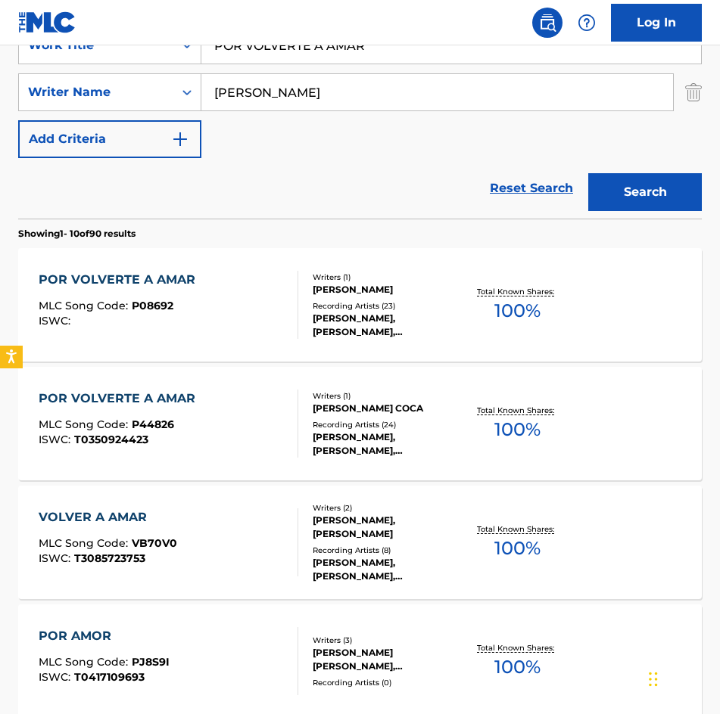
click at [341, 402] on div "[PERSON_NAME] COCA" at bounding box center [387, 409] width 148 height 14
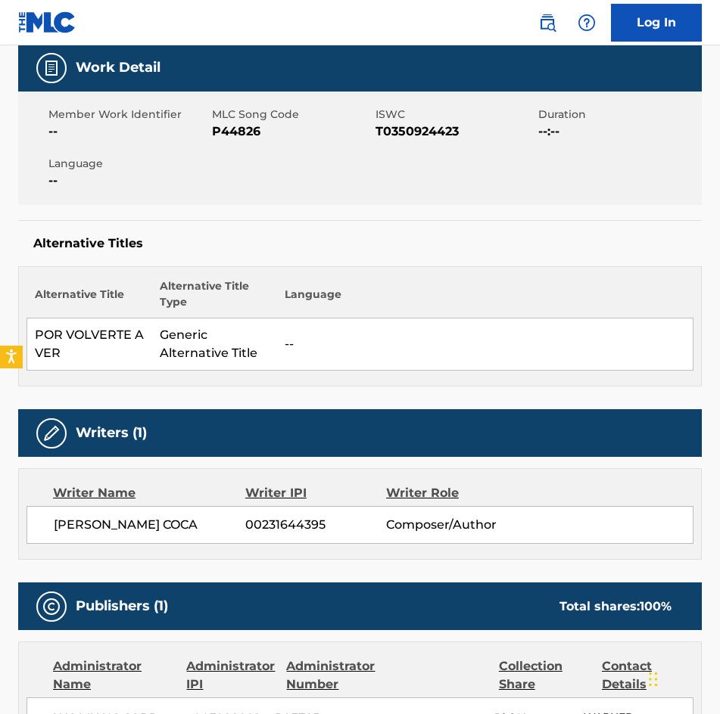
scroll to position [151, 0]
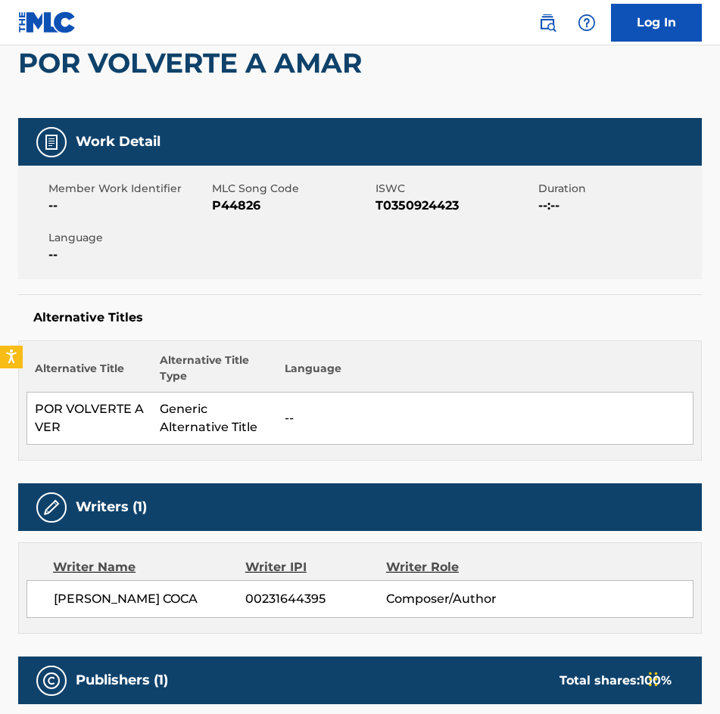
click at [244, 207] on span "P44826" at bounding box center [292, 206] width 160 height 18
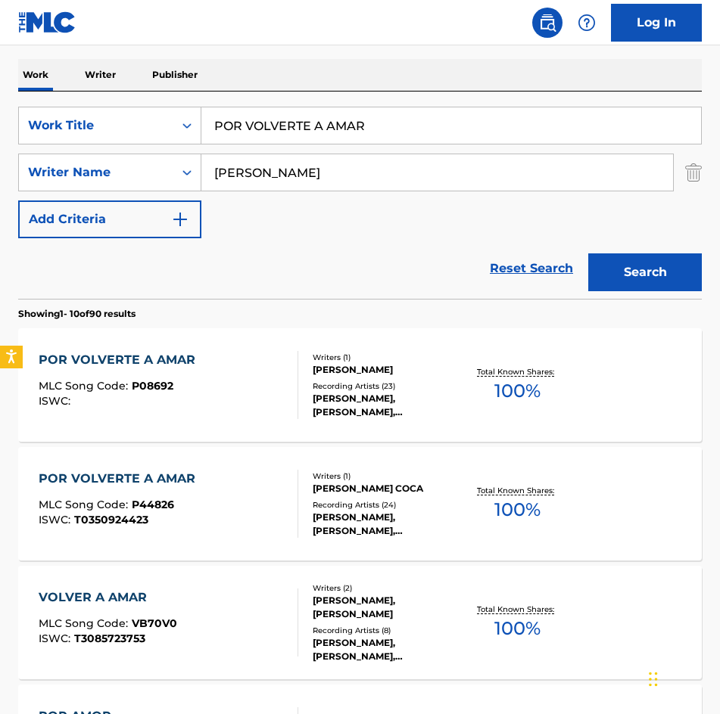
scroll to position [151, 0]
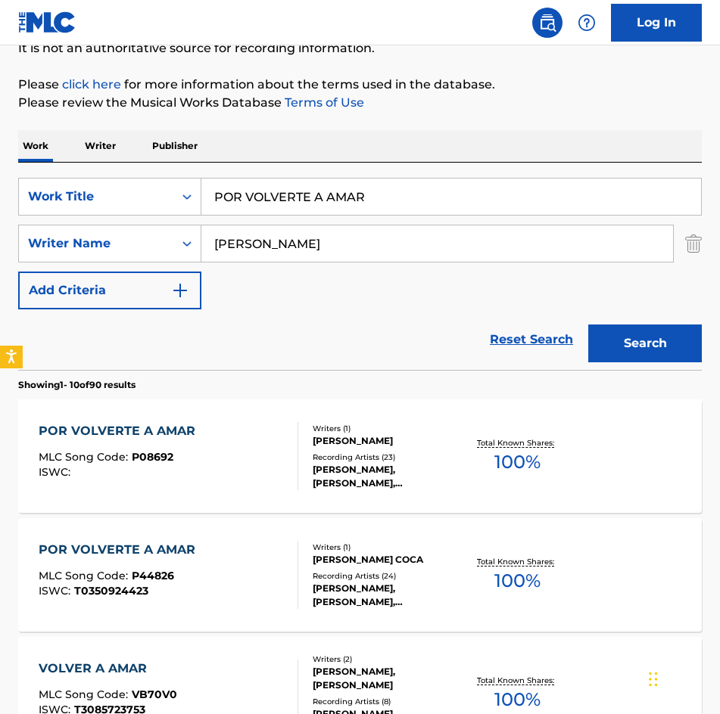
drag, startPoint x: 400, startPoint y: 193, endPoint x: 0, endPoint y: 194, distance: 399.5
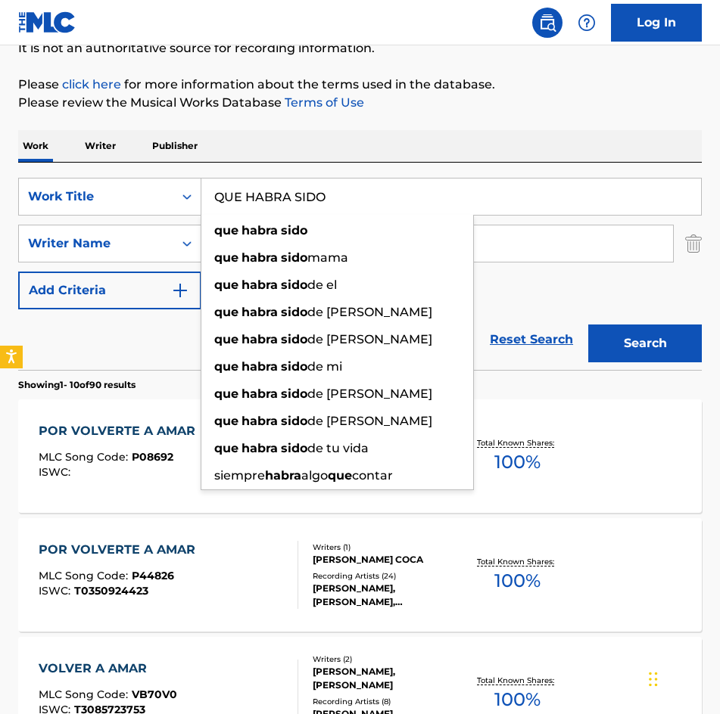
type input "QUE HABRA SIDO"
click at [588, 325] on button "Search" at bounding box center [645, 344] width 114 height 38
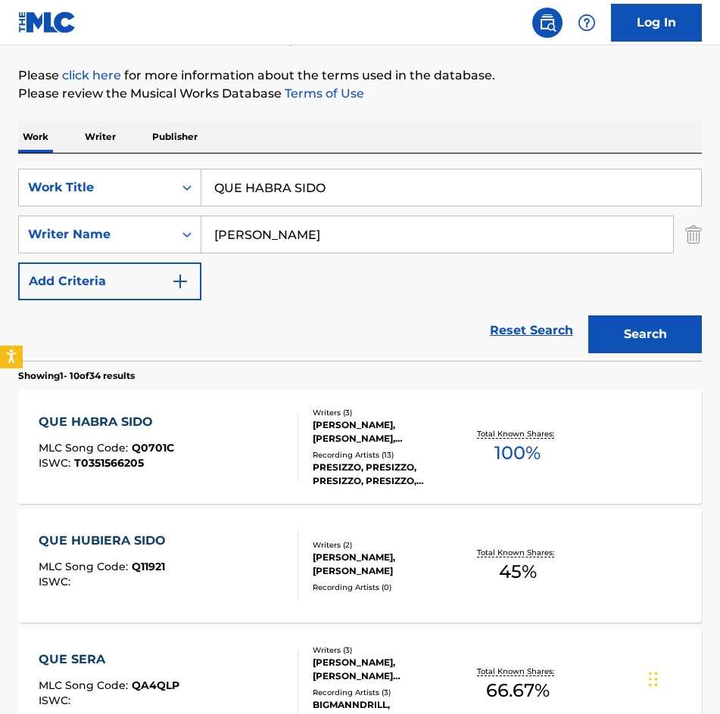
scroll to position [303, 0]
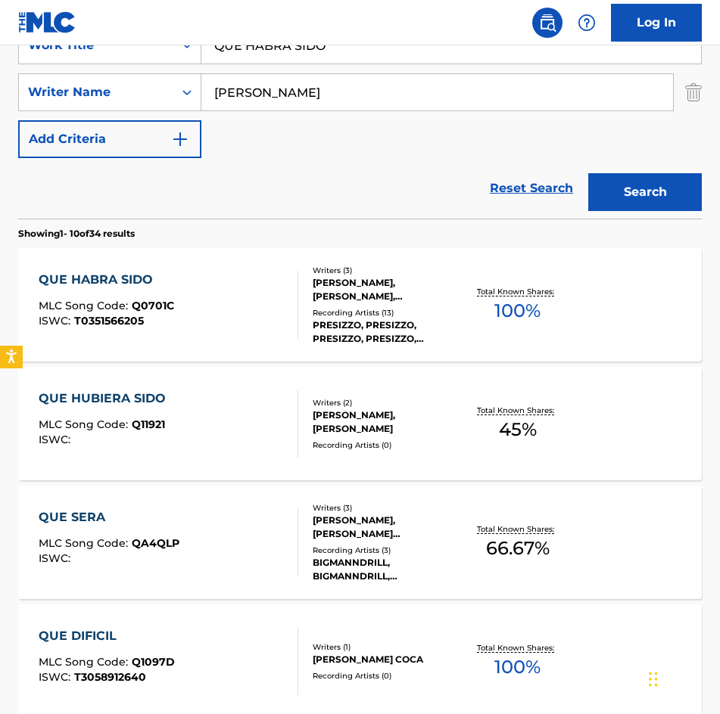
click at [380, 292] on div "[PERSON_NAME], [PERSON_NAME], [PERSON_NAME] [PERSON_NAME]" at bounding box center [387, 289] width 148 height 27
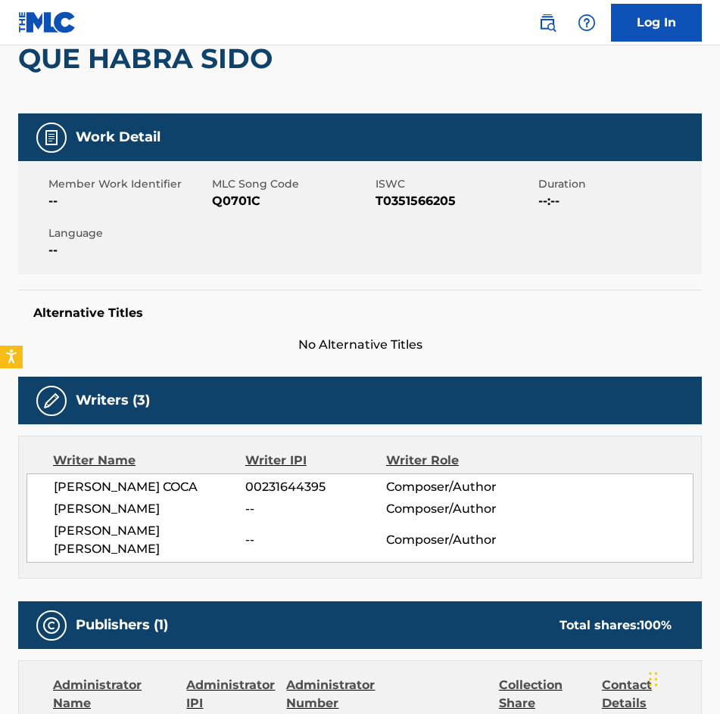
scroll to position [76, 0]
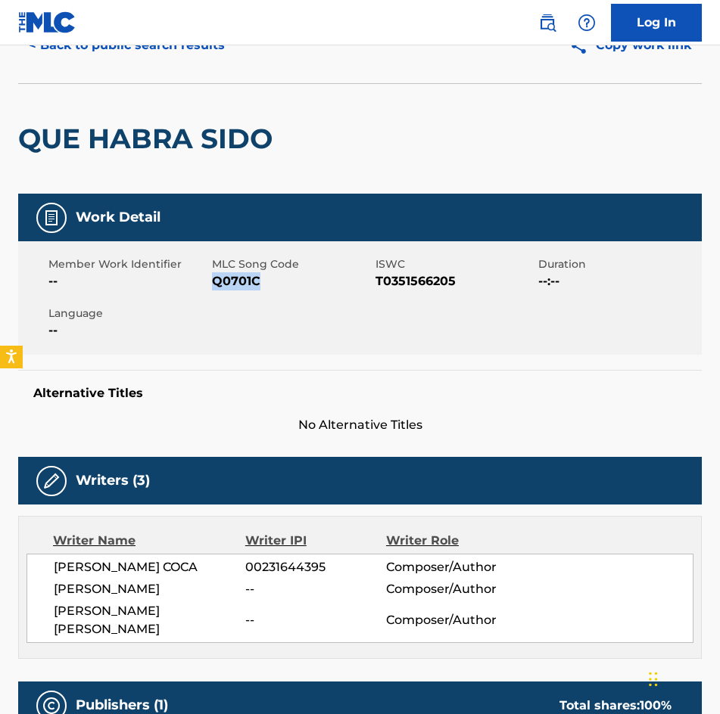
drag, startPoint x: 275, startPoint y: 280, endPoint x: 213, endPoint y: 280, distance: 61.3
click at [213, 280] on span "Q0701C" at bounding box center [292, 281] width 160 height 18
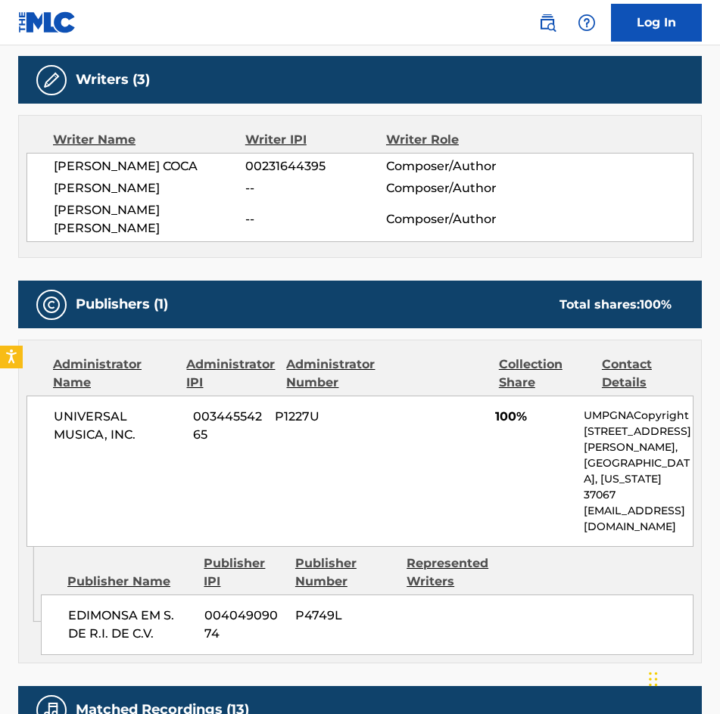
scroll to position [681, 0]
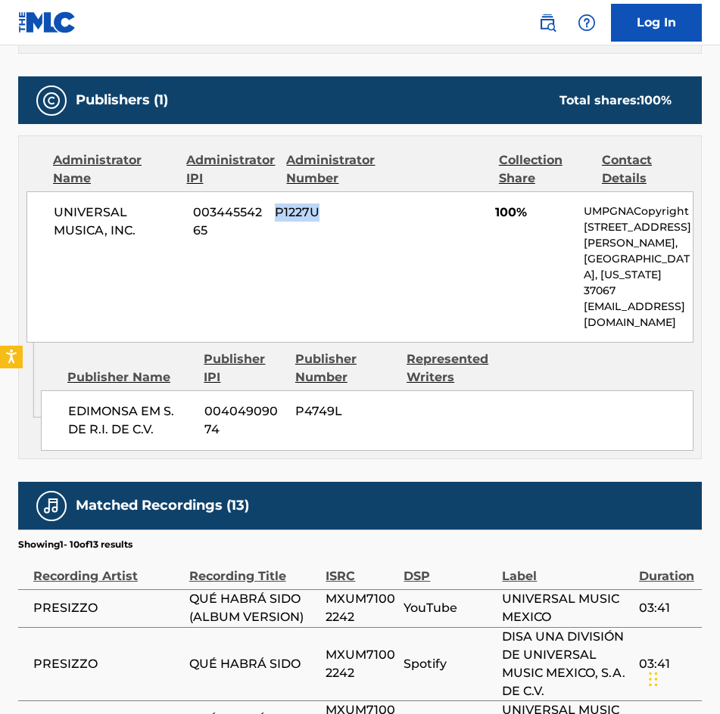
drag, startPoint x: 315, startPoint y: 231, endPoint x: 277, endPoint y: 232, distance: 37.9
click at [277, 222] on span "P1227U" at bounding box center [323, 213] width 96 height 18
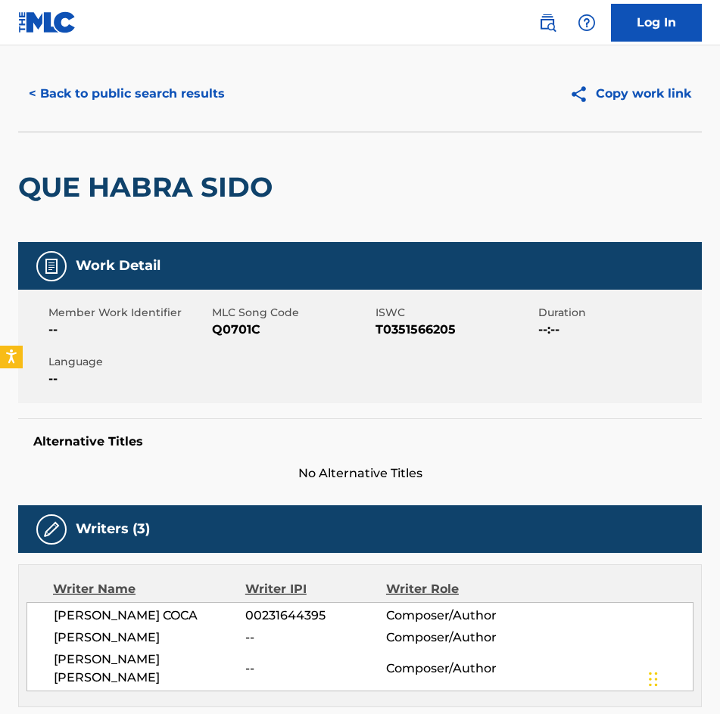
scroll to position [0, 0]
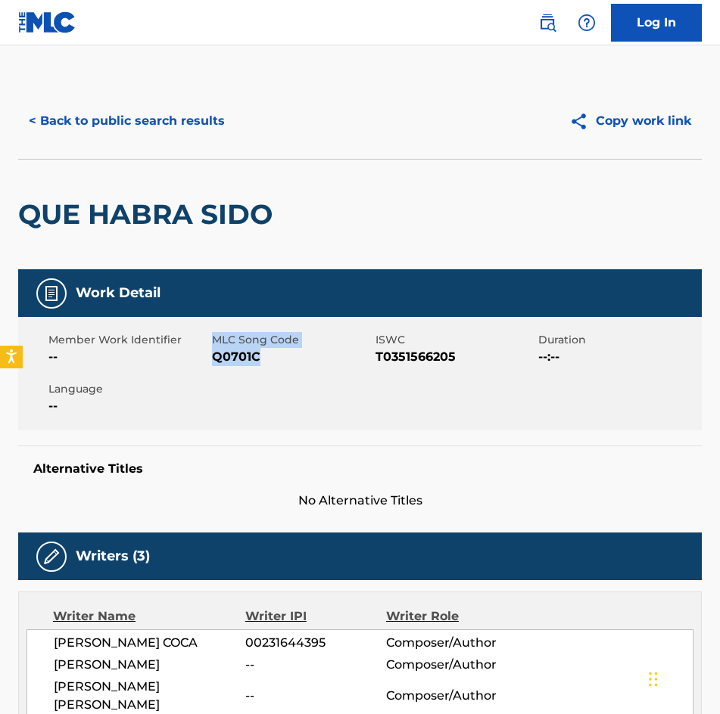
drag, startPoint x: 256, startPoint y: 352, endPoint x: 210, endPoint y: 356, distance: 45.6
click at [210, 356] on div "Member Work Identifier -- MLC Song Code Q0701C ISWC T0351566205 Duration --:-- …" at bounding box center [359, 374] width 683 height 114
click at [281, 368] on div "Member Work Identifier -- MLC Song Code Q0701C ISWC T0351566205 Duration --:-- …" at bounding box center [359, 374] width 683 height 114
click at [263, 353] on span "Q0701C" at bounding box center [292, 357] width 160 height 18
drag, startPoint x: 259, startPoint y: 357, endPoint x: 211, endPoint y: 358, distance: 47.7
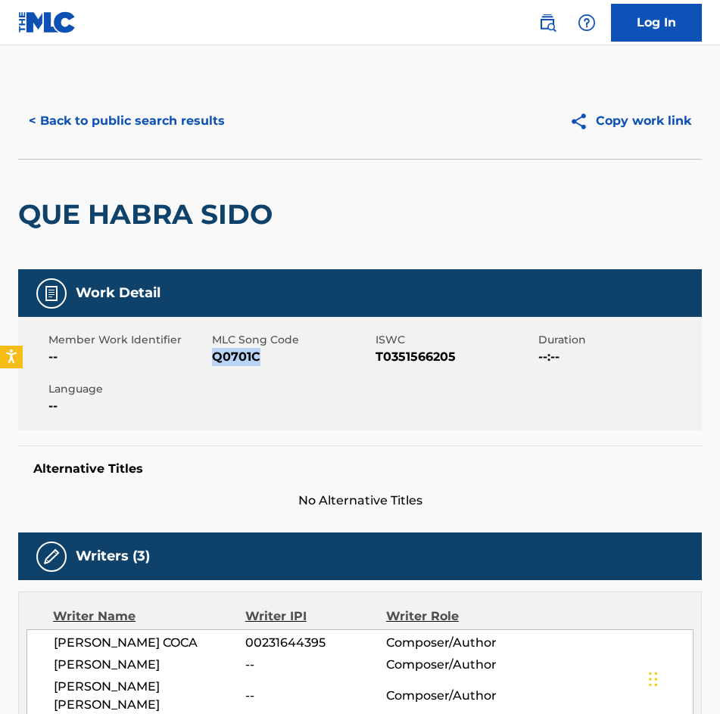
click at [212, 358] on span "Q0701C" at bounding box center [292, 357] width 160 height 18
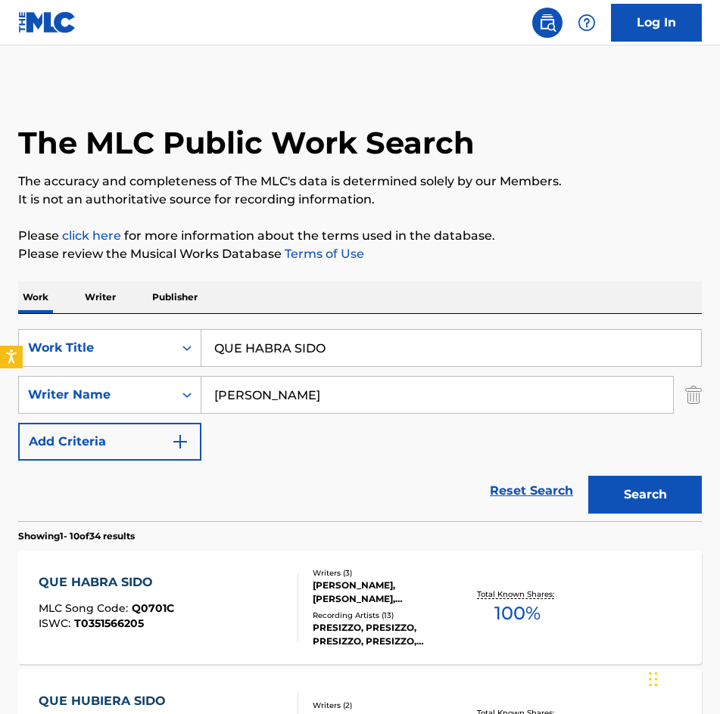
drag, startPoint x: 394, startPoint y: 346, endPoint x: -1, endPoint y: 347, distance: 395.0
click at [0, 347] on html "Accessibility Screen-Reader Guide, Feedback, and Issue Reporting | New window C…" at bounding box center [360, 357] width 720 height 714
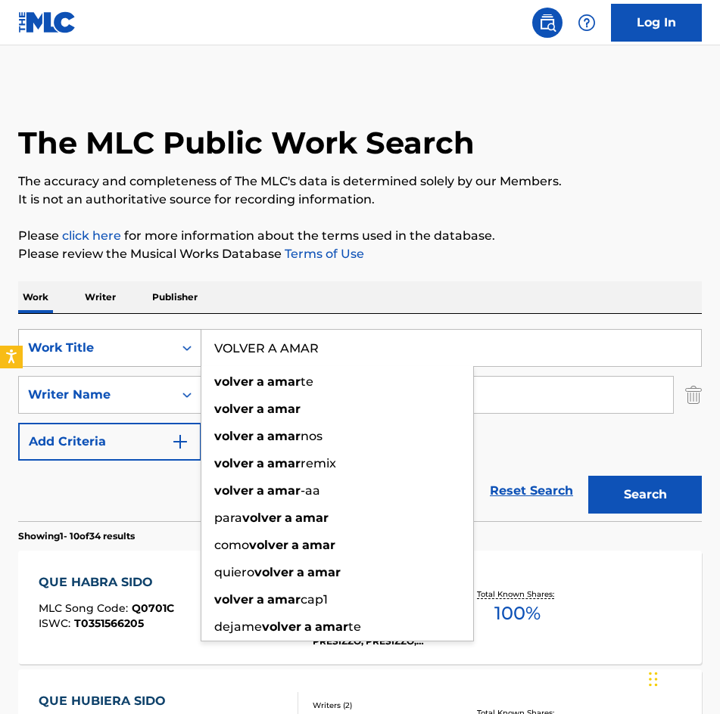
type input "VOLVER A AMAR"
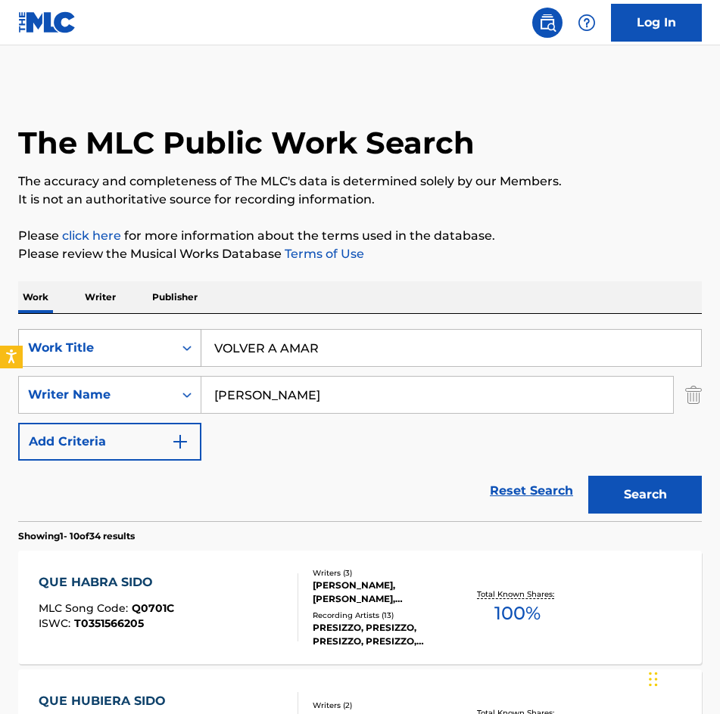
click at [588, 476] on button "Search" at bounding box center [645, 495] width 114 height 38
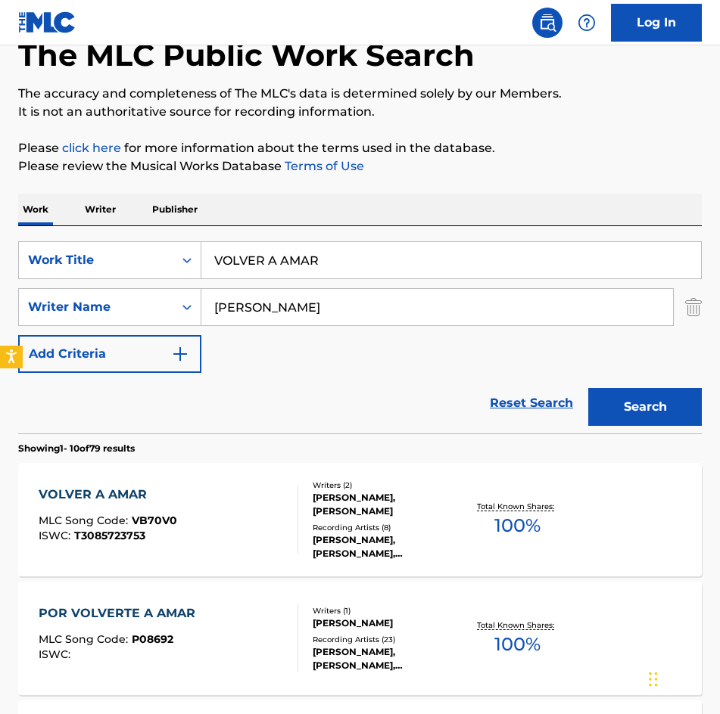
scroll to position [454, 0]
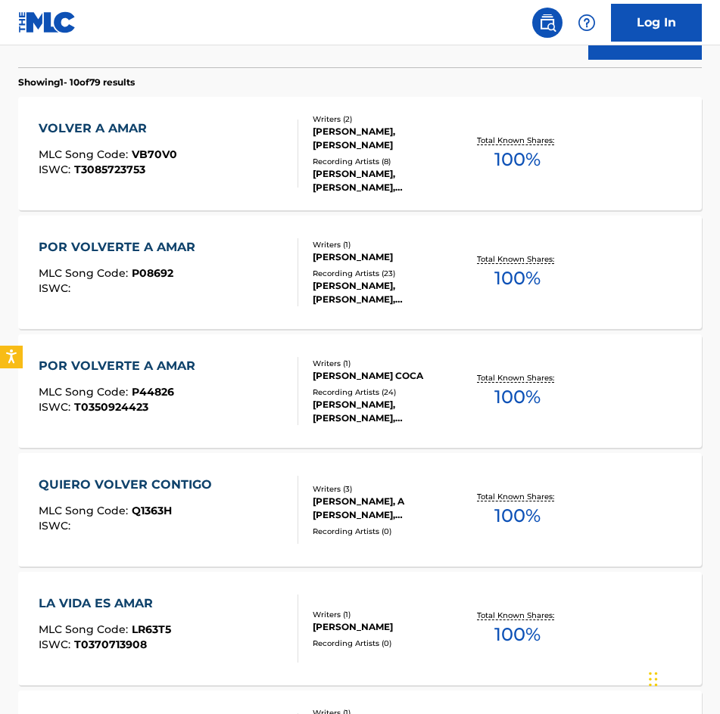
click at [366, 148] on div "[PERSON_NAME], [PERSON_NAME]" at bounding box center [387, 138] width 148 height 27
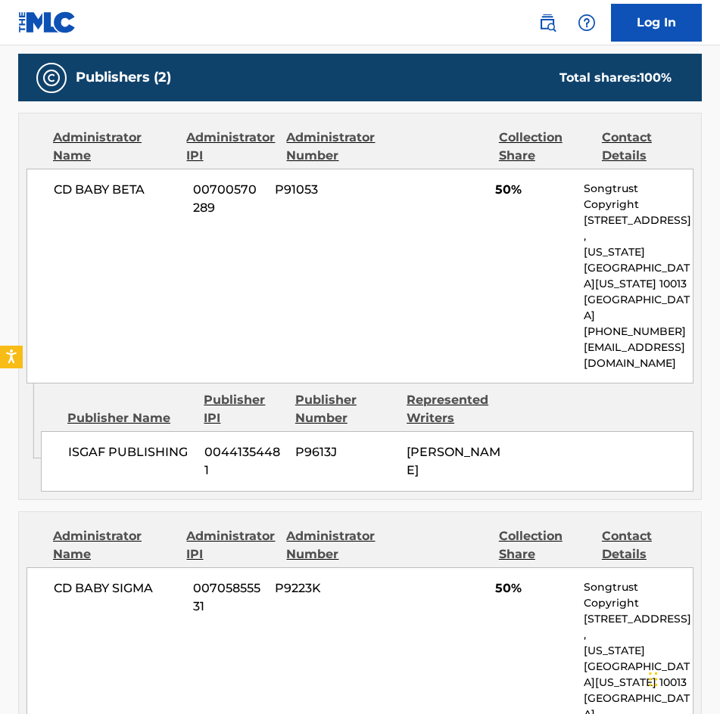
scroll to position [832, 0]
